Goal: Task Accomplishment & Management: Complete application form

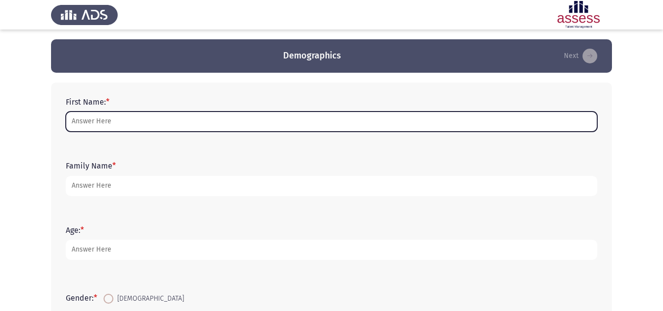
click at [254, 125] on input "First Name: *" at bounding box center [331, 121] width 531 height 20
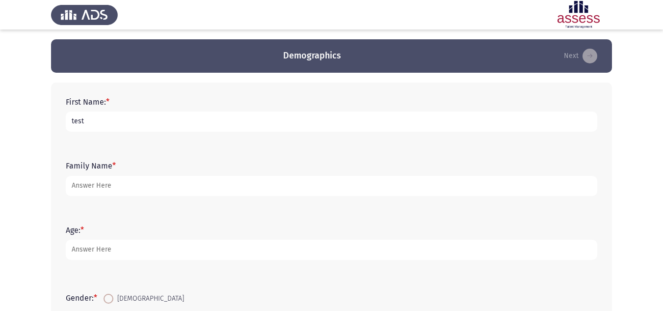
type input "test"
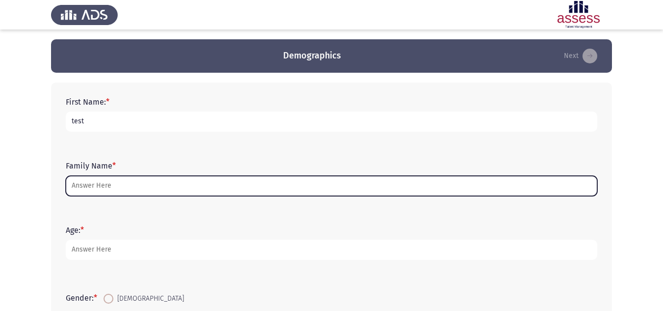
click at [235, 183] on input "Family Name *" at bounding box center [331, 186] width 531 height 20
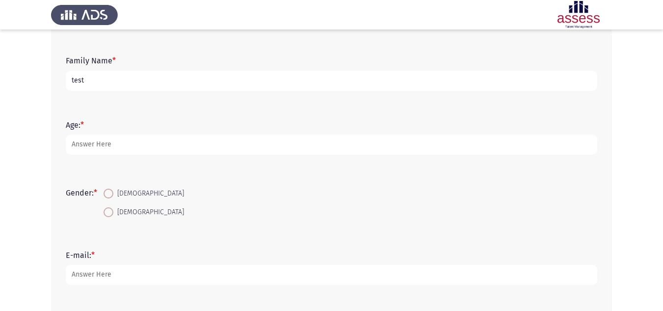
scroll to position [105, 0]
type input "test"
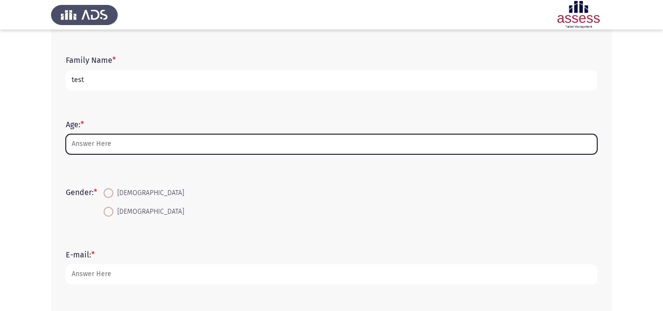
click at [206, 145] on input "Age: *" at bounding box center [331, 144] width 531 height 20
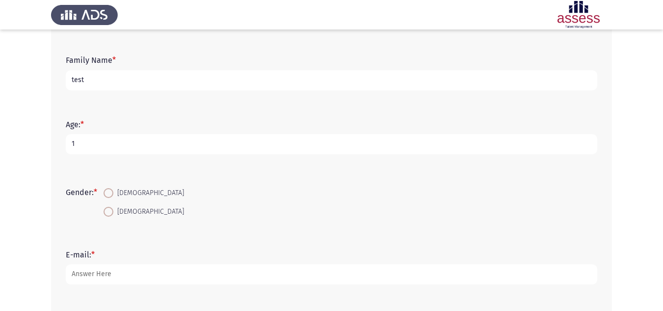
type input "1"
click at [126, 208] on span "[DEMOGRAPHIC_DATA]" at bounding box center [148, 212] width 71 height 12
click at [113, 208] on input "[DEMOGRAPHIC_DATA]" at bounding box center [109, 212] width 10 height 10
radio input "true"
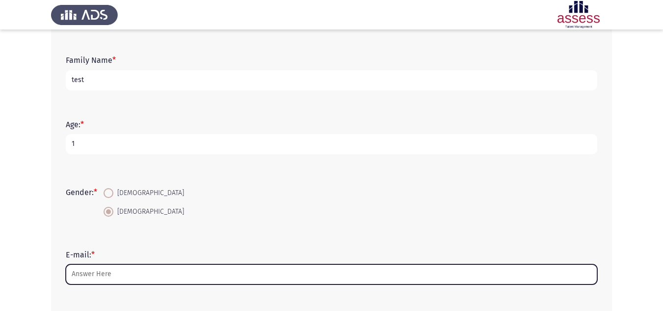
click at [96, 273] on input "E-mail: *" at bounding box center [331, 274] width 531 height 20
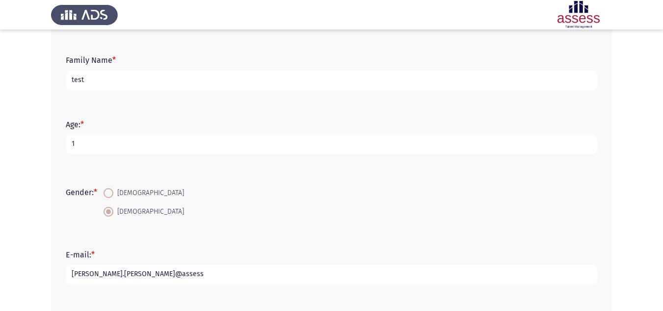
scroll to position [256, 0]
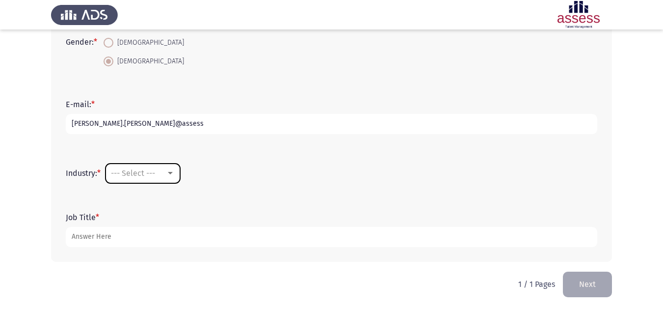
click at [141, 177] on span "--- Select ---" at bounding box center [133, 172] width 44 height 9
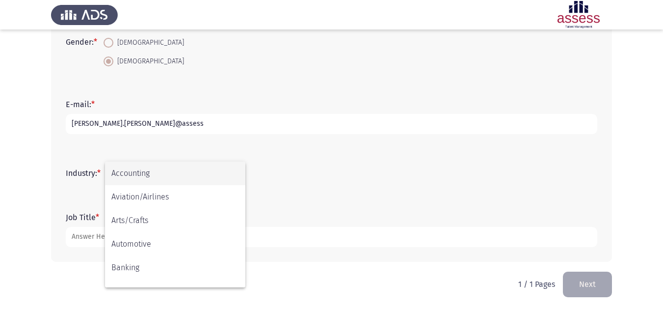
click at [151, 128] on div at bounding box center [331, 155] width 663 height 311
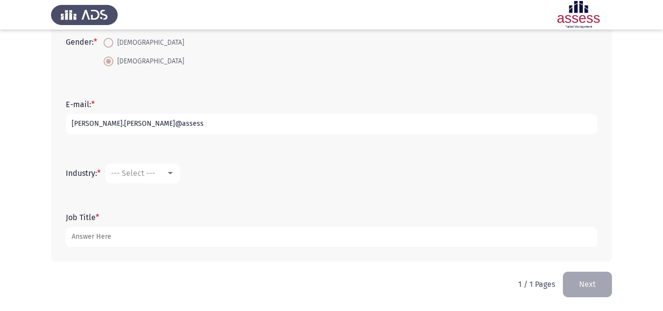
click at [151, 128] on input "[PERSON_NAME].[PERSON_NAME]@assess" at bounding box center [331, 124] width 531 height 20
type input "carol.nashaat@assess.com"
click at [148, 175] on span "--- Select ---" at bounding box center [133, 172] width 44 height 9
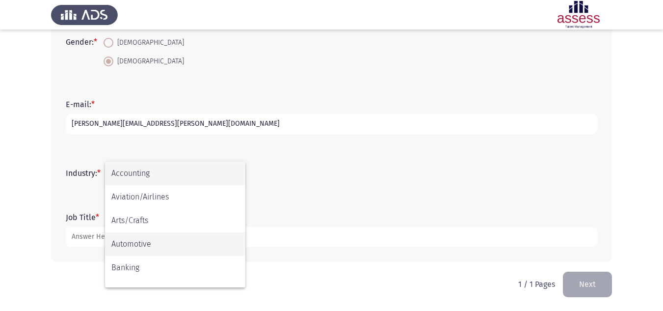
click at [158, 235] on span "Automotive" at bounding box center [175, 244] width 128 height 24
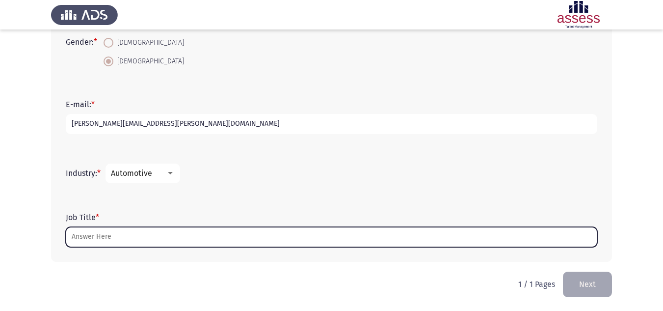
click at [158, 235] on input "Job Title *" at bounding box center [331, 237] width 531 height 20
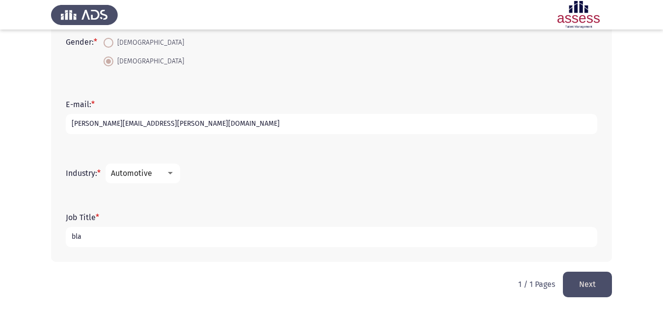
type input "bla"
click at [591, 284] on button "Next" at bounding box center [587, 283] width 49 height 25
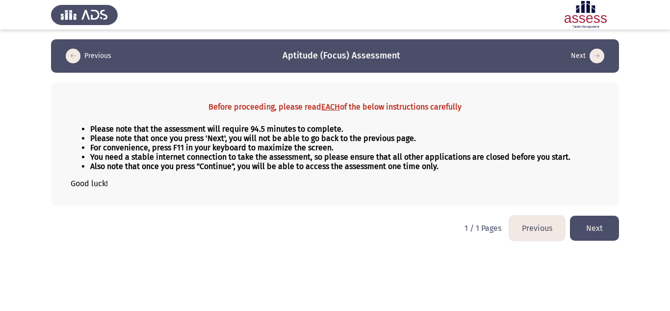
click at [592, 221] on button "Next" at bounding box center [594, 227] width 49 height 25
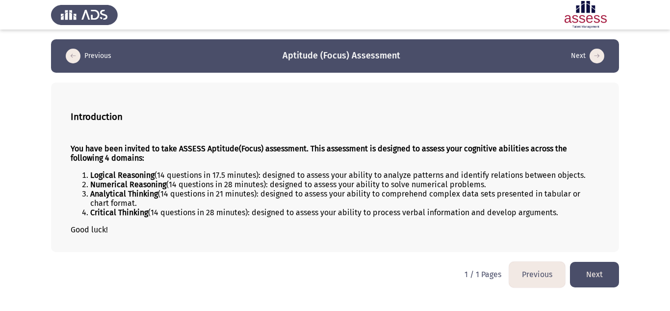
click at [592, 275] on button "Next" at bounding box center [594, 273] width 49 height 25
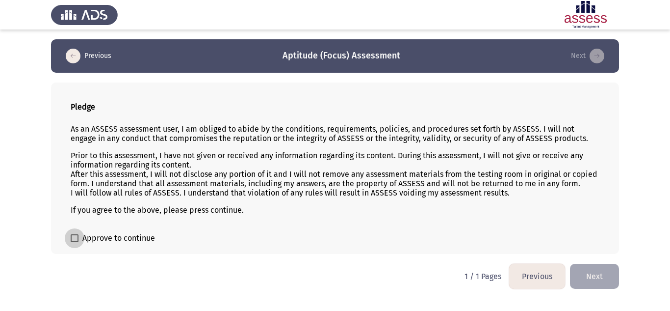
click at [83, 235] on span "Approve to continue" at bounding box center [118, 238] width 73 height 12
click at [75, 242] on input "Approve to continue" at bounding box center [74, 242] width 0 height 0
checkbox input "true"
click at [587, 279] on button "Next" at bounding box center [594, 275] width 49 height 25
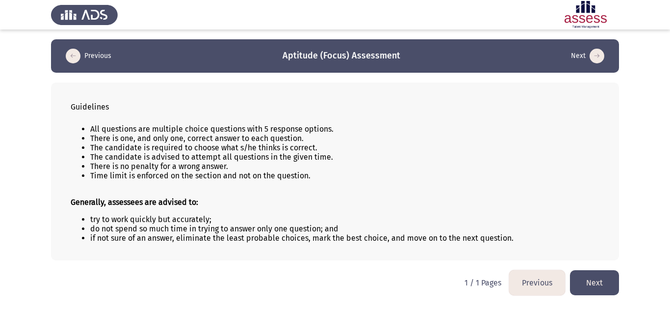
click at [580, 291] on button "Next" at bounding box center [594, 282] width 49 height 25
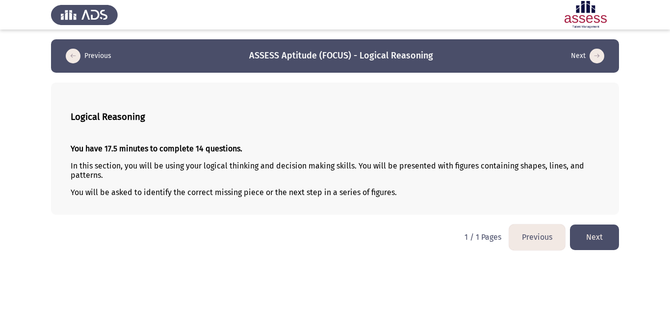
click at [596, 236] on button "Next" at bounding box center [594, 236] width 49 height 25
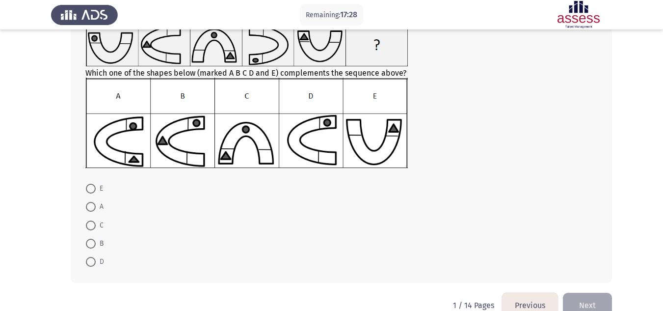
scroll to position [77, 0]
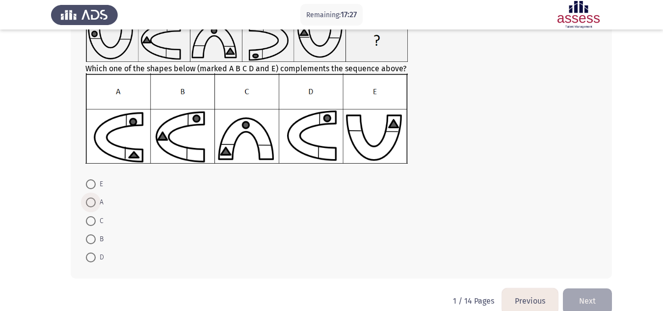
click at [87, 204] on span at bounding box center [91, 202] width 10 height 10
click at [87, 204] on input "A" at bounding box center [91, 202] width 10 height 10
radio input "true"
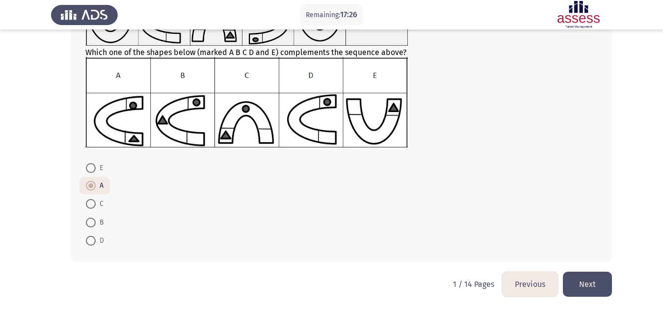
click at [610, 287] on button "Next" at bounding box center [587, 283] width 49 height 25
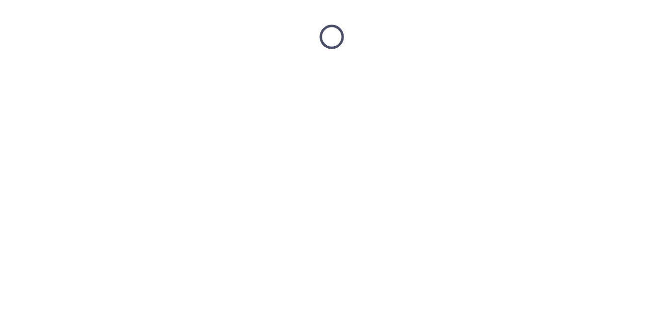
scroll to position [0, 0]
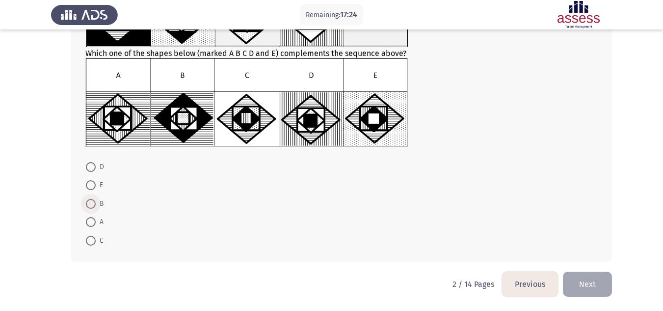
click at [92, 206] on span at bounding box center [91, 204] width 10 height 10
click at [92, 206] on input "B" at bounding box center [91, 204] width 10 height 10
radio input "true"
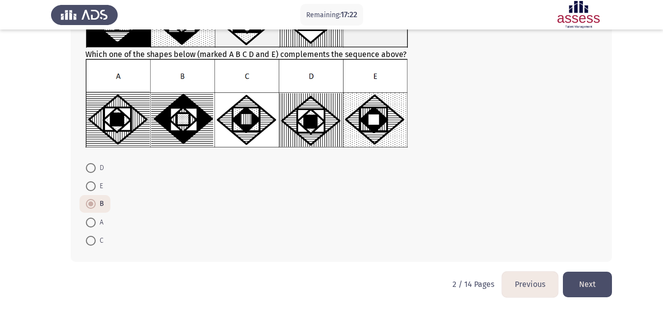
click at [603, 287] on button "Next" at bounding box center [587, 283] width 49 height 25
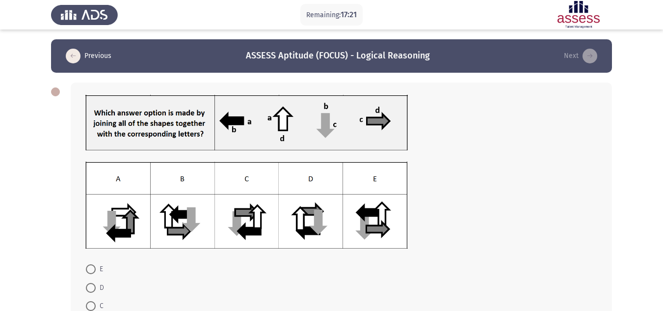
click at [97, 171] on img at bounding box center [246, 204] width 322 height 87
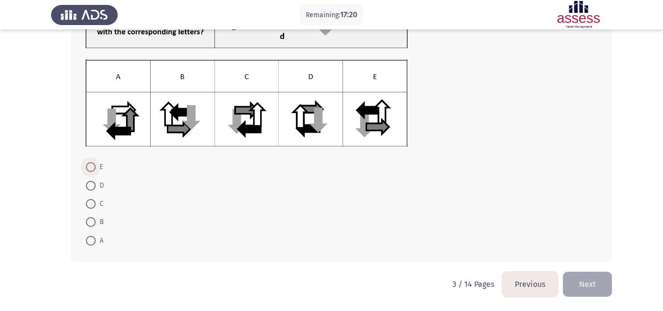
click at [97, 171] on span "E" at bounding box center [99, 167] width 7 height 12
click at [96, 171] on input "E" at bounding box center [91, 167] width 10 height 10
radio input "true"
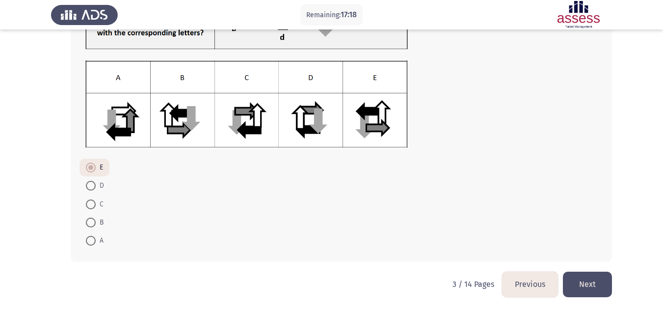
click at [599, 282] on button "Next" at bounding box center [587, 283] width 49 height 25
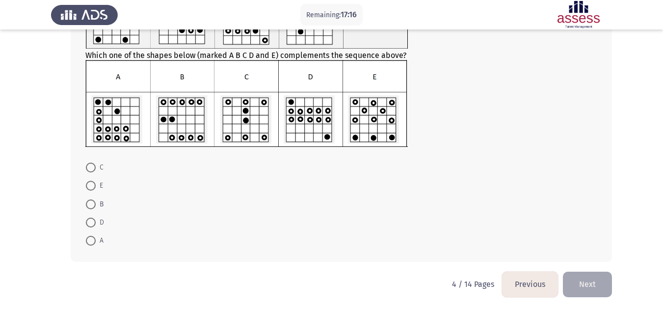
click at [89, 197] on mat-radio-button "B" at bounding box center [94, 203] width 30 height 18
click at [89, 207] on span at bounding box center [91, 204] width 10 height 10
click at [89, 207] on input "B" at bounding box center [91, 204] width 10 height 10
radio input "true"
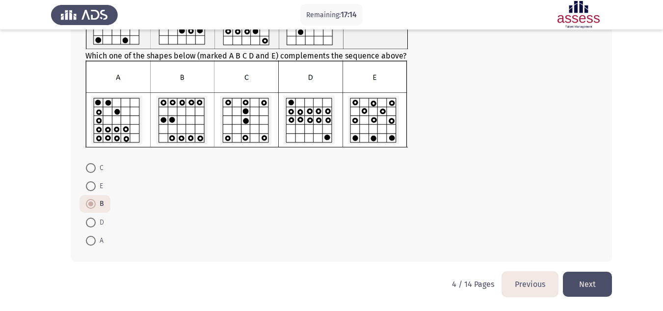
click at [588, 284] on button "Next" at bounding box center [587, 283] width 49 height 25
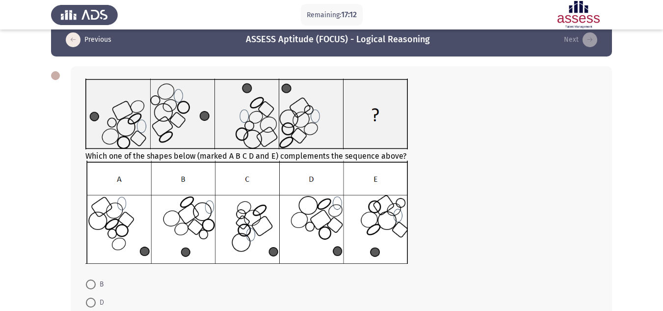
scroll to position [133, 0]
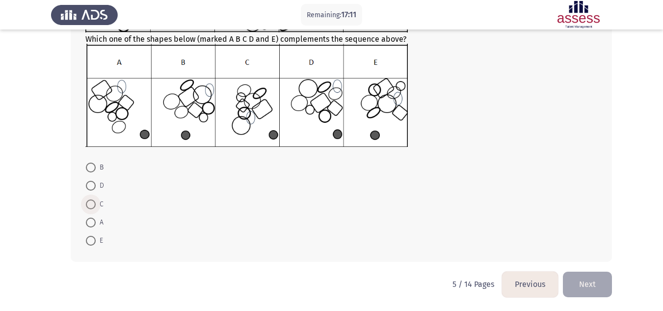
click at [92, 202] on span at bounding box center [91, 204] width 10 height 10
click at [92, 202] on input "C" at bounding box center [91, 204] width 10 height 10
radio input "true"
drag, startPoint x: 614, startPoint y: 279, endPoint x: 590, endPoint y: 281, distance: 24.1
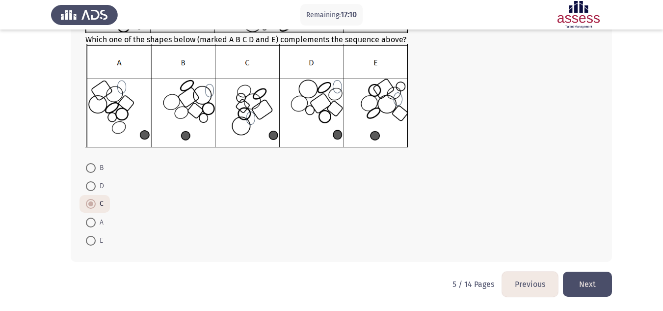
click at [590, 281] on html "Remaining: 17:10 Previous ASSESS Aptitude (FOCUS) - Logical Reasoning Next Whic…" at bounding box center [331, 89] width 663 height 443
click at [590, 281] on button "Next" at bounding box center [587, 283] width 49 height 25
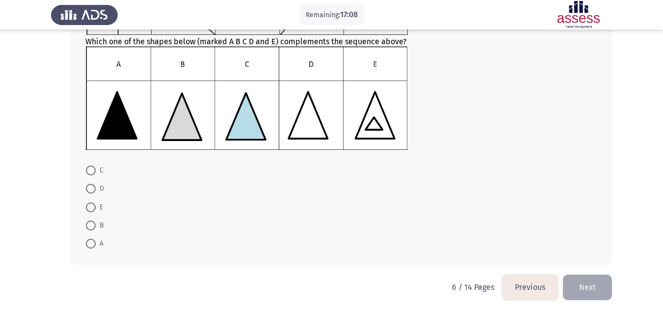
scroll to position [131, 0]
click at [91, 210] on span at bounding box center [91, 207] width 10 height 10
click at [91, 210] on input "E" at bounding box center [91, 207] width 10 height 10
radio input "true"
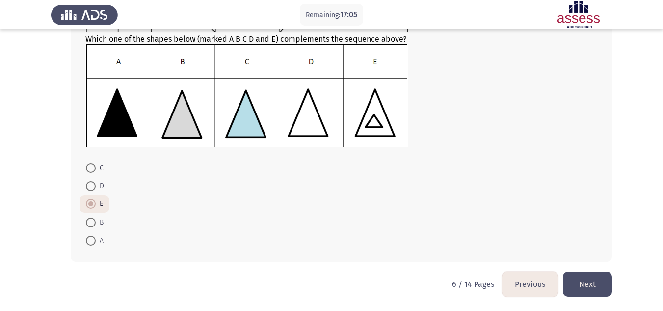
click at [585, 280] on button "Next" at bounding box center [587, 283] width 49 height 25
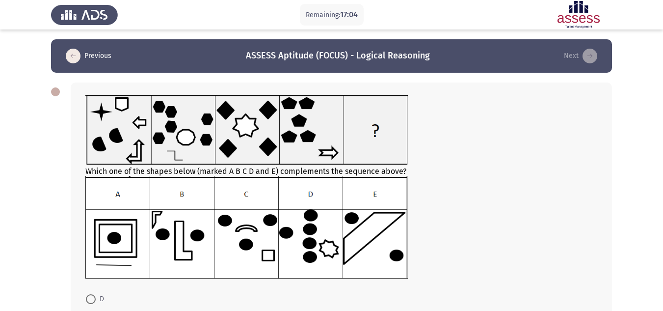
scroll to position [131, 0]
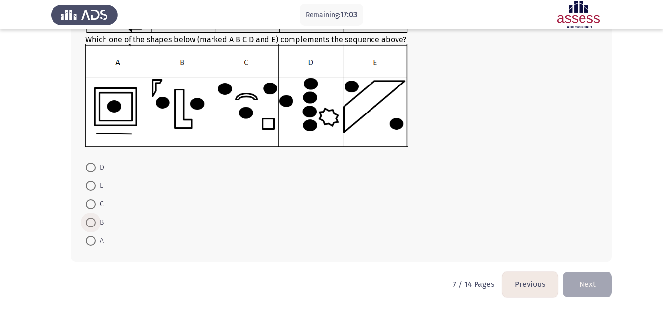
click at [91, 223] on span at bounding box center [91, 222] width 10 height 10
click at [91, 223] on input "B" at bounding box center [91, 222] width 10 height 10
radio input "true"
click at [593, 284] on button "Next" at bounding box center [587, 283] width 49 height 25
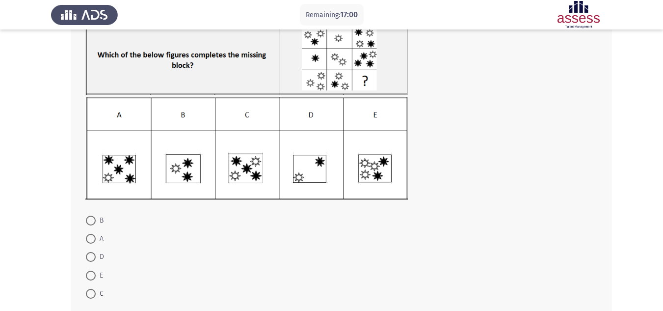
scroll to position [71, 0]
click at [91, 237] on span at bounding box center [91, 238] width 10 height 10
click at [91, 237] on input "A" at bounding box center [91, 238] width 10 height 10
radio input "true"
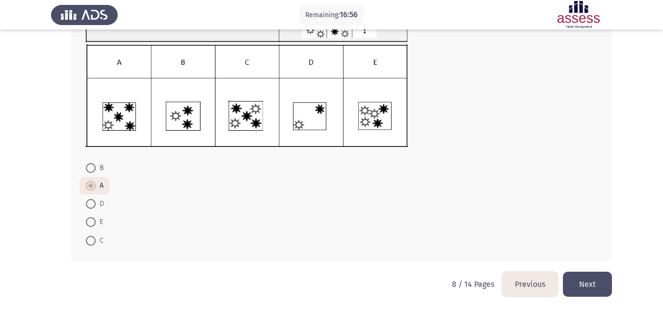
click at [585, 280] on button "Next" at bounding box center [587, 283] width 49 height 25
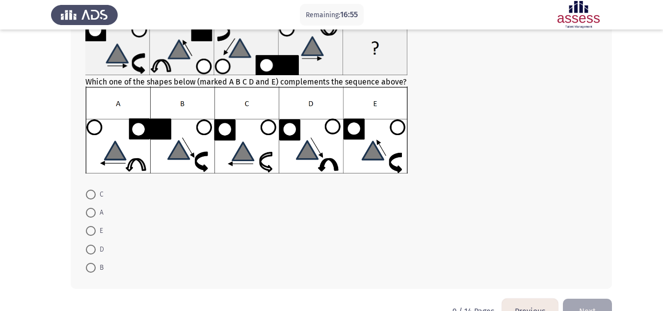
scroll to position [76, 0]
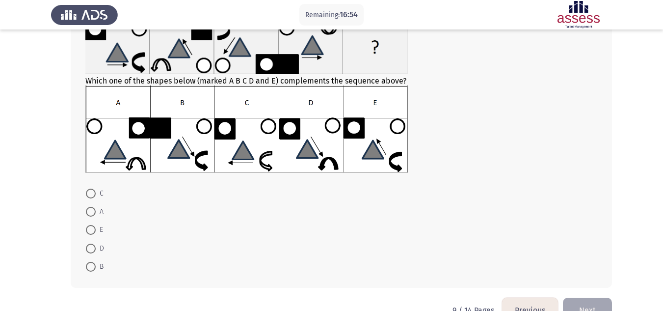
drag, startPoint x: 91, startPoint y: 220, endPoint x: 91, endPoint y: 213, distance: 6.9
click at [91, 183] on mat-radio-group "C A E D B" at bounding box center [338, 183] width 518 height 0
click at [91, 213] on span at bounding box center [91, 212] width 10 height 10
click at [91, 213] on input "A" at bounding box center [91, 212] width 10 height 10
radio input "true"
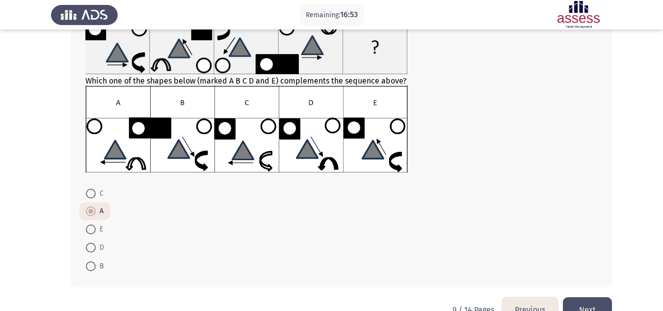
scroll to position [101, 0]
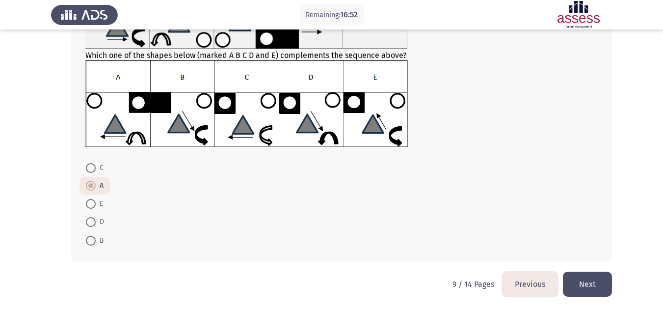
click at [603, 275] on button "Next" at bounding box center [587, 283] width 49 height 25
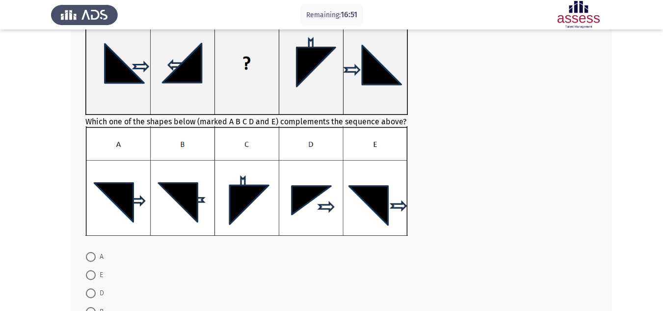
scroll to position [88, 0]
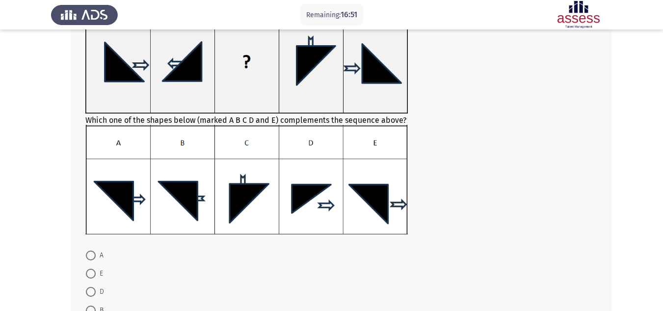
click at [88, 268] on span at bounding box center [91, 273] width 10 height 10
click at [88, 268] on input "E" at bounding box center [91, 273] width 10 height 10
radio input "true"
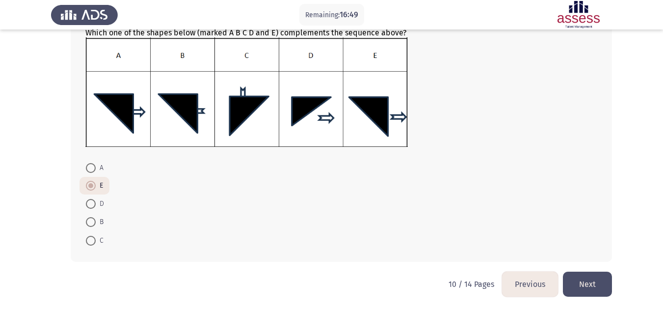
click at [603, 277] on button "Next" at bounding box center [587, 283] width 49 height 25
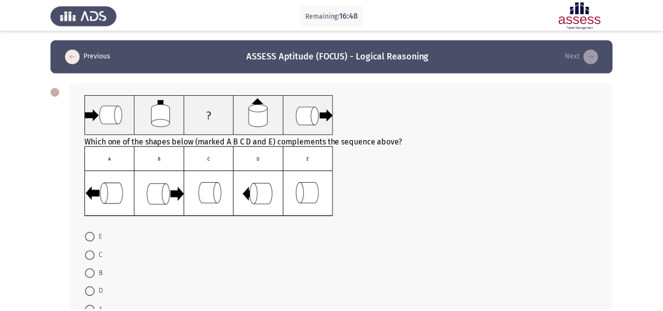
scroll to position [10, 0]
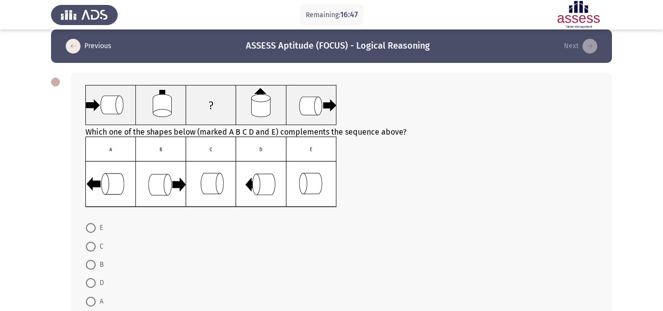
click at [85, 256] on mat-radio-button "B" at bounding box center [94, 264] width 30 height 18
click at [90, 245] on span at bounding box center [91, 246] width 10 height 10
click at [90, 245] on input "C" at bounding box center [91, 246] width 10 height 10
radio input "true"
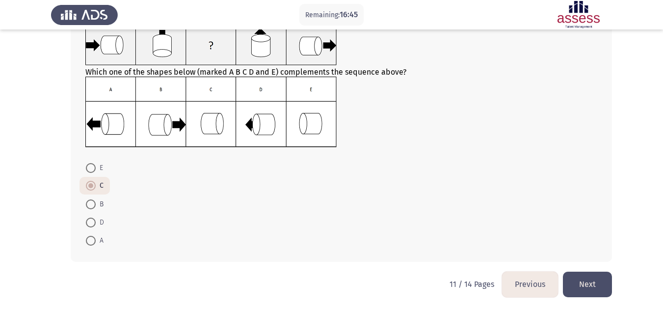
click at [570, 275] on button "Next" at bounding box center [587, 283] width 49 height 25
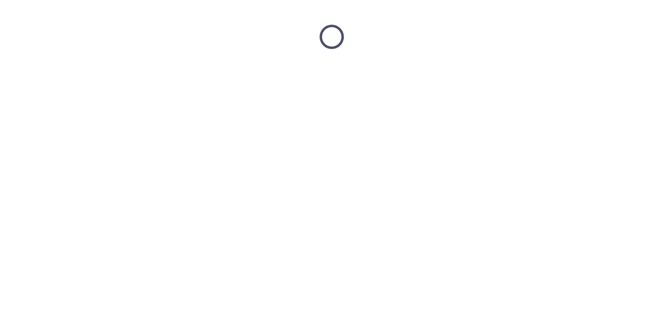
scroll to position [0, 0]
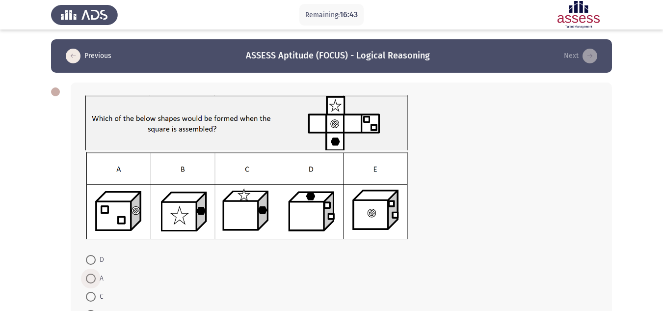
click at [98, 282] on span "A" at bounding box center [100, 278] width 8 height 12
click at [96, 282] on input "A" at bounding box center [91, 278] width 10 height 10
radio input "true"
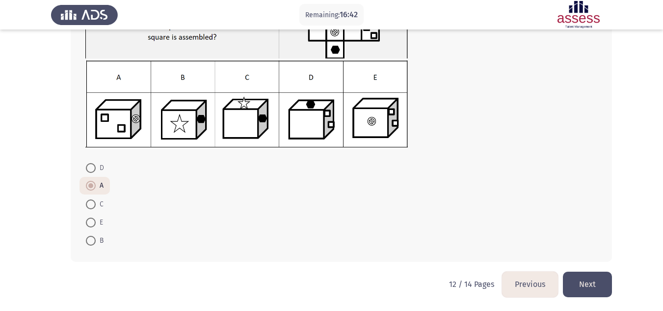
click at [577, 283] on button "Next" at bounding box center [587, 283] width 49 height 25
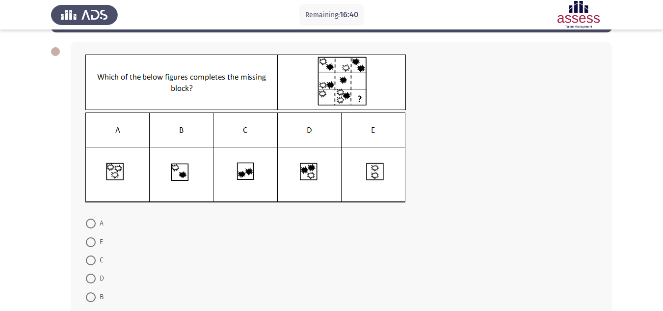
click at [92, 266] on mat-radio-button "C" at bounding box center [94, 260] width 30 height 18
click at [90, 257] on span at bounding box center [91, 260] width 10 height 10
click at [90, 257] on input "C" at bounding box center [91, 260] width 10 height 10
radio input "true"
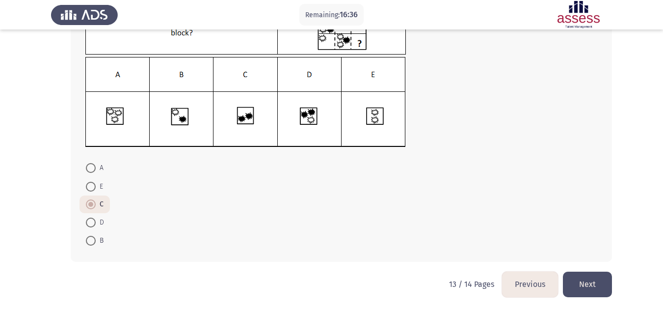
click at [581, 280] on button "Next" at bounding box center [587, 283] width 49 height 25
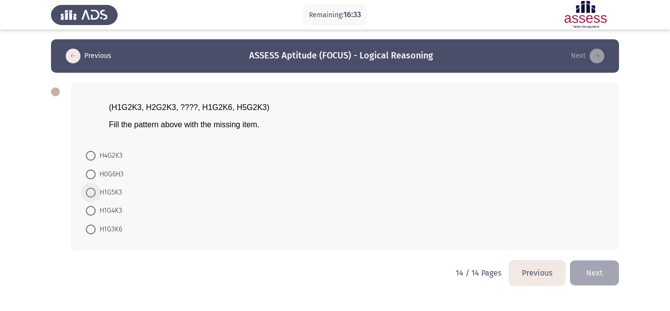
click at [95, 194] on span at bounding box center [91, 192] width 10 height 10
click at [95, 194] on input "H1G5K3" at bounding box center [91, 192] width 10 height 10
radio input "true"
click at [603, 270] on button "Next" at bounding box center [594, 271] width 49 height 25
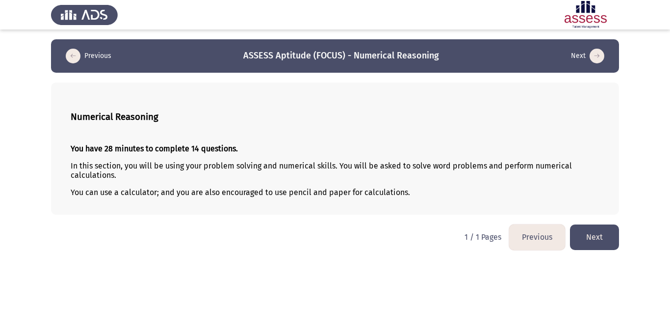
click at [606, 238] on button "Next" at bounding box center [594, 236] width 49 height 25
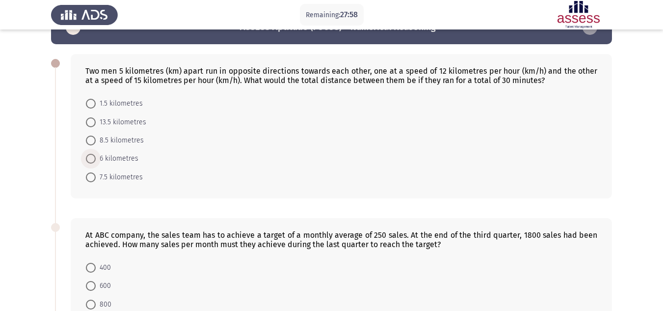
click at [120, 158] on span "6 kilometres" at bounding box center [117, 159] width 43 height 12
click at [96, 158] on input "6 kilometres" at bounding box center [91, 159] width 10 height 10
radio input "true"
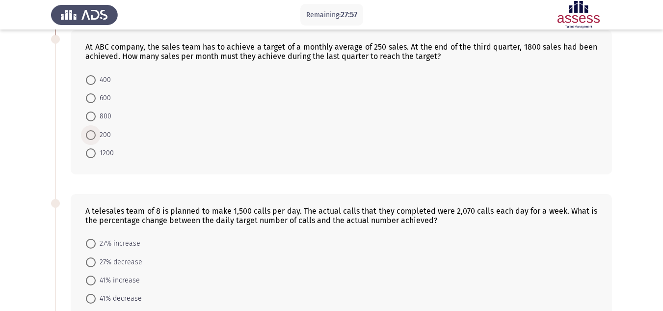
click at [103, 130] on span "200" at bounding box center [103, 135] width 15 height 12
click at [96, 130] on input "200" at bounding box center [91, 135] width 10 height 10
radio input "true"
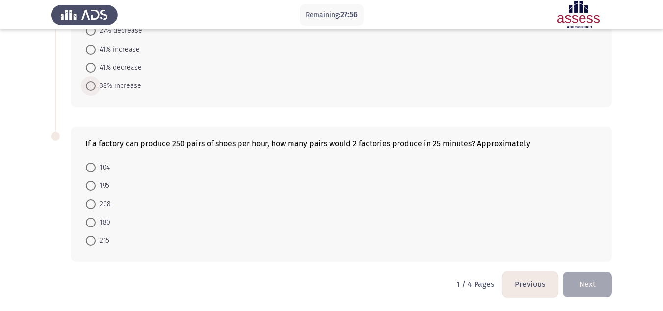
click at [105, 81] on span "38% increase" at bounding box center [119, 86] width 46 height 12
click at [96, 81] on input "38% increase" at bounding box center [91, 86] width 10 height 10
radio input "true"
click at [102, 178] on mat-radio-button "195" at bounding box center [97, 185] width 36 height 18
click at [102, 180] on span "195" at bounding box center [103, 186] width 14 height 12
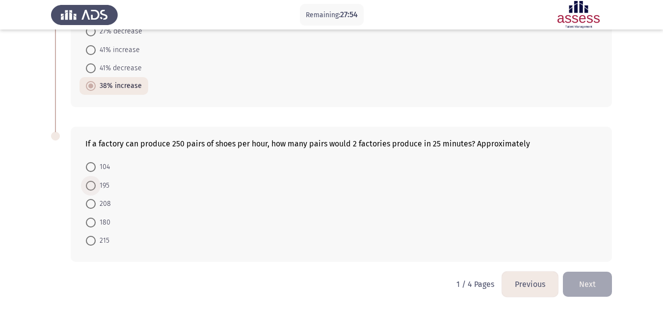
click at [96, 181] on input "195" at bounding box center [91, 186] width 10 height 10
radio input "true"
click at [580, 272] on button "Next" at bounding box center [587, 283] width 49 height 25
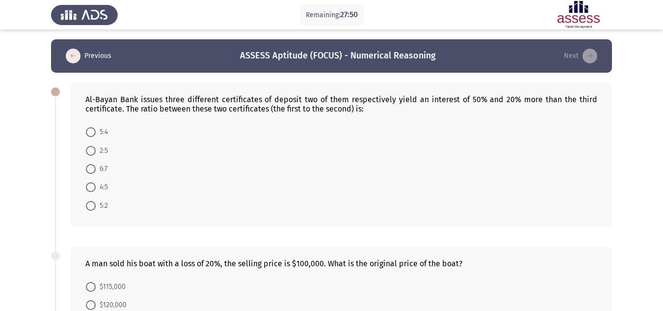
click at [99, 158] on mat-radio-button "2:5" at bounding box center [96, 150] width 35 height 18
click at [99, 156] on span "2:5" at bounding box center [102, 151] width 12 height 12
click at [96, 156] on input "2:5" at bounding box center [91, 151] width 10 height 10
radio input "true"
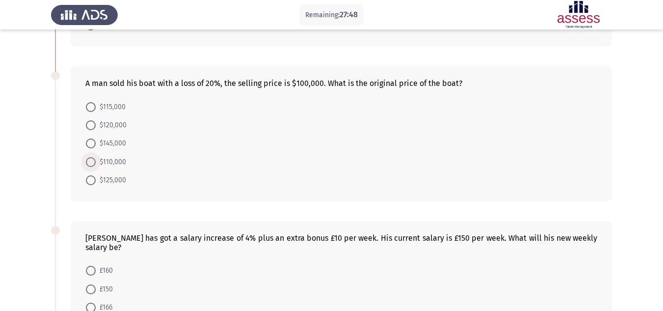
click at [99, 156] on span "$110,000" at bounding box center [111, 162] width 30 height 12
click at [96, 157] on input "$110,000" at bounding box center [91, 162] width 10 height 10
radio input "true"
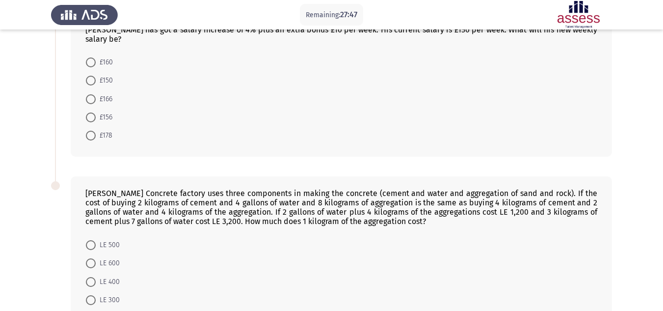
click at [99, 127] on mat-radio-button "£178" at bounding box center [98, 135] width 39 height 18
click at [98, 131] on span "£178" at bounding box center [104, 136] width 17 height 12
click at [96, 131] on input "£178" at bounding box center [91, 136] width 10 height 10
radio input "true"
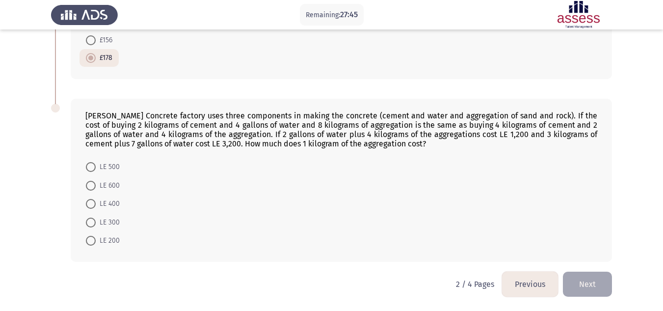
click at [108, 195] on mat-radio-button "LE 400" at bounding box center [102, 203] width 47 height 18
click at [108, 186] on span "LE 600" at bounding box center [108, 186] width 24 height 12
click at [96, 186] on input "LE 600" at bounding box center [91, 186] width 10 height 10
radio input "true"
click at [108, 186] on span "LE 600" at bounding box center [108, 186] width 24 height 12
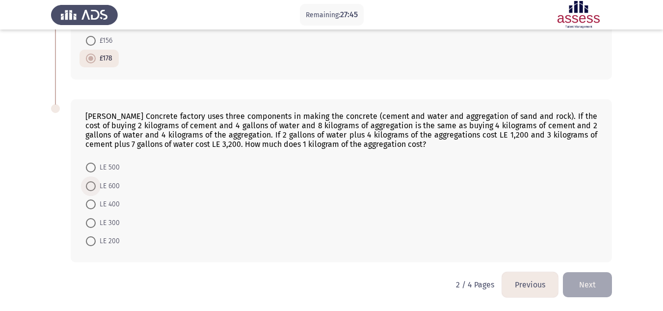
click at [96, 186] on input "LE 600" at bounding box center [91, 186] width 10 height 10
click at [583, 282] on button "Next" at bounding box center [587, 283] width 49 height 25
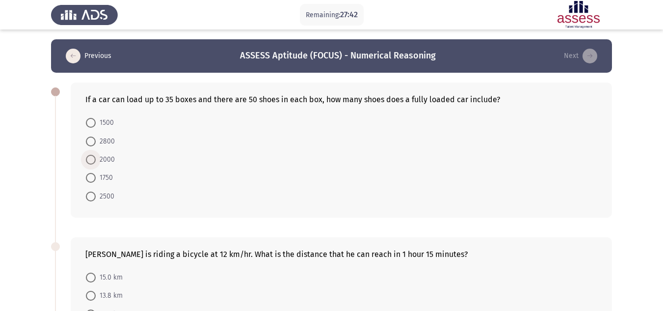
click at [95, 157] on span at bounding box center [91, 160] width 10 height 10
click at [95, 157] on input "2000" at bounding box center [91, 160] width 10 height 10
radio input "true"
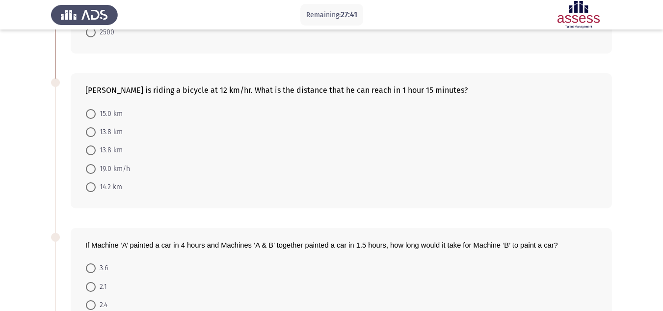
drag, startPoint x: 95, startPoint y: 157, endPoint x: 91, endPoint y: 141, distance: 16.8
click at [91, 141] on mat-radio-button "13.8 km" at bounding box center [104, 150] width 50 height 18
click at [91, 146] on mat-radio-button "13.8 km" at bounding box center [104, 150] width 50 height 18
click at [91, 146] on span at bounding box center [91, 150] width 10 height 10
click at [91, 146] on input "13.8 km" at bounding box center [91, 150] width 10 height 10
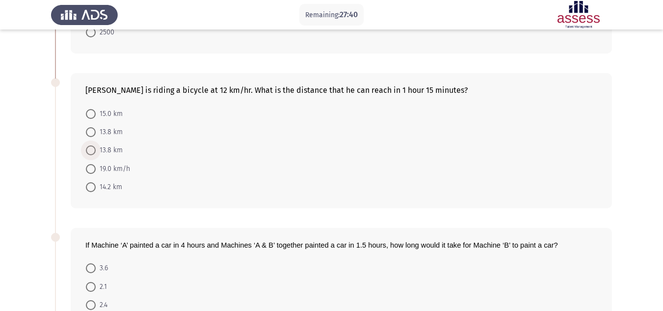
radio input "true"
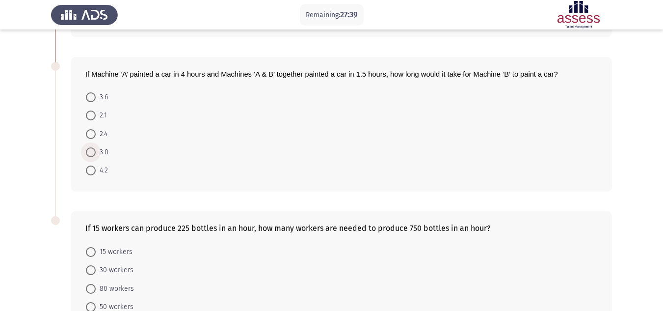
click at [91, 146] on label "3.0" at bounding box center [97, 152] width 23 height 12
click at [91, 147] on input "3.0" at bounding box center [91, 152] width 10 height 10
radio input "true"
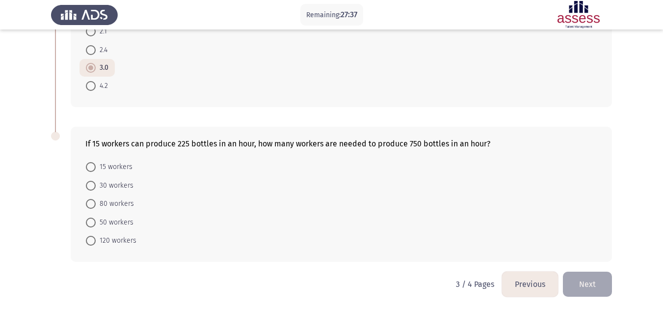
drag, startPoint x: 97, startPoint y: 175, endPoint x: 92, endPoint y: 189, distance: 14.4
click at [92, 157] on mat-radio-group "15 workers 30 workers 80 workers 50 workers 120 workers" at bounding box center [338, 157] width 518 height 0
click at [92, 189] on span at bounding box center [91, 186] width 10 height 10
click at [92, 189] on input "30 workers" at bounding box center [91, 186] width 10 height 10
radio input "true"
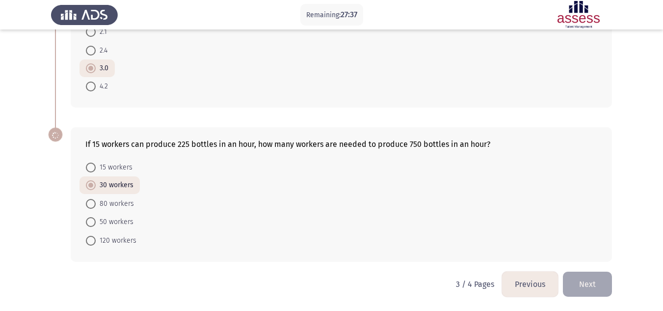
scroll to position [417, 0]
click at [585, 289] on button "Next" at bounding box center [587, 283] width 49 height 25
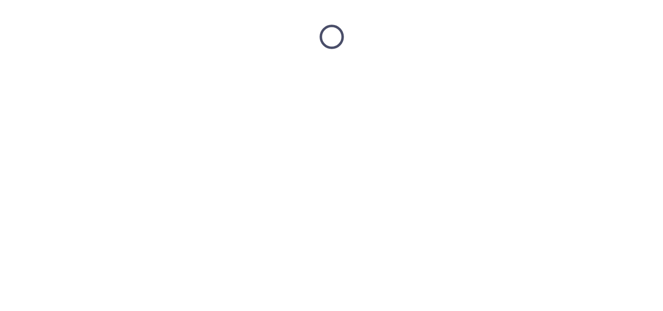
scroll to position [0, 0]
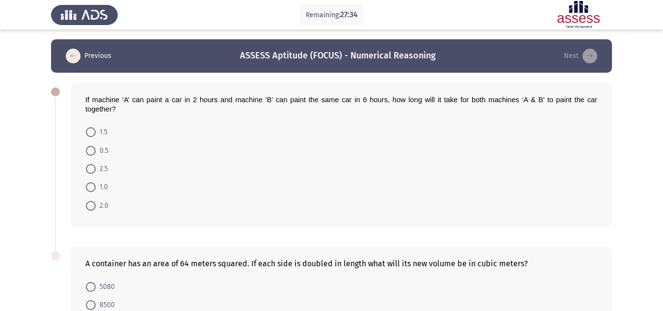
click at [98, 173] on span "2.5" at bounding box center [102, 169] width 12 height 12
click at [96, 173] on input "2.5" at bounding box center [91, 169] width 10 height 10
radio input "true"
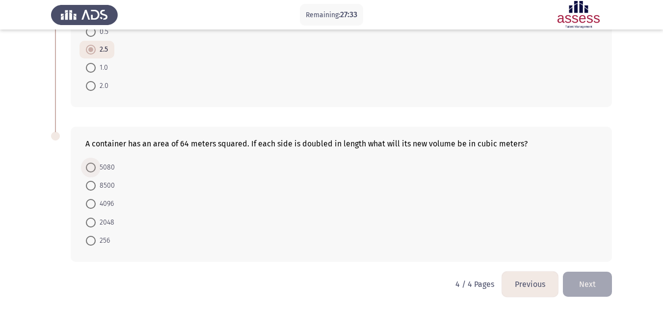
click at [98, 161] on span "5080" at bounding box center [105, 167] width 19 height 12
click at [96, 162] on input "5080" at bounding box center [91, 167] width 10 height 10
radio input "true"
click at [589, 285] on button "Next" at bounding box center [587, 283] width 49 height 25
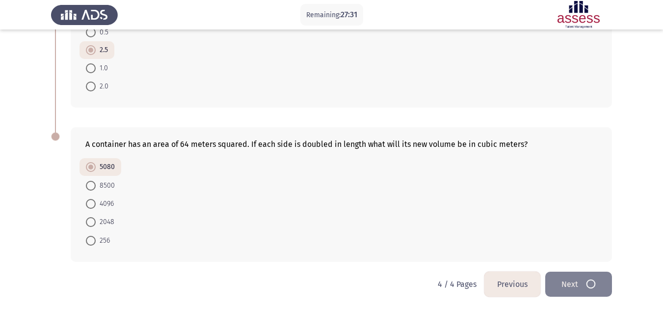
scroll to position [0, 0]
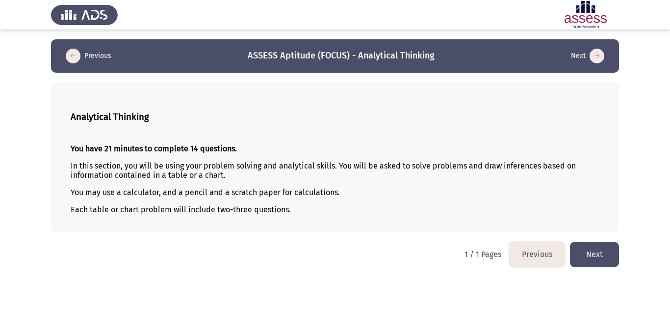
click at [576, 245] on button "Next" at bounding box center [594, 253] width 49 height 25
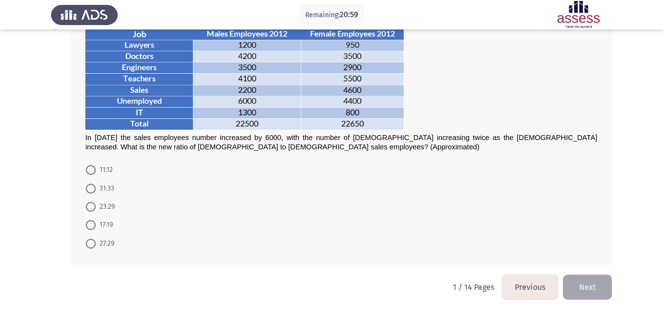
scroll to position [68, 0]
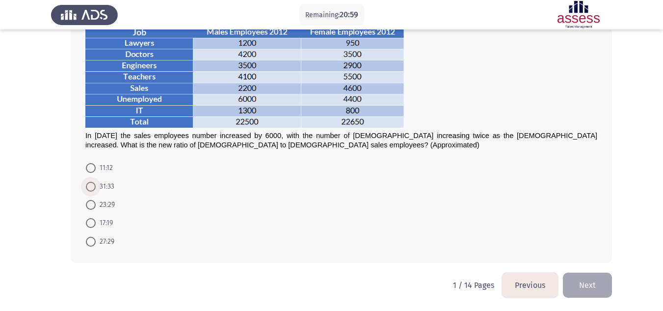
click at [98, 188] on span "31:33" at bounding box center [105, 187] width 19 height 12
click at [96, 188] on input "31:33" at bounding box center [91, 187] width 10 height 10
radio input "true"
click at [577, 287] on button "Next" at bounding box center [587, 283] width 49 height 25
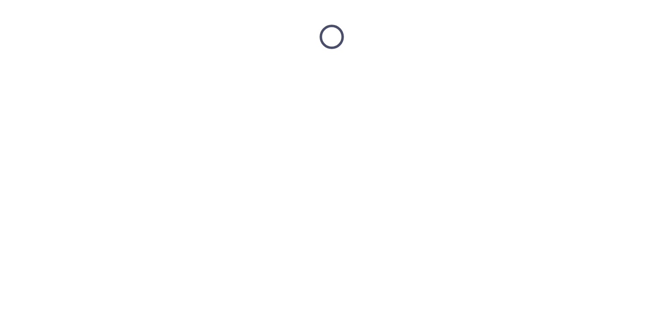
scroll to position [0, 0]
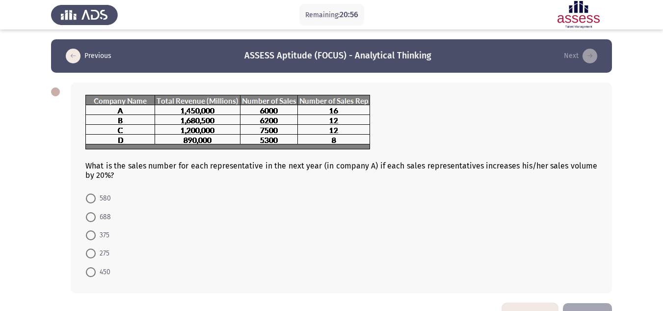
drag, startPoint x: 103, startPoint y: 185, endPoint x: 100, endPoint y: 203, distance: 18.4
click at [100, 203] on div "What is the sales number for each representative in the next year (in company A…" at bounding box center [341, 187] width 541 height 210
click at [100, 203] on span "580" at bounding box center [103, 198] width 15 height 12
click at [96, 203] on input "580" at bounding box center [91, 198] width 10 height 10
radio input "true"
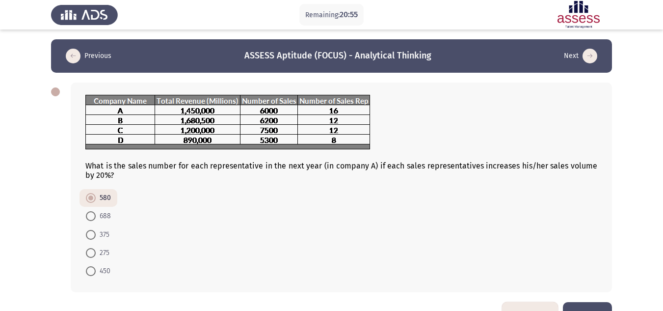
scroll to position [30, 0]
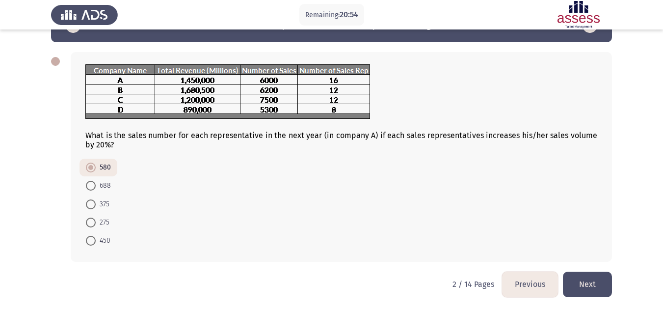
click at [577, 273] on button "Next" at bounding box center [587, 283] width 49 height 25
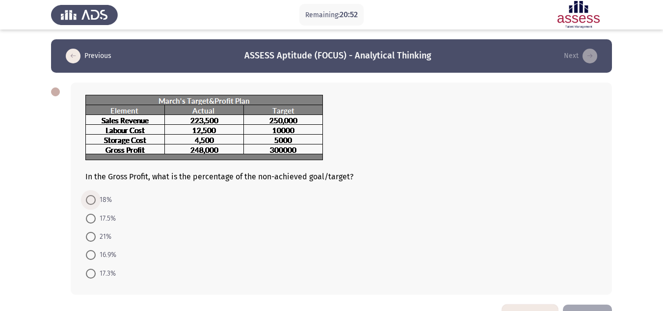
click at [99, 200] on span "18%" at bounding box center [104, 200] width 16 height 12
click at [96, 200] on input "18%" at bounding box center [91, 200] width 10 height 10
radio input "true"
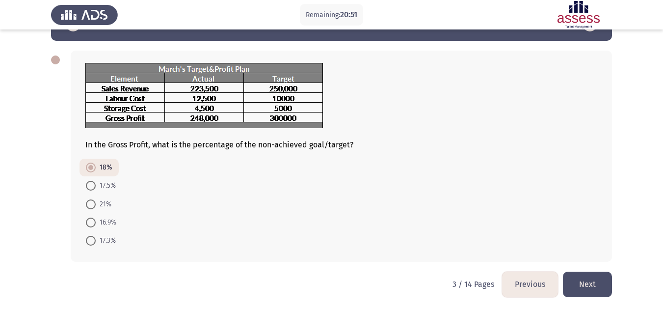
click at [572, 280] on button "Next" at bounding box center [587, 283] width 49 height 25
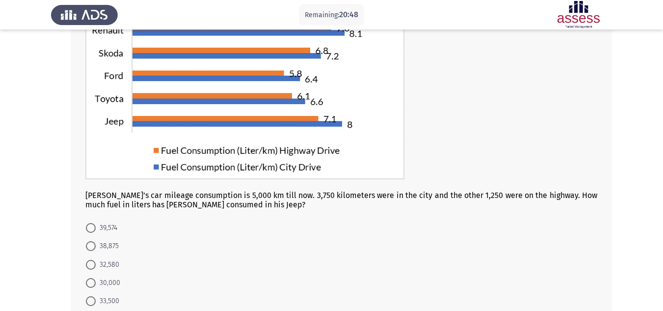
scroll to position [112, 0]
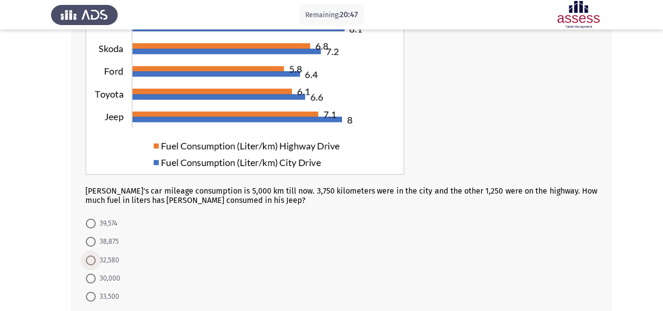
click at [102, 259] on span "32,580" at bounding box center [108, 260] width 24 height 12
click at [96, 259] on input "32,580" at bounding box center [91, 260] width 10 height 10
radio input "true"
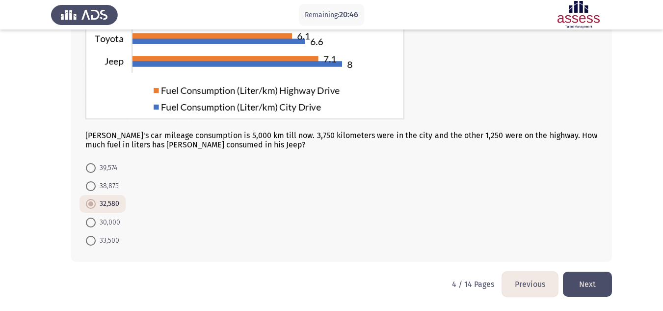
click at [593, 295] on button "Next" at bounding box center [587, 283] width 49 height 25
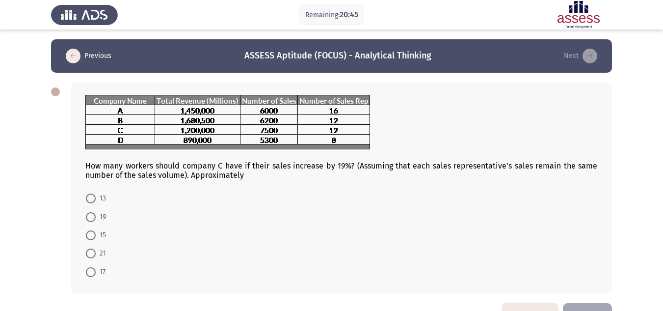
scroll to position [0, 0]
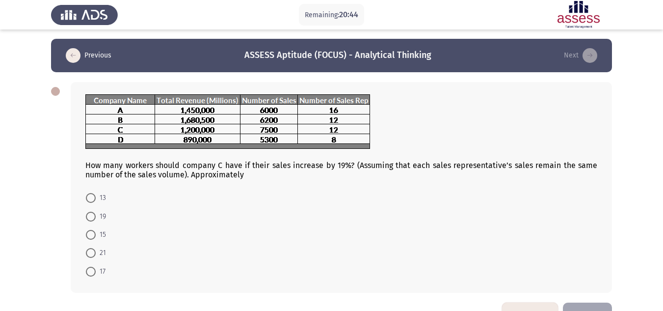
drag, startPoint x: 93, startPoint y: 227, endPoint x: 92, endPoint y: 235, distance: 7.9
click at [92, 235] on mat-radio-button "15" at bounding box center [95, 234] width 33 height 18
click at [92, 235] on span at bounding box center [91, 235] width 10 height 10
click at [92, 235] on input "15" at bounding box center [91, 235] width 10 height 10
radio input "true"
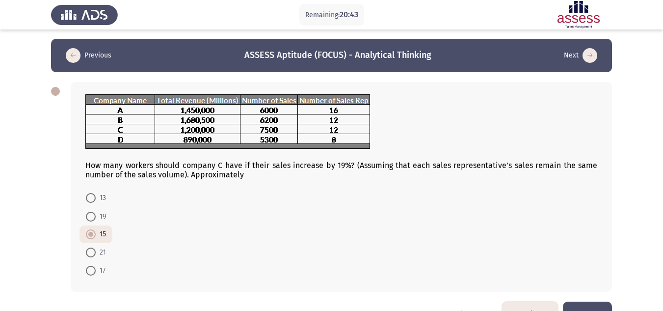
scroll to position [30, 0]
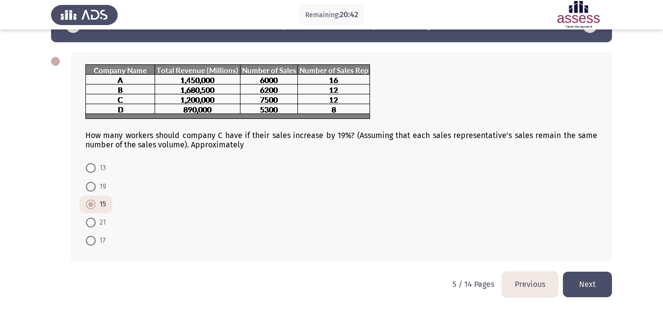
click at [601, 289] on button "Next" at bounding box center [587, 283] width 49 height 25
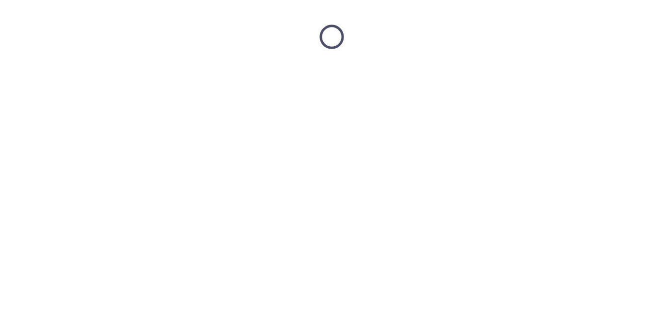
scroll to position [0, 0]
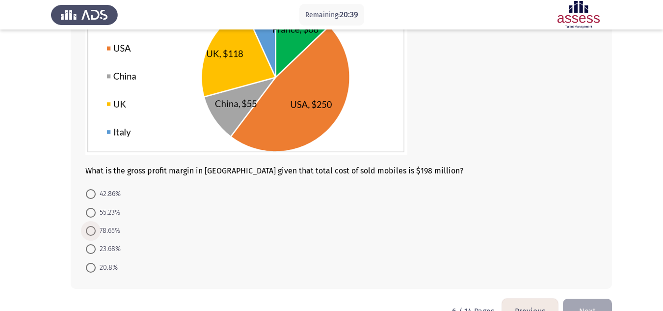
click at [103, 234] on span "78.65%" at bounding box center [108, 231] width 25 height 12
click at [96, 234] on input "78.65%" at bounding box center [91, 231] width 10 height 10
radio input "true"
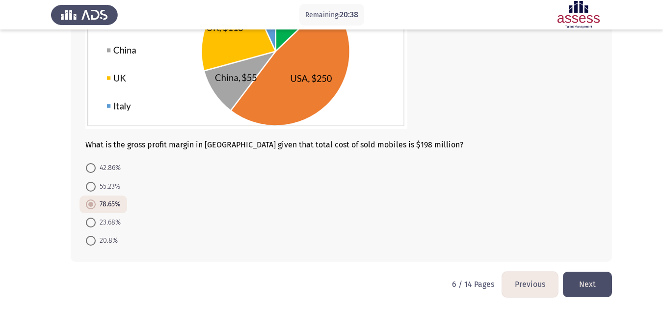
click at [589, 278] on button "Next" at bounding box center [587, 283] width 49 height 25
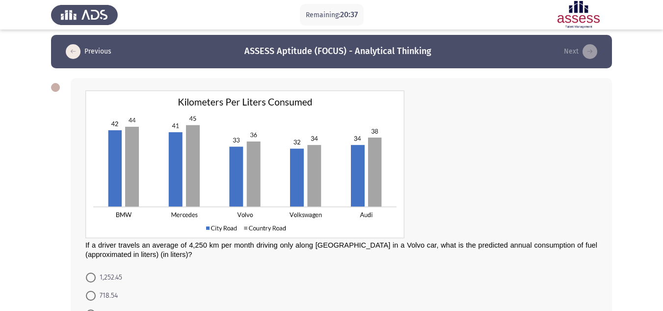
scroll to position [114, 0]
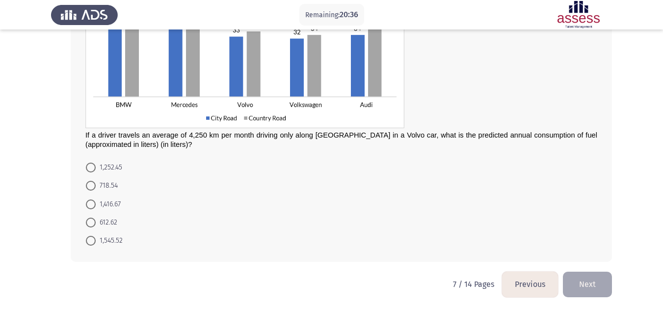
click at [119, 220] on mat-radio-button "612.62" at bounding box center [101, 222] width 44 height 18
click at [108, 222] on span "612.62" at bounding box center [107, 222] width 22 height 12
click at [96, 222] on input "612.62" at bounding box center [91, 222] width 10 height 10
radio input "true"
click at [581, 286] on button "Next" at bounding box center [587, 283] width 49 height 25
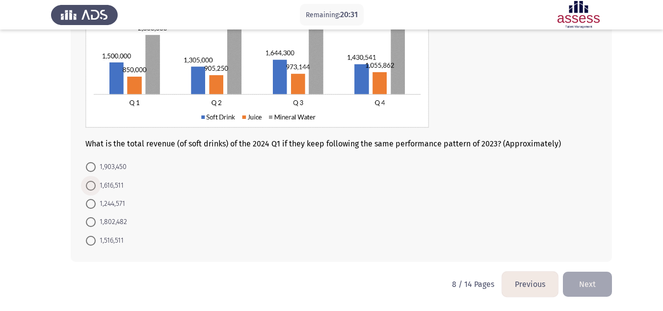
click at [105, 186] on span "1,616,511" at bounding box center [110, 186] width 28 height 12
click at [96, 186] on input "1,616,511" at bounding box center [91, 186] width 10 height 10
radio input "true"
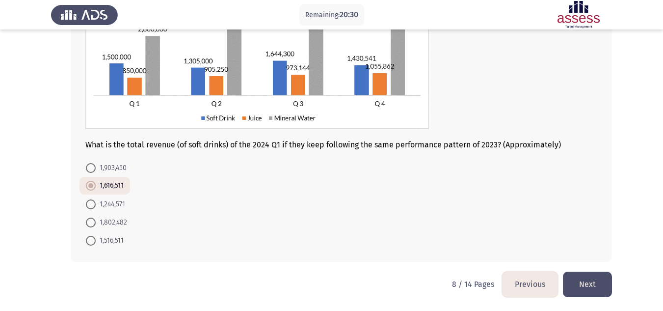
click at [592, 283] on button "Next" at bounding box center [587, 283] width 49 height 25
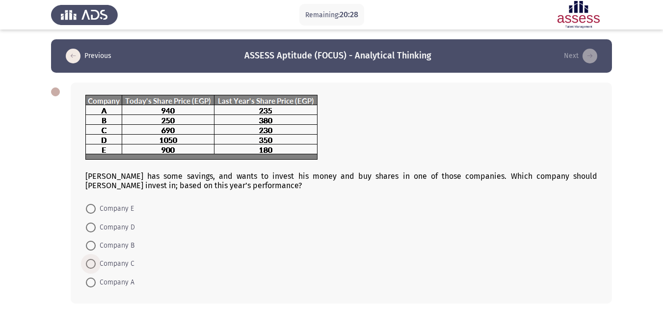
click at [116, 259] on span "Company C" at bounding box center [115, 264] width 39 height 12
click at [96, 259] on input "Company C" at bounding box center [91, 264] width 10 height 10
radio input "true"
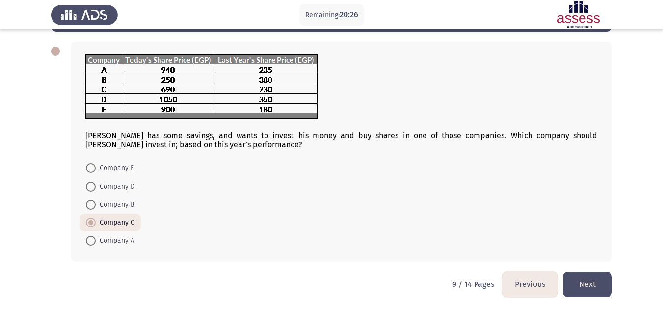
click at [587, 275] on button "Next" at bounding box center [587, 283] width 49 height 25
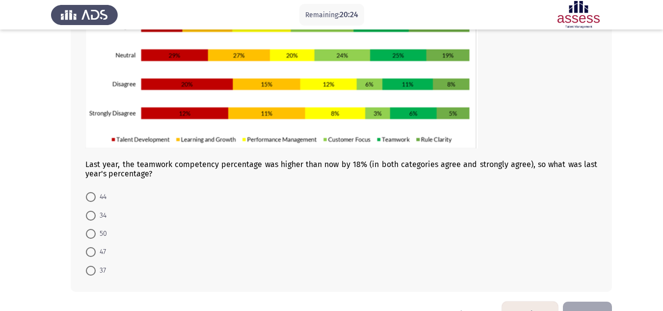
click at [91, 224] on mat-radio-button "50" at bounding box center [96, 233] width 34 height 18
click at [91, 215] on span at bounding box center [91, 215] width 10 height 10
click at [91, 215] on input "34" at bounding box center [91, 215] width 10 height 10
radio input "true"
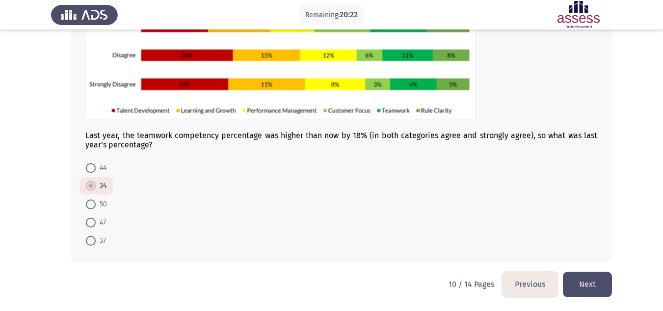
click at [594, 284] on button "Next" at bounding box center [587, 283] width 49 height 25
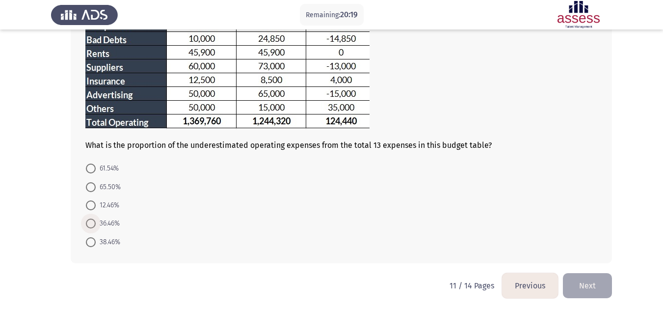
click at [102, 221] on span "36.46%" at bounding box center [108, 223] width 24 height 12
click at [96, 221] on input "36.46%" at bounding box center [91, 223] width 10 height 10
radio input "true"
click at [582, 289] on button "Next" at bounding box center [587, 284] width 49 height 25
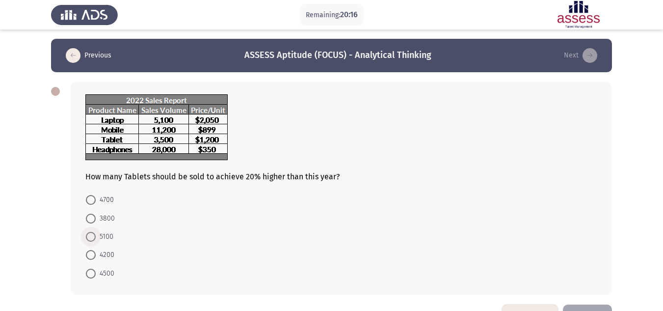
click at [102, 239] on span "5100" at bounding box center [105, 237] width 18 height 12
click at [96, 239] on input "5100" at bounding box center [91, 237] width 10 height 10
radio input "true"
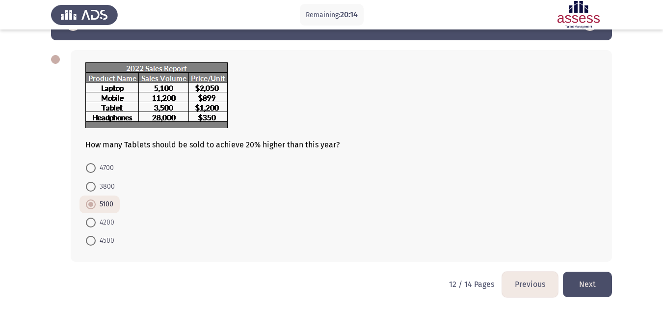
click at [590, 278] on button "Next" at bounding box center [587, 283] width 49 height 25
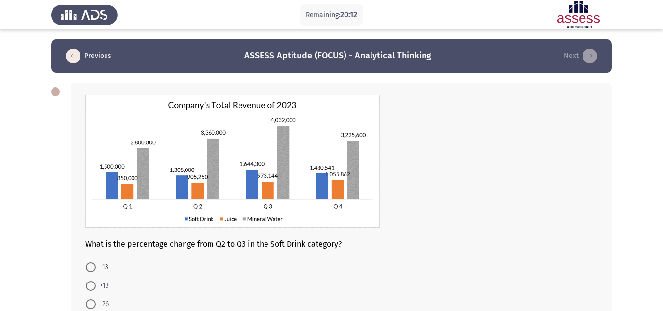
click at [94, 281] on span at bounding box center [91, 286] width 10 height 10
click at [94, 281] on input "+13" at bounding box center [91, 286] width 10 height 10
radio input "true"
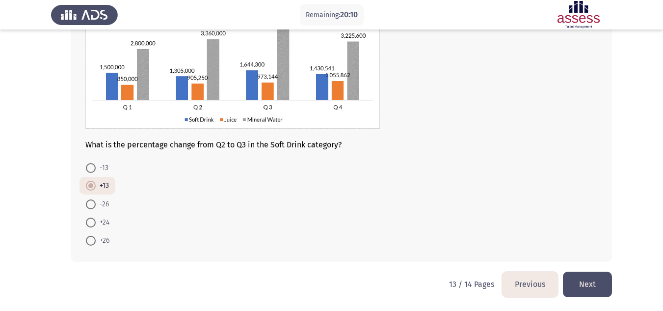
click at [600, 283] on button "Next" at bounding box center [587, 283] width 49 height 25
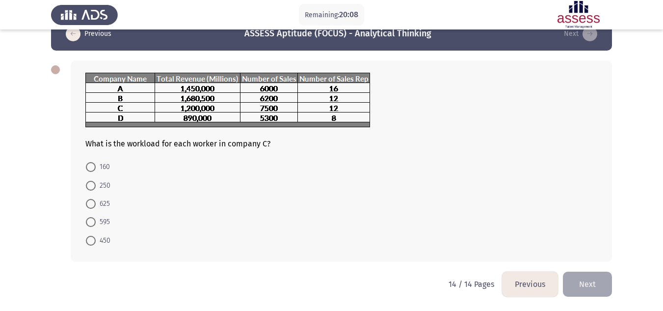
drag, startPoint x: 83, startPoint y: 226, endPoint x: 106, endPoint y: 215, distance: 25.0
click at [106, 215] on mat-radio-button "595" at bounding box center [97, 221] width 37 height 18
click at [101, 219] on span "595" at bounding box center [103, 222] width 14 height 12
click at [96, 219] on input "595" at bounding box center [91, 222] width 10 height 10
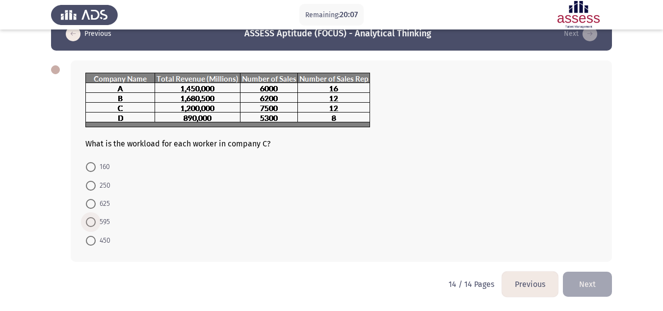
radio input "true"
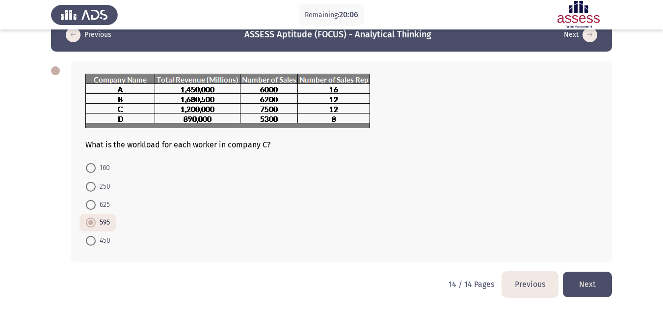
click at [587, 274] on button "Next" at bounding box center [587, 283] width 49 height 25
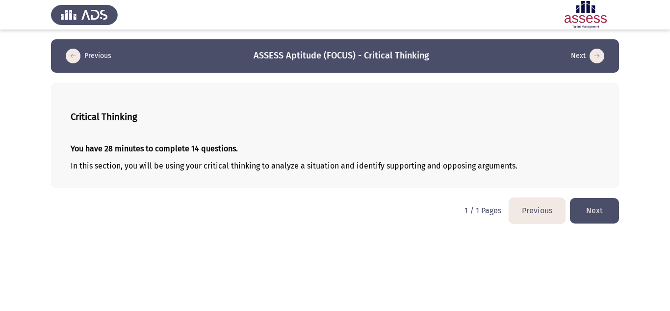
click at [595, 212] on button "Next" at bounding box center [594, 210] width 49 height 25
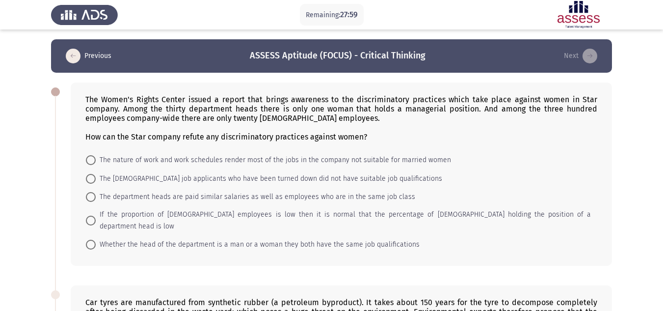
click at [232, 187] on mat-radio-button "The department heads are paid similar salaries as well as employees who are in …" at bounding box center [250, 196] width 342 height 18
click at [228, 182] on span "The female job applicants who have been turned down did not have suitable job q…" at bounding box center [269, 179] width 346 height 12
click at [96, 182] on input "The female job applicants who have been turned down did not have suitable job q…" at bounding box center [91, 179] width 10 height 10
radio input "true"
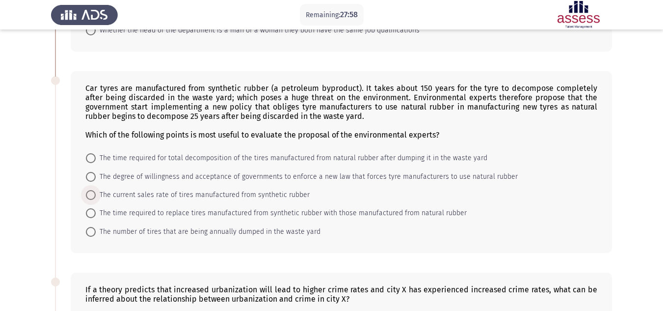
click at [228, 189] on span "The current sales rate of tires manufactured from synthetic rubber" at bounding box center [203, 195] width 214 height 12
click at [96, 190] on input "The current sales rate of tires manufactured from synthetic rubber" at bounding box center [91, 195] width 10 height 10
radio input "true"
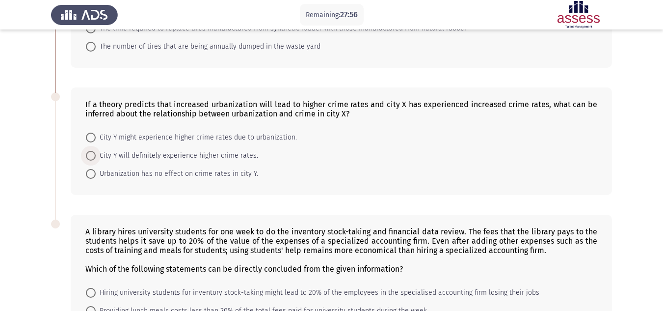
click at [212, 150] on span "City Y will definitely experience higher crime rates." at bounding box center [177, 156] width 162 height 12
click at [96, 151] on input "City Y will definitely experience higher crime rates." at bounding box center [91, 156] width 10 height 10
radio input "true"
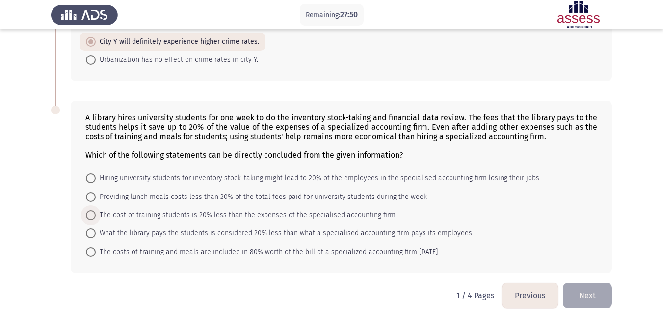
click at [190, 209] on span "The cost of training students is 20% less than the expenses of the specialised …" at bounding box center [246, 215] width 300 height 12
click at [96, 210] on input "The cost of training students is 20% less than the expenses of the specialised …" at bounding box center [91, 215] width 10 height 10
radio input "true"
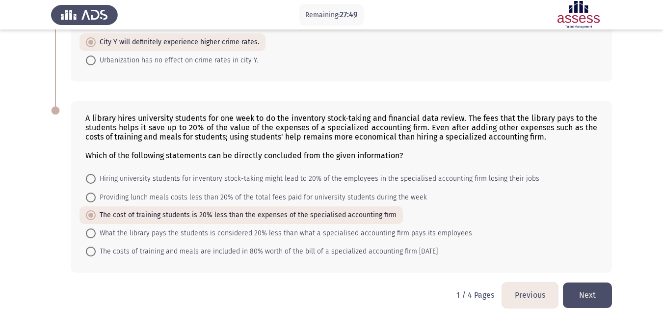
click at [589, 282] on button "Next" at bounding box center [587, 294] width 49 height 25
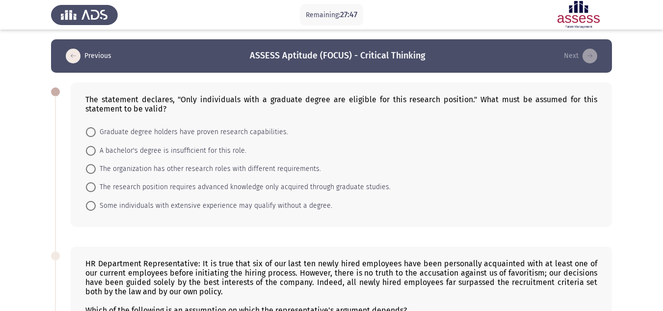
click at [179, 197] on mat-radio-button "Some individuals with extensive experience may qualify without a degree." at bounding box center [208, 205] width 259 height 18
click at [171, 187] on span "The research position requires advanced knowledge only acquired through graduat…" at bounding box center [243, 187] width 295 height 12
click at [96, 187] on input "The research position requires advanced knowledge only acquired through graduat…" at bounding box center [91, 187] width 10 height 10
radio input "true"
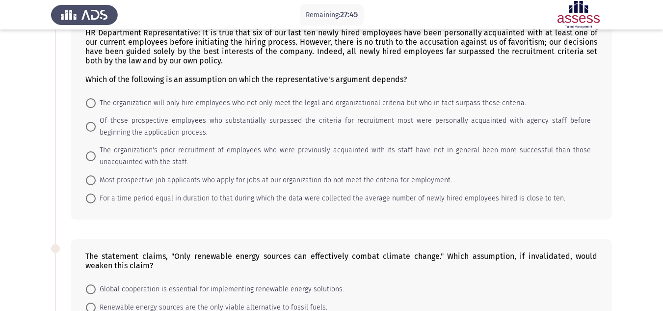
click at [162, 171] on mat-radio-button "Most prospective job applicants who apply for jobs at our organization do not m…" at bounding box center [268, 180] width 379 height 18
click at [157, 157] on span "The organization's prior recruitment of employees who were previously acquainte…" at bounding box center [343, 156] width 495 height 24
click at [96, 157] on input "The organization's prior recruitment of employees who were previously acquainte…" at bounding box center [91, 156] width 10 height 10
radio input "true"
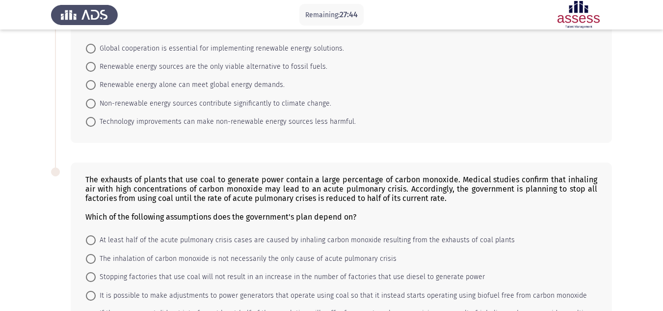
scroll to position [471, 0]
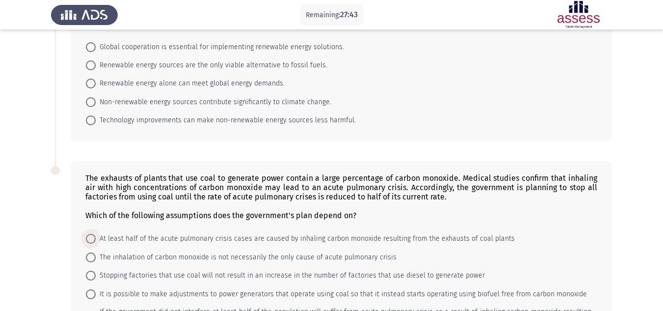
click at [150, 237] on span "At least half of the acute pulmonary crisis cases are caused by inhaling carbon…" at bounding box center [305, 239] width 419 height 12
click at [96, 237] on input "At least half of the acute pulmonary crisis cases are caused by inhaling carbon…" at bounding box center [91, 239] width 10 height 10
radio input "true"
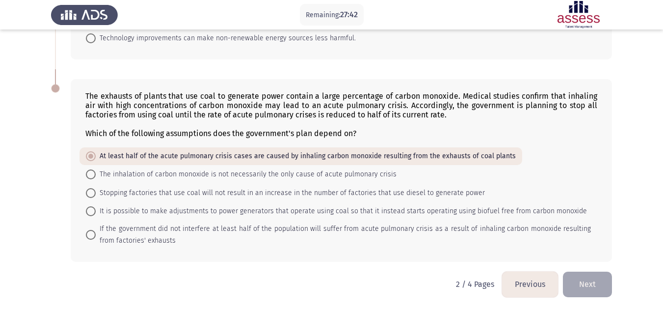
click at [578, 285] on button "Next" at bounding box center [587, 283] width 49 height 25
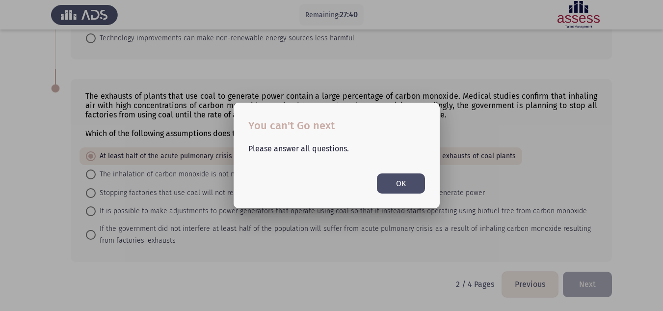
click at [389, 179] on button "OK" at bounding box center [401, 183] width 48 height 20
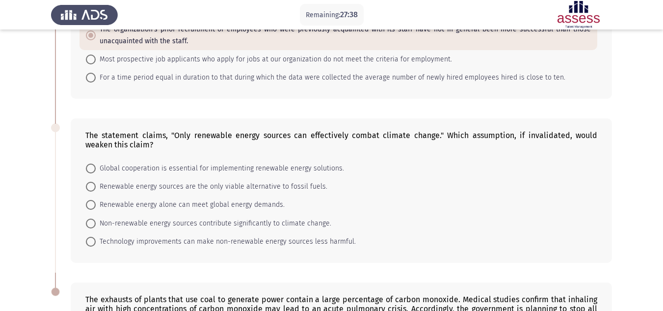
click at [136, 180] on mat-radio-button "Renewable energy sources are the only viable alternative to fossil fuels." at bounding box center [206, 186] width 254 height 18
click at [135, 183] on span "Renewable energy sources are the only viable alternative to fossil fuels." at bounding box center [212, 187] width 232 height 12
click at [96, 183] on input "Renewable energy sources are the only viable alternative to fossil fuels." at bounding box center [91, 187] width 10 height 10
radio input "true"
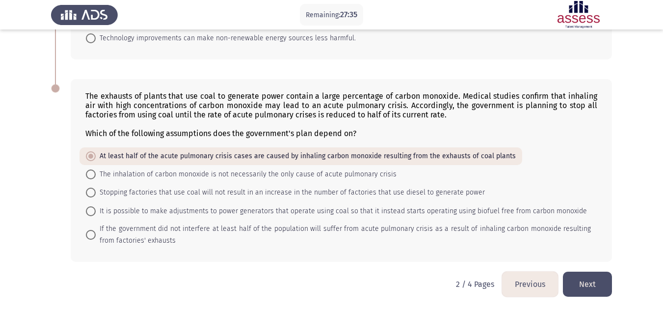
click at [572, 288] on button "Next" at bounding box center [587, 283] width 49 height 25
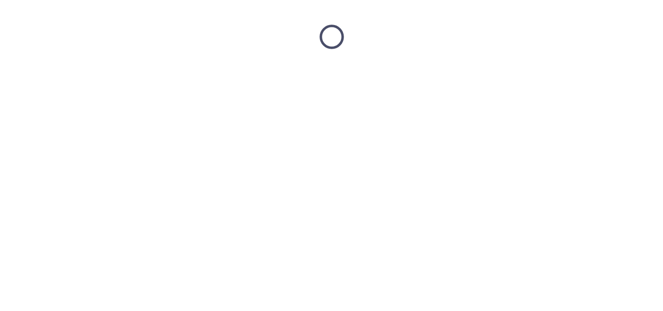
scroll to position [0, 0]
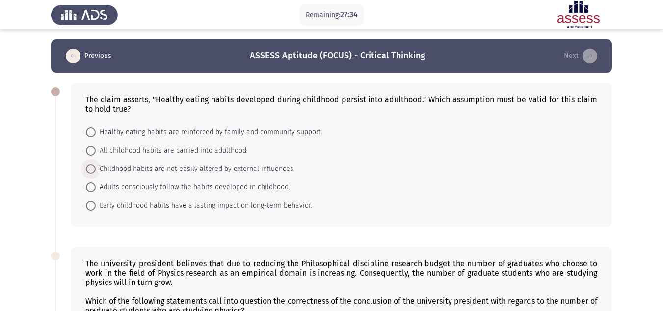
click at [168, 163] on span "Childhood habits are not easily altered by external influences." at bounding box center [195, 169] width 199 height 12
click at [96, 164] on input "Childhood habits are not easily altered by external influences." at bounding box center [91, 169] width 10 height 10
radio input "true"
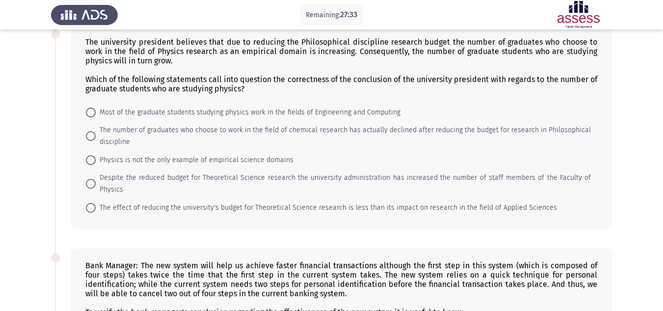
scroll to position [221, 0]
click at [167, 163] on span "Physics is not the only example of empirical science domains" at bounding box center [195, 160] width 198 height 12
click at [96, 163] on input "Physics is not the only example of empirical science domains" at bounding box center [91, 160] width 10 height 10
radio input "true"
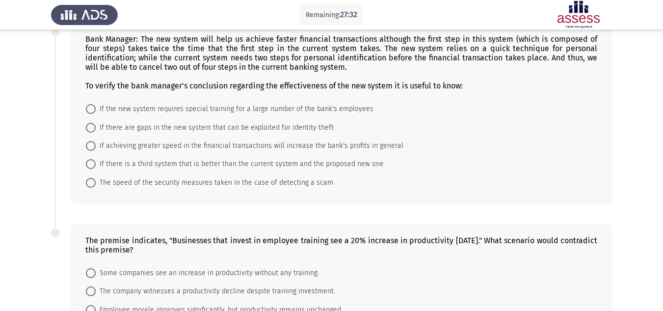
scroll to position [446, 0]
click at [167, 172] on mat-radio-button "The speed of the security measures taken in the case of detecting a scam" at bounding box center [209, 181] width 260 height 18
click at [164, 176] on span "The speed of the security measures taken in the case of detecting a scam" at bounding box center [214, 182] width 237 height 12
click at [96, 177] on input "The speed of the security measures taken in the case of detecting a scam" at bounding box center [91, 182] width 10 height 10
radio input "true"
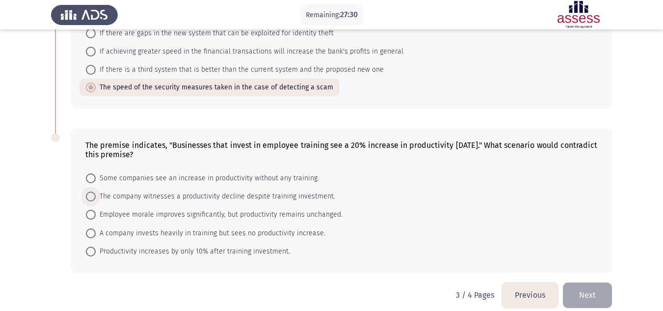
click at [159, 190] on span "The company witnesses a productivity decline despite training investment." at bounding box center [215, 196] width 239 height 12
click at [96, 191] on input "The company witnesses a productivity decline despite training investment." at bounding box center [91, 196] width 10 height 10
radio input "true"
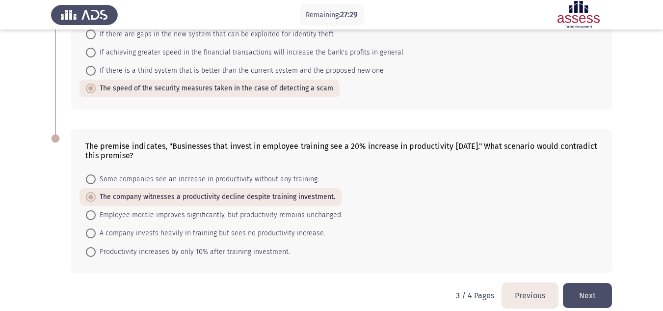
click at [594, 283] on button "Next" at bounding box center [587, 295] width 49 height 25
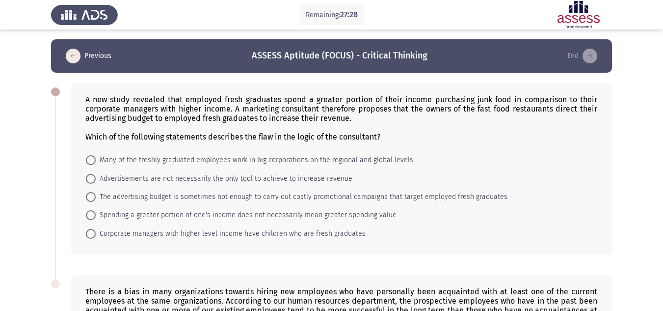
click at [225, 189] on mat-radio-button "The advertising budget is sometimes not enough to carry out costly promotional …" at bounding box center [296, 196] width 434 height 18
click at [223, 180] on span "Advertisements are not necessarily the only tool to achieve to increase revenue" at bounding box center [224, 179] width 257 height 12
click at [96, 180] on input "Advertisements are not necessarily the only tool to achieve to increase revenue" at bounding box center [91, 179] width 10 height 10
radio input "true"
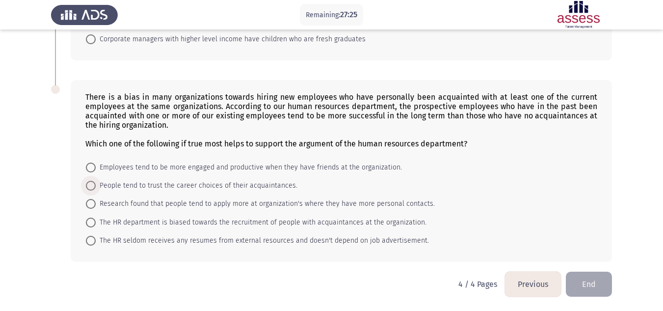
click at [223, 180] on span "People tend to trust the career choices of their acquaintances." at bounding box center [197, 186] width 202 height 12
click at [96, 181] on input "People tend to trust the career choices of their acquaintances." at bounding box center [91, 186] width 10 height 10
radio input "true"
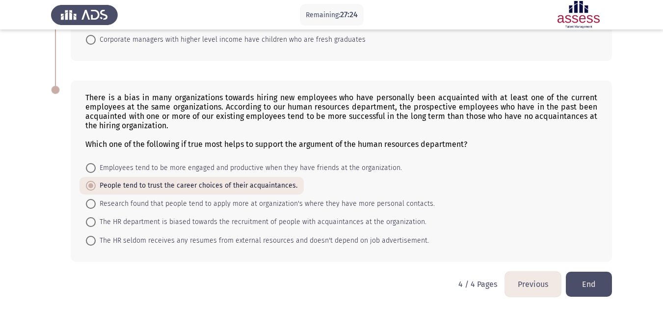
click at [581, 277] on button "End" at bounding box center [589, 283] width 46 height 25
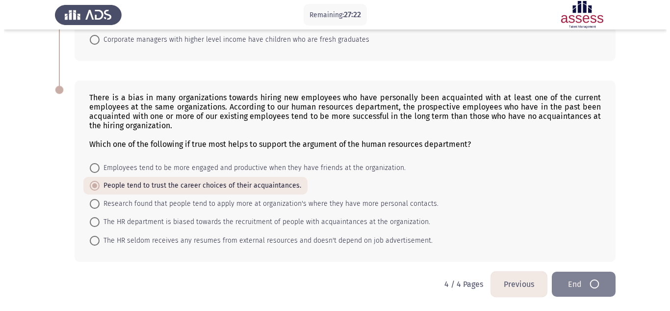
scroll to position [0, 0]
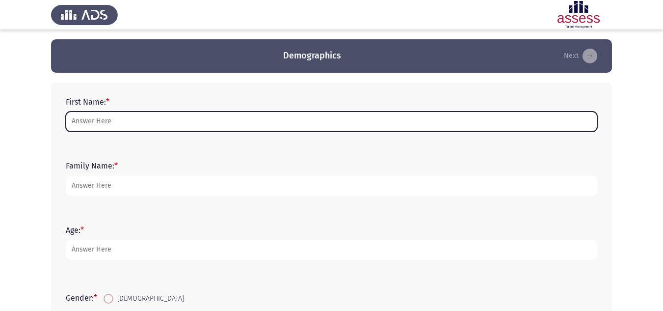
click at [174, 118] on input "First Name: *" at bounding box center [331, 121] width 531 height 20
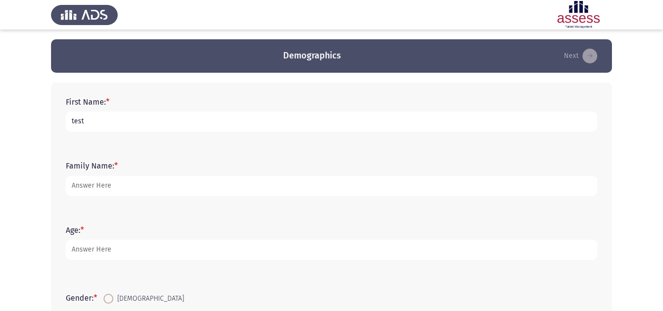
type input "test"
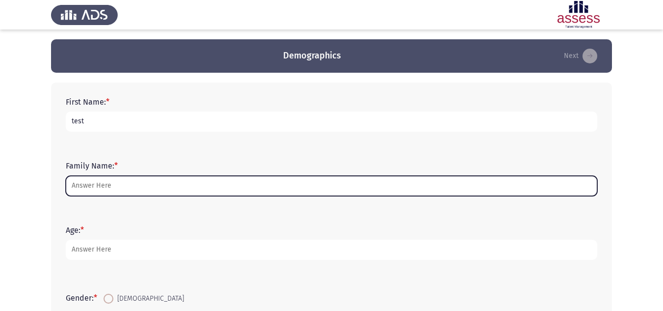
click at [152, 181] on input "Family Name: *" at bounding box center [331, 186] width 531 height 20
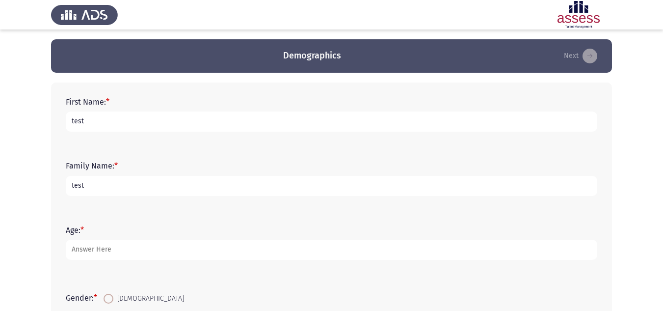
type input "test"
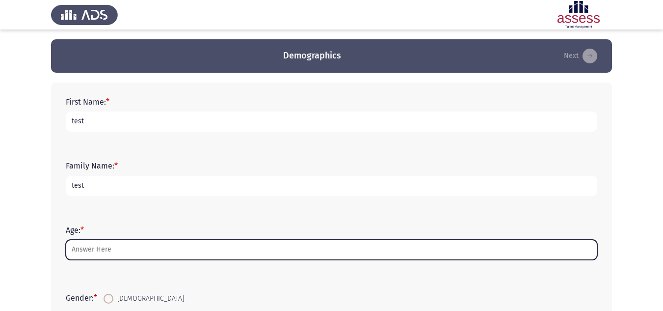
click at [127, 246] on input "Age: *" at bounding box center [331, 249] width 531 height 20
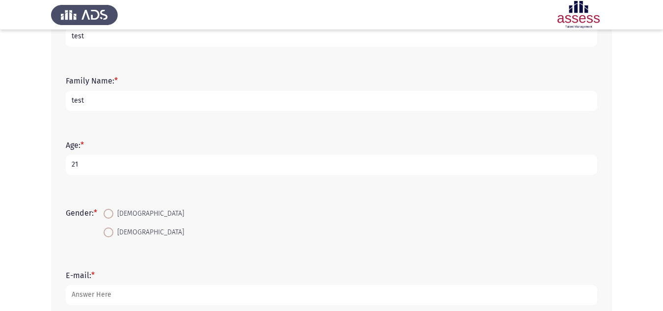
type input "21"
click at [113, 233] on span at bounding box center [109, 232] width 10 height 10
click at [113, 233] on input "[DEMOGRAPHIC_DATA]" at bounding box center [109, 232] width 10 height 10
radio input "true"
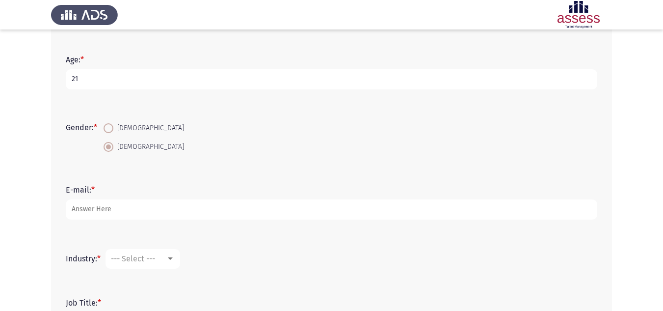
scroll to position [172, 0]
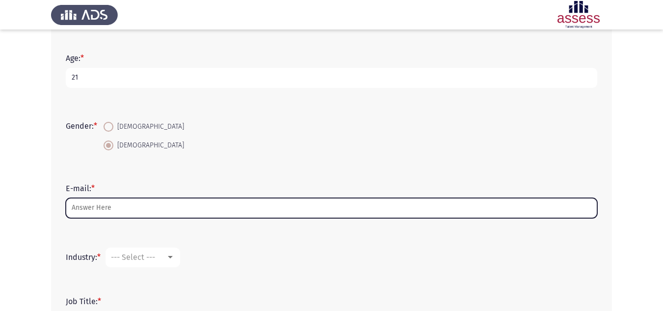
click at [111, 213] on input "E-mail: *" at bounding box center [331, 208] width 531 height 20
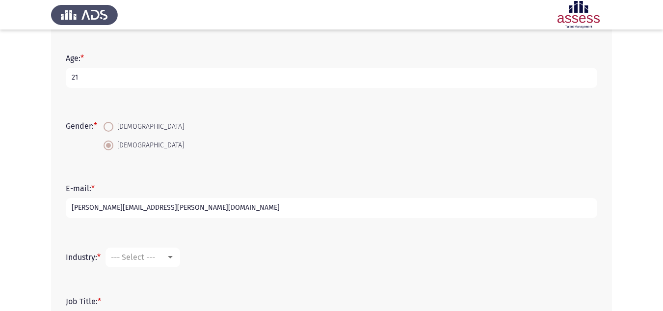
type input "[PERSON_NAME][EMAIL_ADDRESS][PERSON_NAME][DOMAIN_NAME]"
click at [142, 257] on span "--- Select ---" at bounding box center [133, 256] width 44 height 9
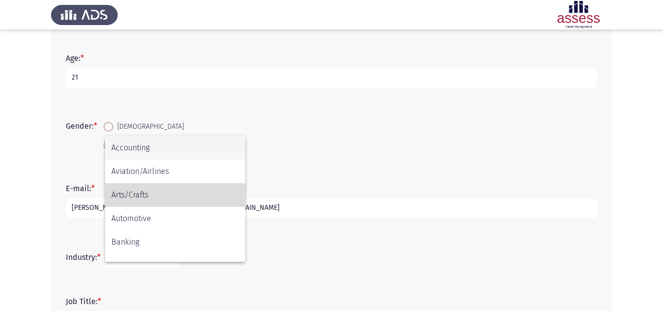
click at [143, 199] on span "Arts/Crafts" at bounding box center [175, 195] width 128 height 24
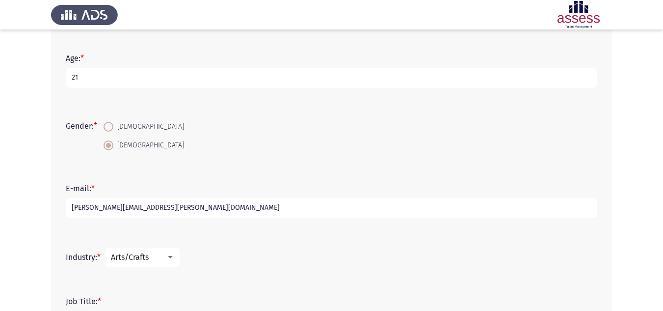
scroll to position [256, 0]
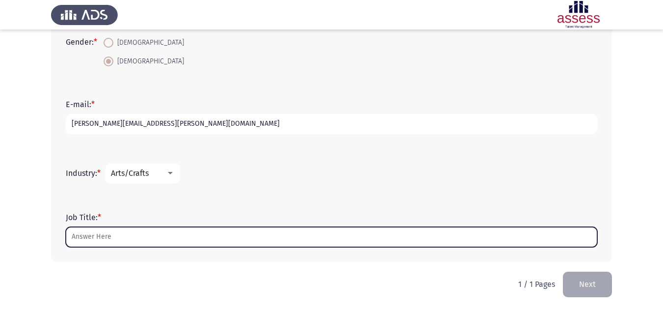
click at [118, 242] on input "Job Title: *" at bounding box center [331, 237] width 531 height 20
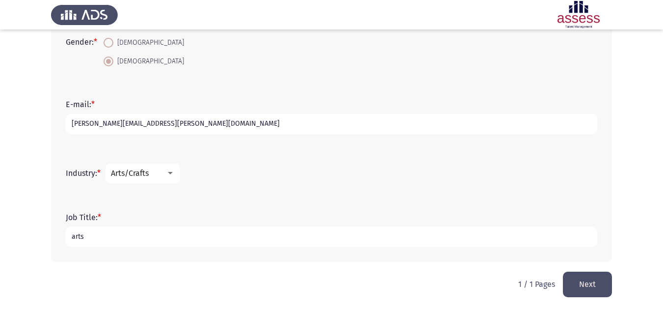
type input "arts"
click at [580, 274] on button "Next" at bounding box center [587, 283] width 49 height 25
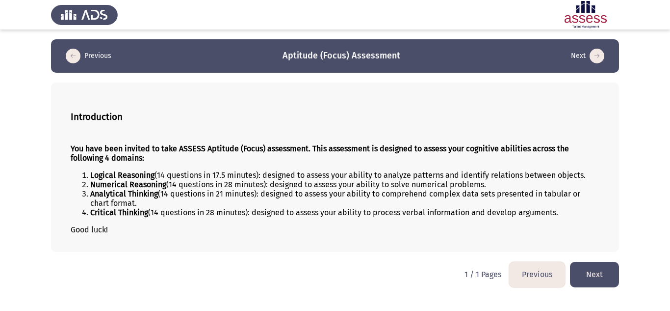
click at [593, 277] on button "Next" at bounding box center [594, 273] width 49 height 25
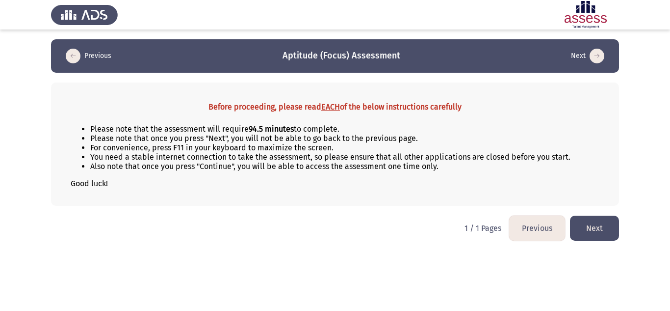
click at [606, 235] on button "Next" at bounding box center [594, 227] width 49 height 25
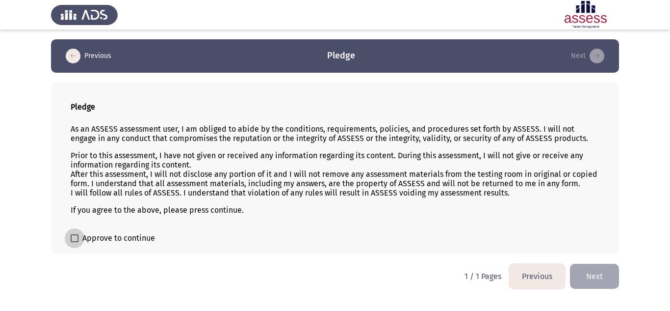
click at [132, 238] on span "Approve to continue" at bounding box center [118, 238] width 73 height 12
click at [75, 242] on input "Approve to continue" at bounding box center [74, 242] width 0 height 0
checkbox input "true"
click at [591, 279] on button "Next" at bounding box center [594, 275] width 49 height 25
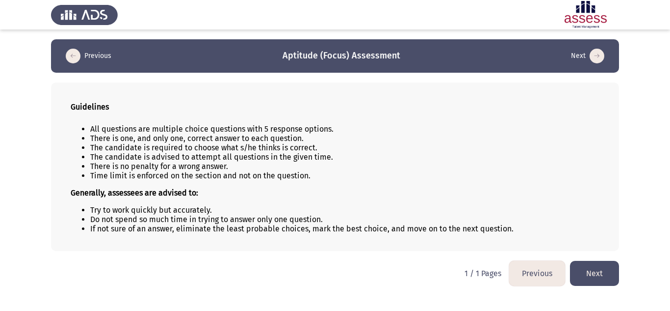
click at [600, 269] on button "Next" at bounding box center [594, 273] width 49 height 25
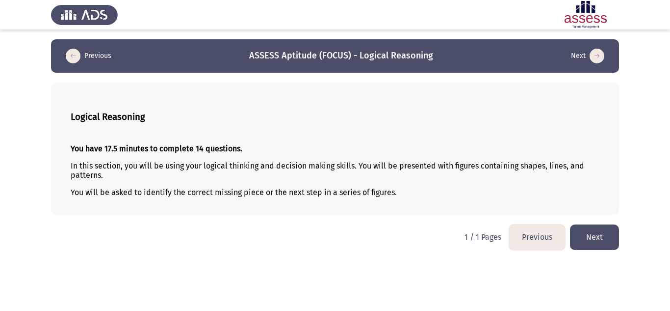
click at [590, 225] on button "Next" at bounding box center [594, 236] width 49 height 25
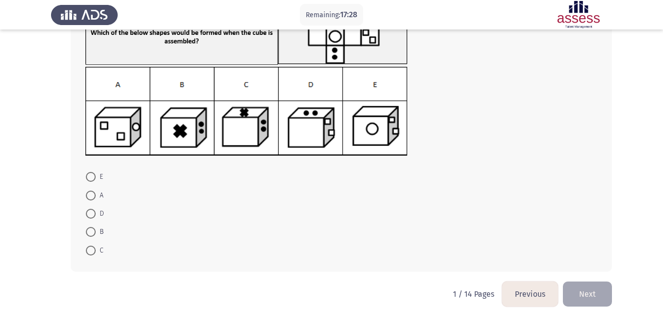
scroll to position [87, 0]
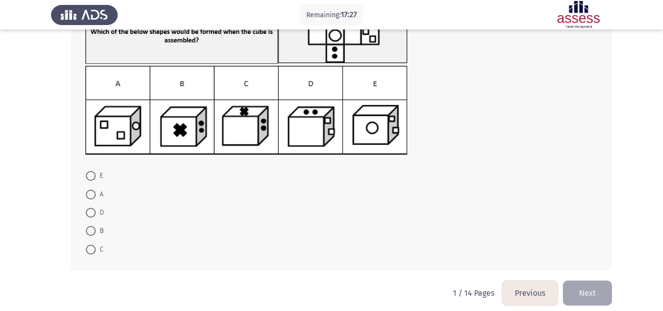
click at [91, 184] on mat-radio-button "E" at bounding box center [94, 175] width 30 height 18
click at [92, 170] on label "E" at bounding box center [94, 176] width 17 height 12
click at [92, 171] on input "E" at bounding box center [91, 176] width 10 height 10
radio input "true"
click at [593, 285] on button "Next" at bounding box center [587, 291] width 49 height 25
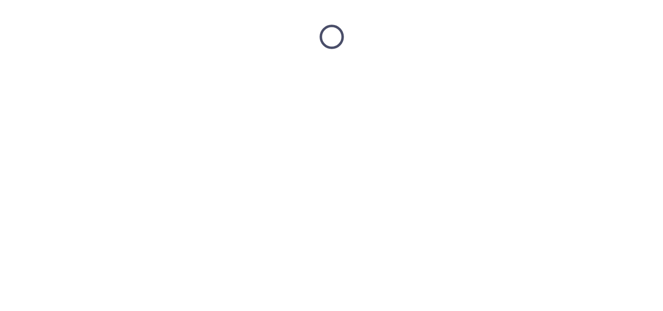
scroll to position [0, 0]
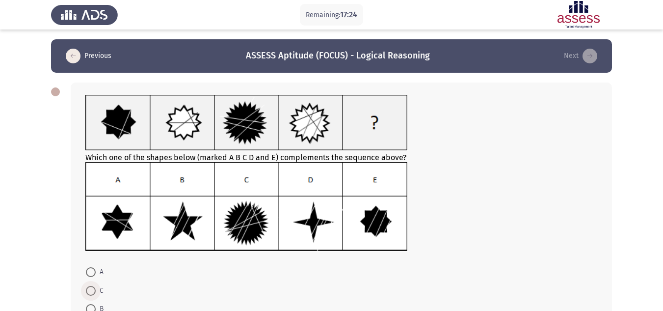
click at [99, 291] on span "C" at bounding box center [100, 291] width 8 height 12
click at [96, 291] on input "C" at bounding box center [91, 291] width 10 height 10
radio input "true"
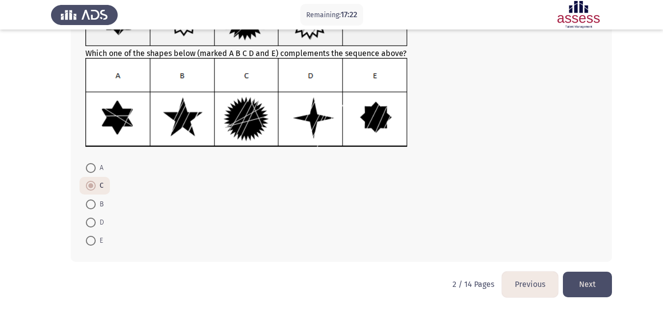
click at [592, 288] on button "Next" at bounding box center [587, 283] width 49 height 25
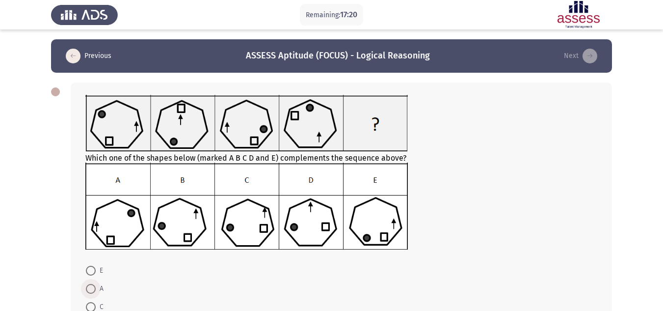
click at [92, 289] on span at bounding box center [91, 289] width 10 height 10
click at [92, 289] on input "A" at bounding box center [91, 289] width 10 height 10
radio input "true"
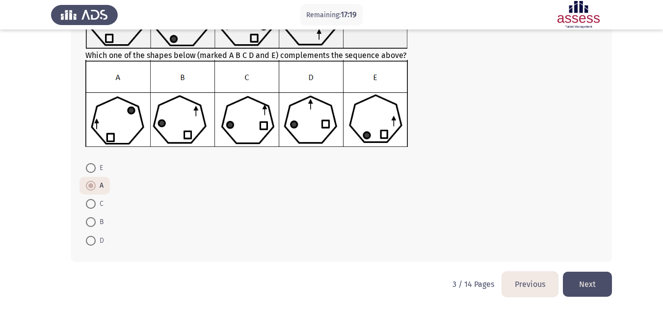
click at [595, 278] on button "Next" at bounding box center [587, 283] width 49 height 25
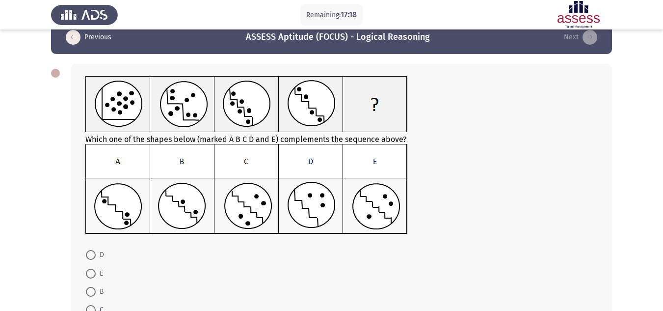
scroll to position [19, 0]
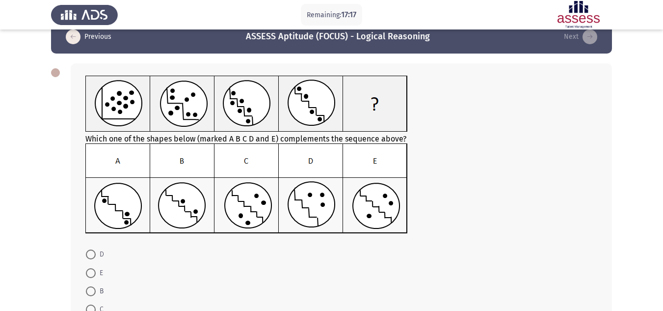
drag, startPoint x: 89, startPoint y: 281, endPoint x: 89, endPoint y: 287, distance: 6.4
click at [89, 245] on mat-radio-group "D E B C A" at bounding box center [338, 245] width 518 height 0
click at [89, 287] on span at bounding box center [91, 291] width 10 height 10
click at [89, 287] on input "B" at bounding box center [91, 291] width 10 height 10
radio input "true"
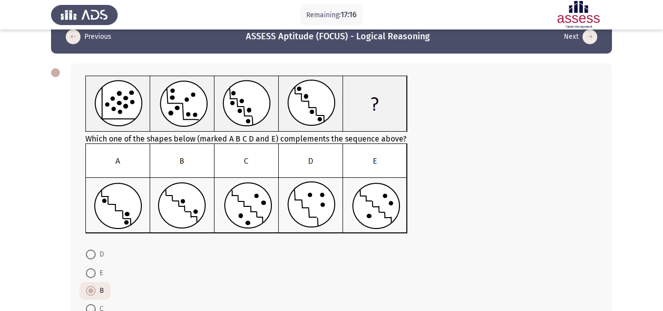
scroll to position [105, 0]
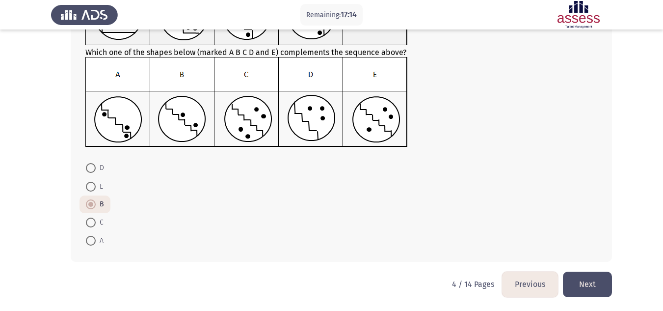
click at [598, 279] on button "Next" at bounding box center [587, 283] width 49 height 25
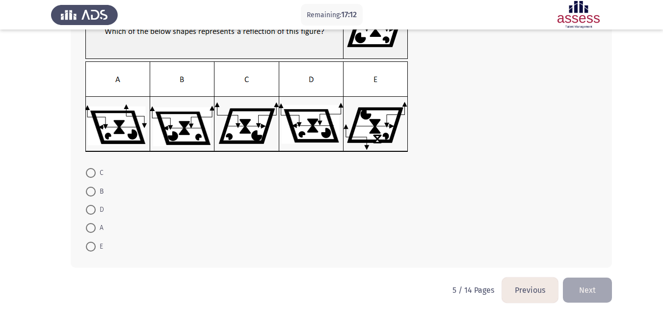
scroll to position [93, 0]
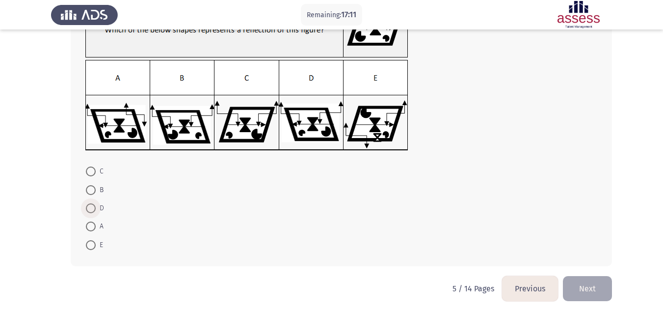
click at [91, 207] on span at bounding box center [91, 208] width 10 height 10
click at [91, 207] on input "D" at bounding box center [91, 208] width 10 height 10
radio input "true"
click at [601, 281] on button "Next" at bounding box center [587, 287] width 49 height 25
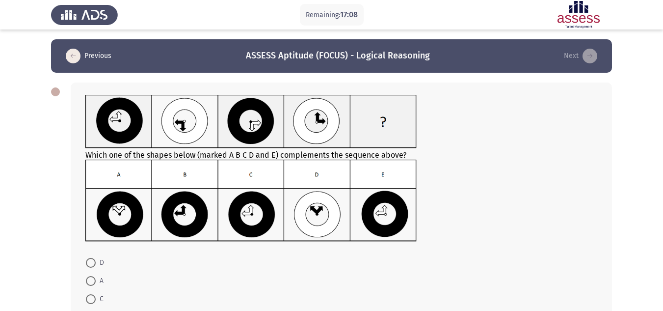
scroll to position [95, 0]
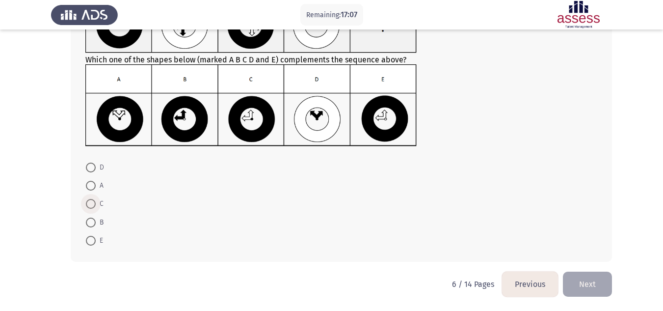
click at [98, 204] on span "C" at bounding box center [100, 204] width 8 height 12
click at [96, 204] on input "C" at bounding box center [91, 204] width 10 height 10
radio input "true"
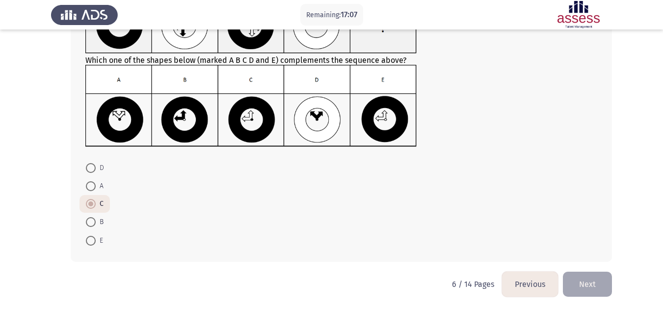
scroll to position [95, 0]
click at [586, 279] on button "Next" at bounding box center [587, 283] width 49 height 25
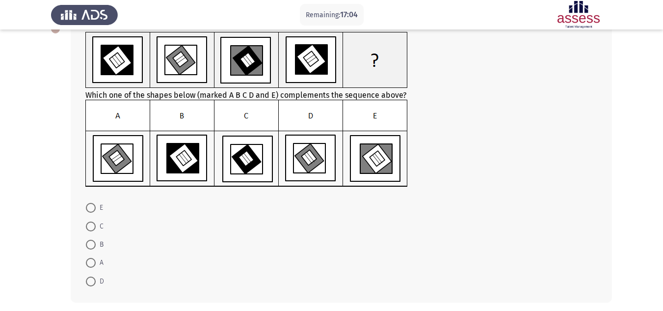
scroll to position [63, 0]
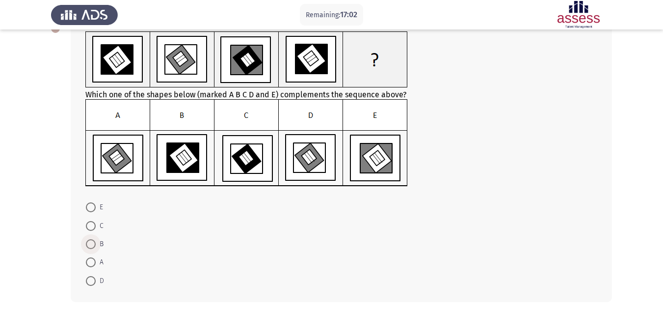
click at [88, 248] on span at bounding box center [91, 244] width 10 height 10
click at [88, 248] on input "B" at bounding box center [91, 244] width 10 height 10
radio input "true"
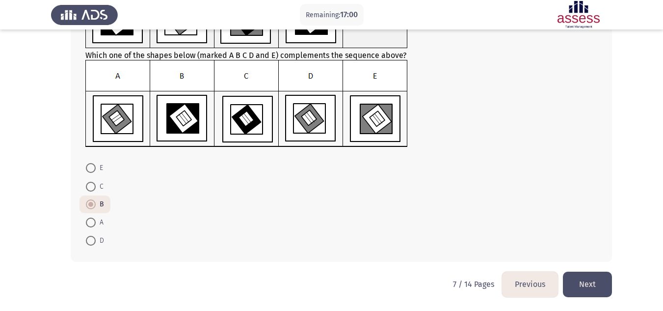
click at [587, 281] on button "Next" at bounding box center [587, 283] width 49 height 25
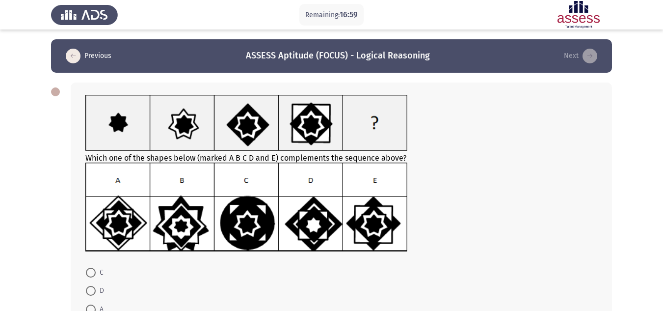
scroll to position [83, 0]
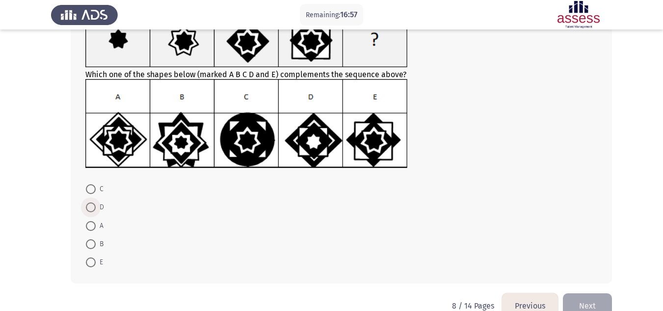
click at [94, 212] on label "D" at bounding box center [95, 207] width 18 height 12
click at [94, 212] on input "D" at bounding box center [91, 207] width 10 height 10
radio input "true"
click at [598, 307] on button "Next" at bounding box center [587, 304] width 49 height 25
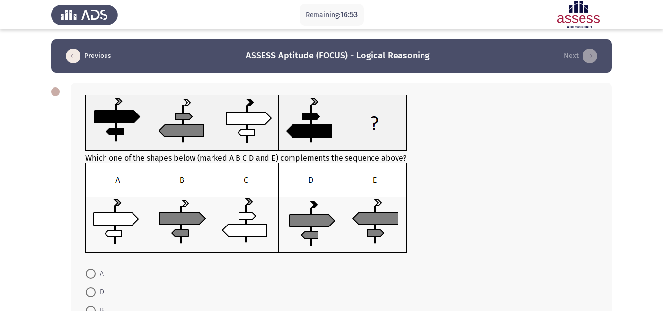
scroll to position [106, 0]
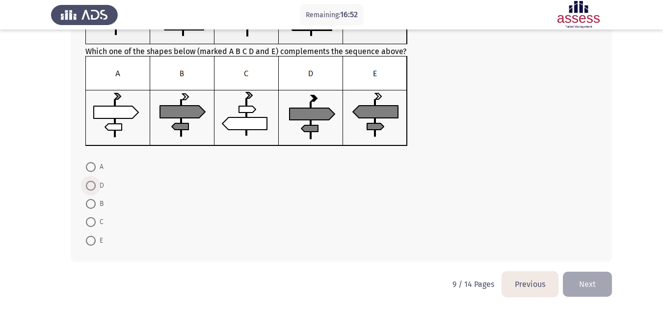
click at [93, 182] on span at bounding box center [91, 186] width 10 height 10
click at [93, 182] on input "D" at bounding box center [91, 186] width 10 height 10
radio input "true"
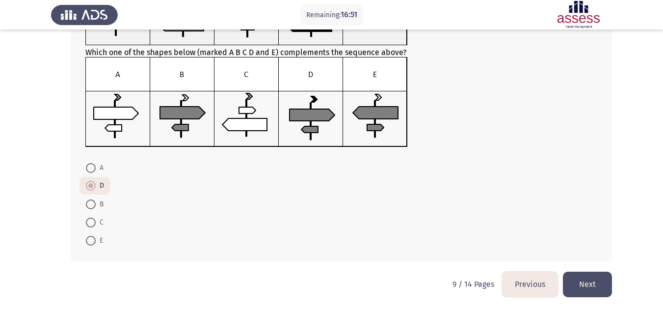
click at [593, 294] on button "Next" at bounding box center [587, 283] width 49 height 25
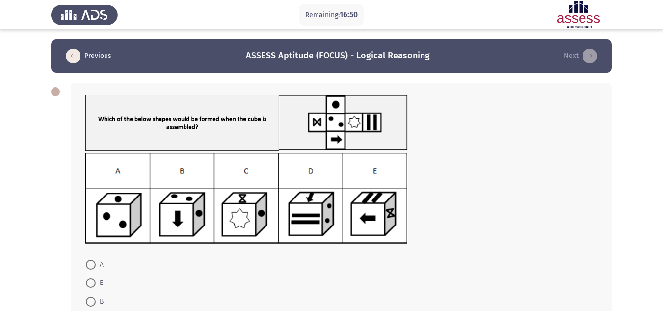
scroll to position [97, 0]
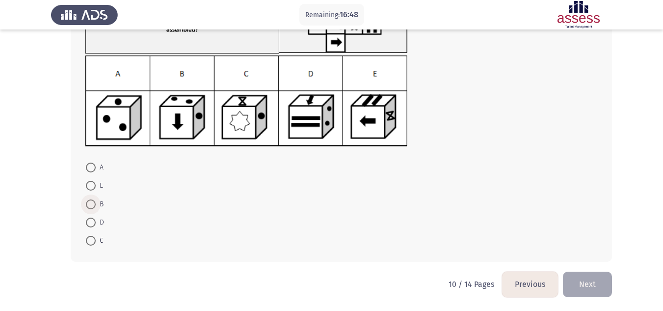
click at [91, 198] on label "B" at bounding box center [95, 204] width 18 height 12
click at [91, 199] on input "B" at bounding box center [91, 204] width 10 height 10
radio input "true"
drag, startPoint x: 559, startPoint y: 281, endPoint x: 577, endPoint y: 281, distance: 17.7
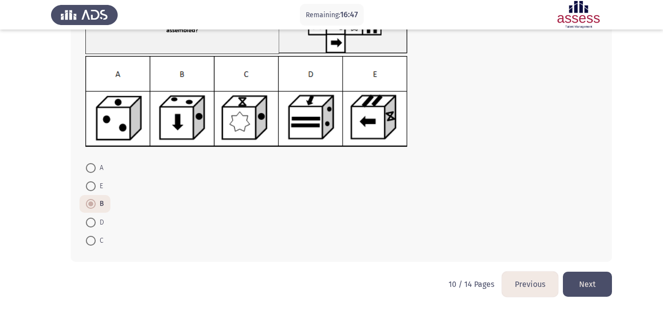
click at [577, 281] on app-previous-next-buttons "Previous Next" at bounding box center [557, 283] width 110 height 25
click at [577, 281] on button "Next" at bounding box center [587, 283] width 49 height 25
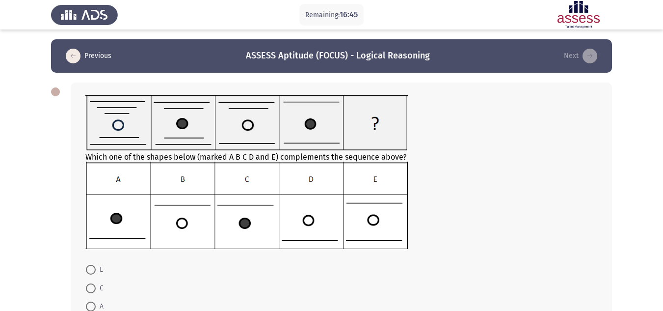
scroll to position [74, 0]
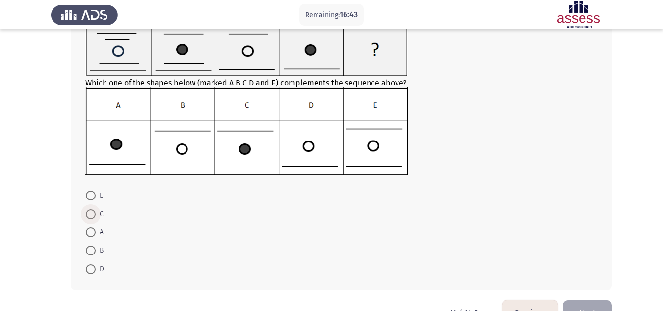
click at [91, 217] on span at bounding box center [91, 214] width 10 height 10
click at [91, 217] on input "C" at bounding box center [91, 214] width 10 height 10
radio input "true"
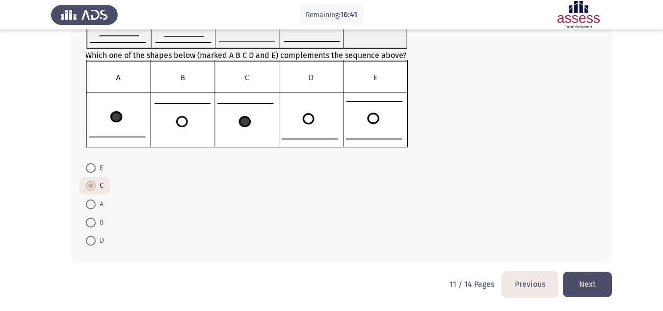
click at [597, 282] on button "Next" at bounding box center [587, 283] width 49 height 25
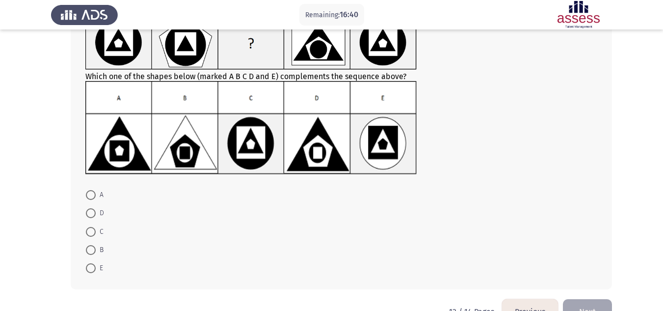
scroll to position [79, 0]
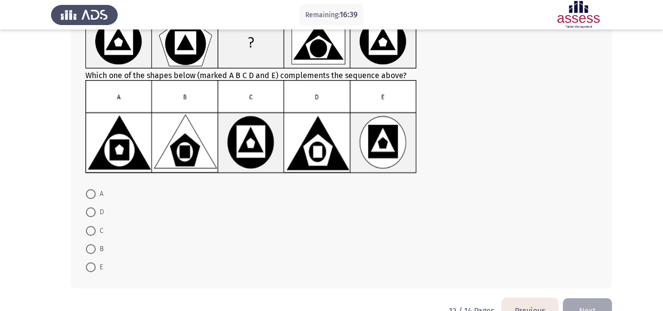
click at [95, 220] on mat-radio-button "D" at bounding box center [94, 212] width 31 height 18
click at [95, 219] on mat-radio-button "D" at bounding box center [94, 212] width 31 height 18
click at [89, 206] on label "D" at bounding box center [95, 212] width 18 height 12
click at [89, 207] on input "D" at bounding box center [91, 212] width 10 height 10
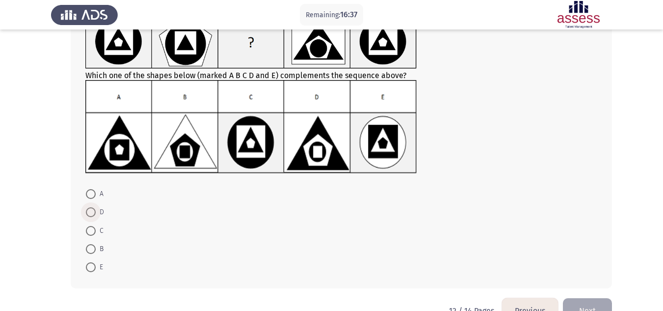
radio input "true"
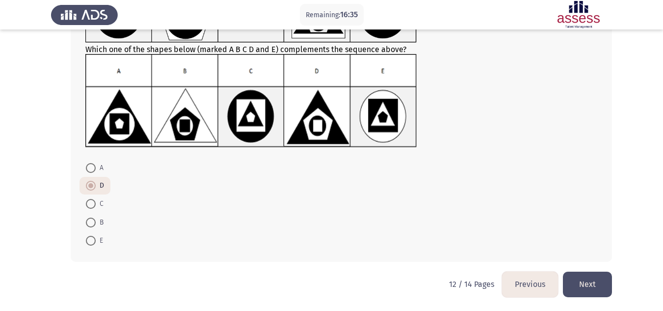
click at [586, 274] on button "Next" at bounding box center [587, 283] width 49 height 25
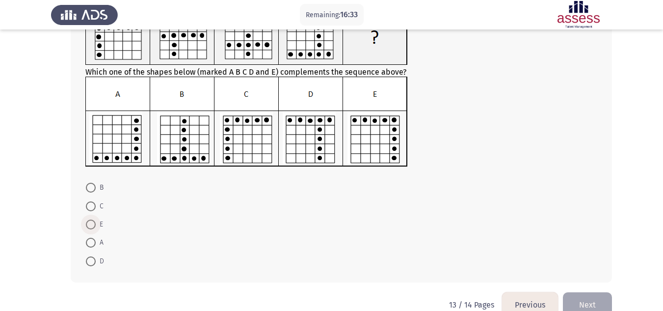
click at [89, 223] on span at bounding box center [91, 224] width 10 height 10
click at [89, 223] on input "E" at bounding box center [91, 224] width 10 height 10
radio input "true"
click at [599, 300] on button "Next" at bounding box center [587, 303] width 49 height 25
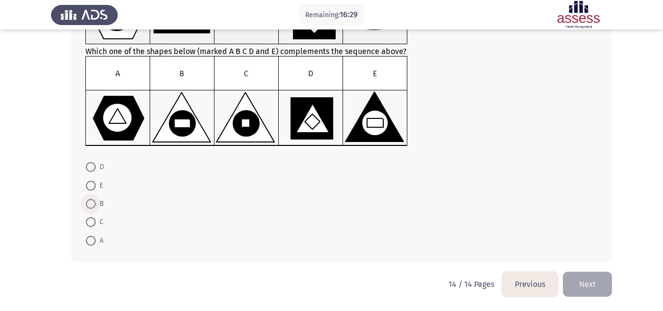
click at [94, 200] on span at bounding box center [91, 204] width 10 height 10
click at [94, 200] on input "B" at bounding box center [91, 204] width 10 height 10
radio input "true"
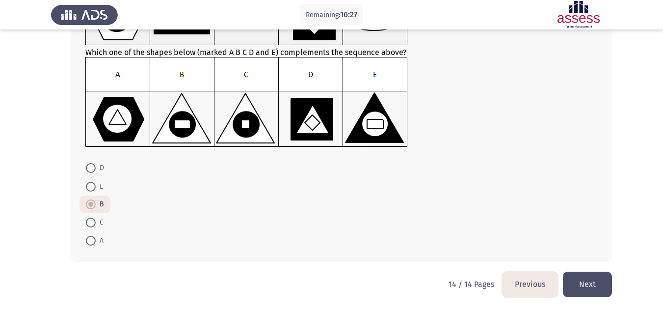
click at [573, 273] on button "Next" at bounding box center [587, 283] width 49 height 25
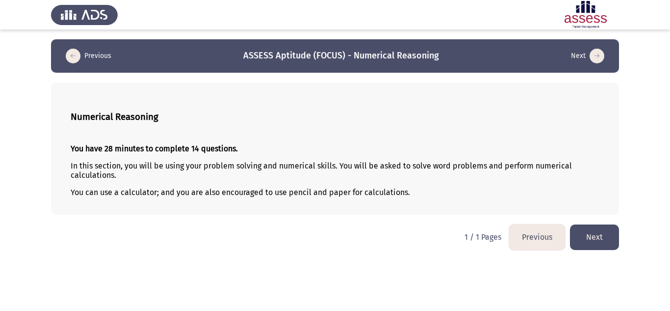
click at [591, 240] on button "Next" at bounding box center [594, 236] width 49 height 25
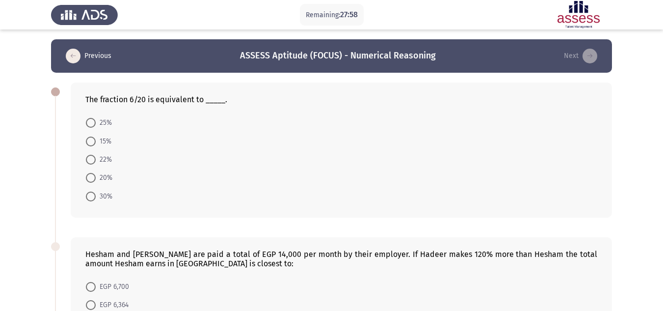
click at [102, 182] on span "20%" at bounding box center [104, 178] width 17 height 12
click at [96, 182] on input "20%" at bounding box center [91, 178] width 10 height 10
radio input "true"
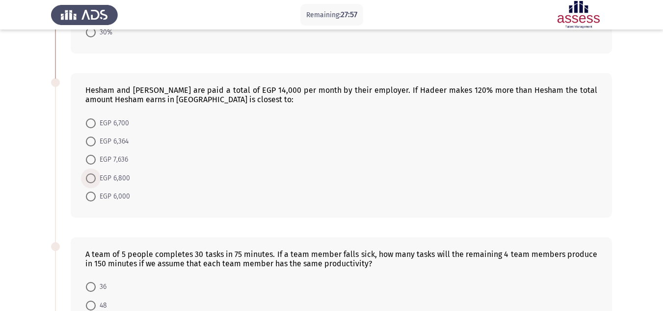
click at [102, 182] on span "EGP 6,800" at bounding box center [113, 178] width 34 height 12
click at [96, 182] on input "EGP 6,800" at bounding box center [91, 178] width 10 height 10
radio input "true"
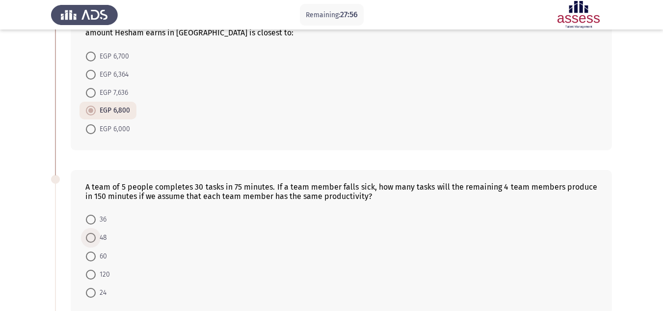
click at [102, 242] on span "48" at bounding box center [101, 238] width 11 height 12
click at [96, 242] on input "48" at bounding box center [91, 238] width 10 height 10
radio input "true"
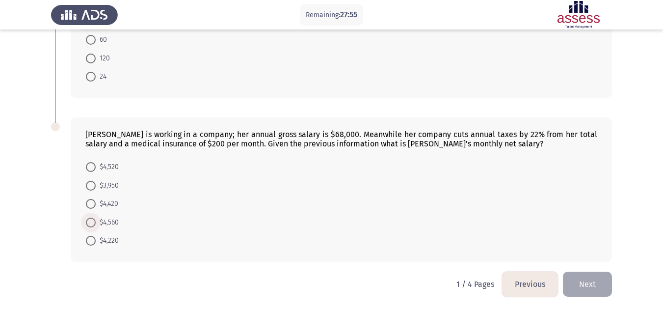
click at [96, 220] on span "$4,560" at bounding box center [107, 222] width 23 height 12
click at [96, 220] on input "$4,560" at bounding box center [91, 222] width 10 height 10
radio input "true"
click at [583, 280] on button "Next" at bounding box center [587, 283] width 49 height 25
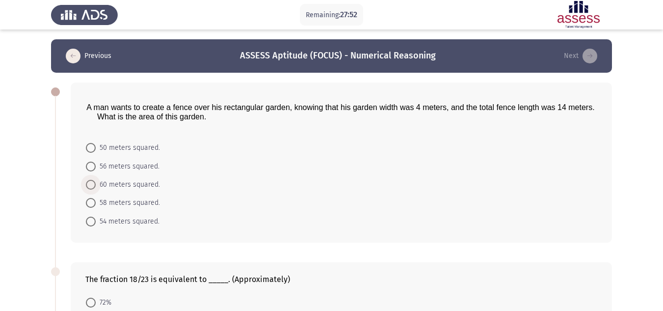
click at [135, 188] on span "60 meters squared." at bounding box center [128, 185] width 64 height 12
click at [96, 188] on input "60 meters squared." at bounding box center [91, 185] width 10 height 10
radio input "true"
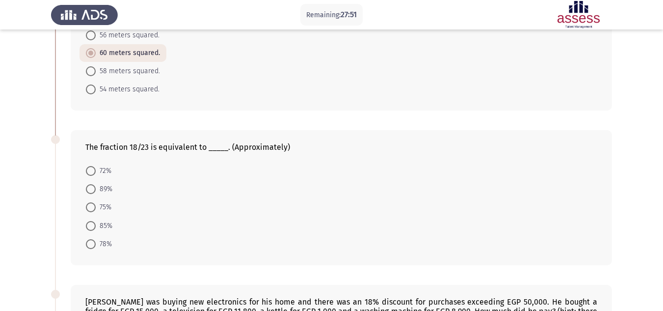
click at [85, 203] on mat-radio-button "75%" at bounding box center [98, 207] width 38 height 18
click at [90, 205] on span at bounding box center [91, 207] width 10 height 10
click at [90, 205] on input "75%" at bounding box center [91, 207] width 10 height 10
radio input "true"
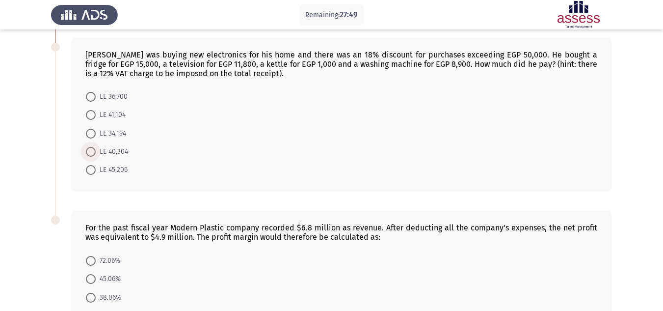
click at [97, 152] on span "LE 40,304" at bounding box center [112, 152] width 32 height 12
click at [96, 152] on input "LE 40,304" at bounding box center [91, 152] width 10 height 10
radio input "true"
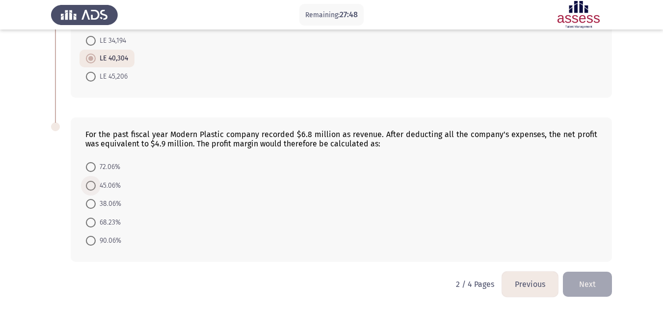
click at [97, 182] on span "45.06%" at bounding box center [108, 186] width 25 height 12
click at [96, 182] on input "45.06%" at bounding box center [91, 186] width 10 height 10
radio input "true"
click at [586, 277] on button "Next" at bounding box center [587, 283] width 49 height 25
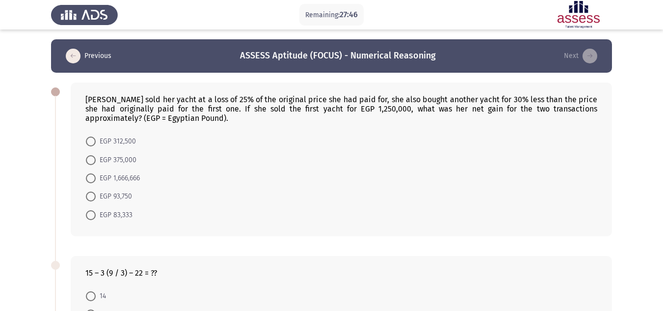
click at [121, 186] on mat-radio-button "EGP 1,666,666" at bounding box center [112, 178] width 67 height 18
click at [119, 182] on span "EGP 1,666,666" at bounding box center [118, 178] width 44 height 12
click at [96, 182] on input "EGP 1,666,666" at bounding box center [91, 178] width 10 height 10
radio input "true"
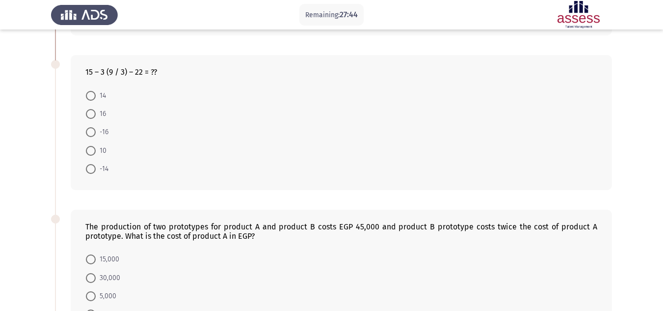
click at [94, 134] on span at bounding box center [91, 132] width 10 height 10
click at [94, 134] on input "-16" at bounding box center [91, 132] width 10 height 10
radio input "true"
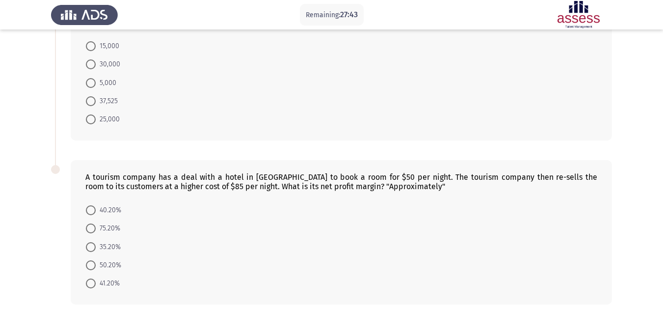
drag, startPoint x: 92, startPoint y: 110, endPoint x: 91, endPoint y: 119, distance: 9.3
click at [91, 119] on mat-radio-button "25,000" at bounding box center [102, 119] width 47 height 18
click at [91, 119] on span at bounding box center [91, 119] width 10 height 10
click at [91, 119] on input "25,000" at bounding box center [91, 119] width 10 height 10
radio input "true"
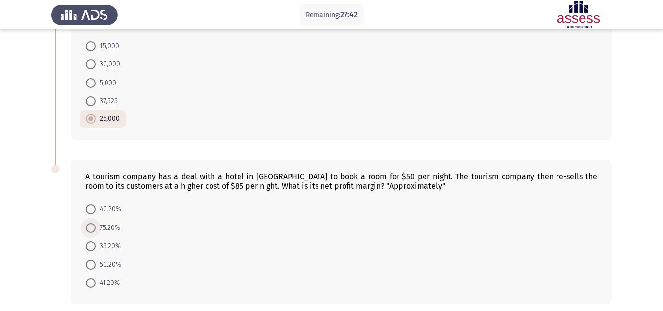
click at [115, 229] on span "75.20%" at bounding box center [108, 228] width 25 height 12
click at [96, 229] on input "75.20%" at bounding box center [91, 228] width 10 height 10
radio input "true"
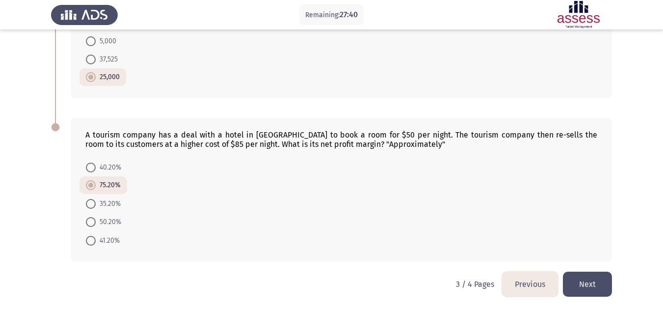
click at [587, 281] on button "Next" at bounding box center [587, 283] width 49 height 25
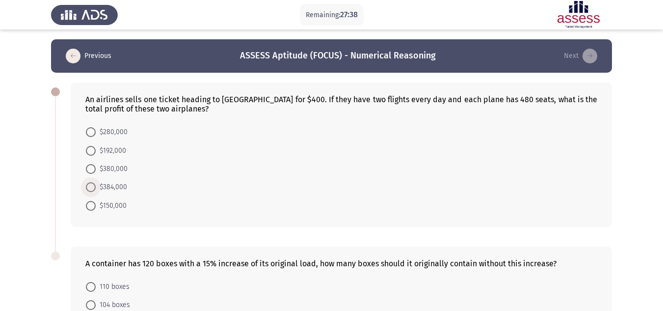
click at [108, 183] on span "$384,000" at bounding box center [111, 187] width 31 height 12
click at [96, 183] on input "$384,000" at bounding box center [91, 187] width 10 height 10
radio input "true"
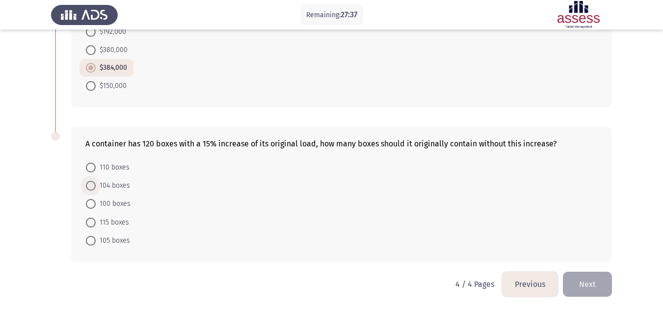
click at [108, 183] on span "104 boxes" at bounding box center [113, 186] width 34 height 12
click at [96, 183] on input "104 boxes" at bounding box center [91, 186] width 10 height 10
radio input "true"
click at [609, 282] on button "Next" at bounding box center [587, 283] width 49 height 25
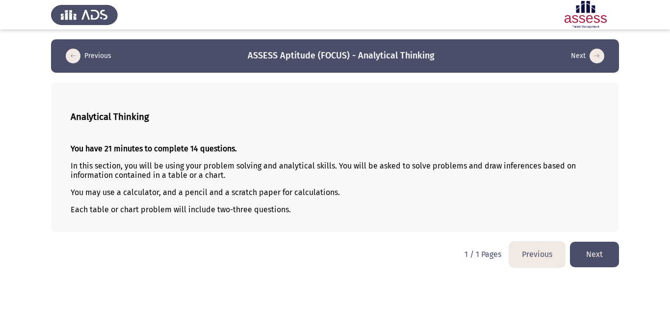
click at [593, 253] on button "Next" at bounding box center [594, 253] width 49 height 25
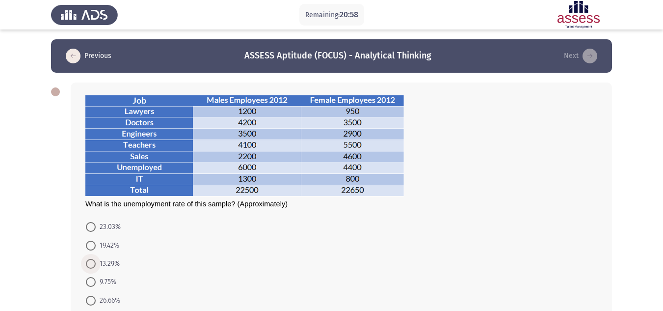
click at [106, 260] on span "13.29%" at bounding box center [108, 264] width 24 height 12
click at [96, 260] on input "13.29%" at bounding box center [91, 264] width 10 height 10
radio input "true"
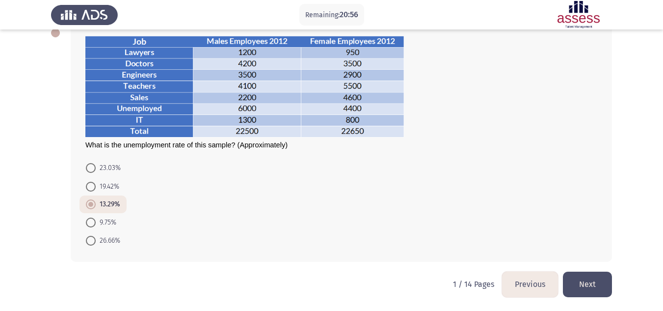
click at [595, 282] on button "Next" at bounding box center [587, 283] width 49 height 25
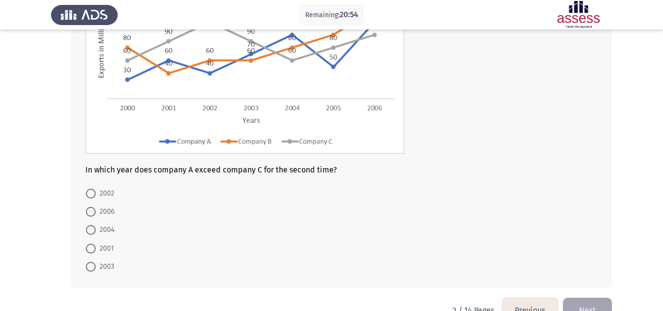
scroll to position [129, 0]
click at [101, 231] on span "2004" at bounding box center [105, 229] width 19 height 12
click at [96, 231] on input "2004" at bounding box center [91, 229] width 10 height 10
radio input "true"
click at [571, 300] on button "Next" at bounding box center [587, 308] width 49 height 25
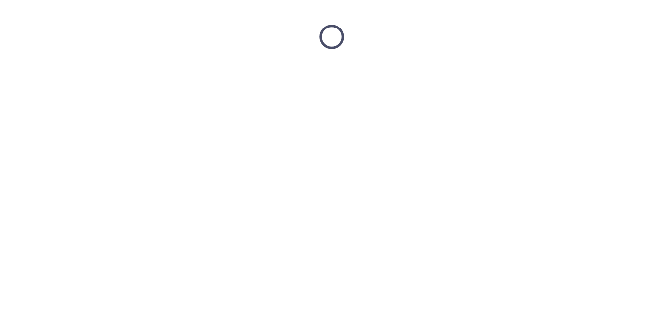
scroll to position [0, 0]
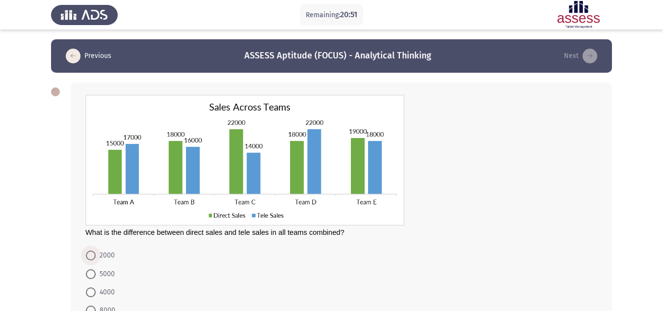
click at [102, 254] on span "2000" at bounding box center [105, 255] width 19 height 12
click at [96, 254] on input "2000" at bounding box center [91, 255] width 10 height 10
radio input "true"
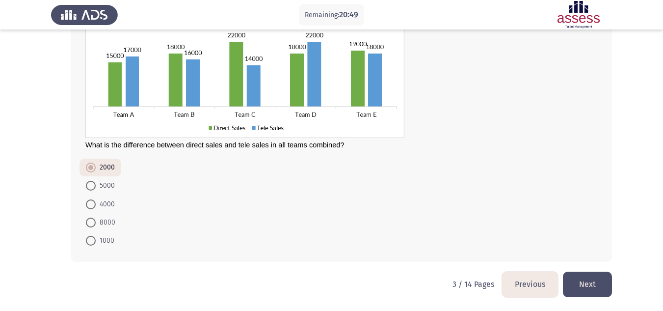
click at [573, 277] on button "Next" at bounding box center [587, 283] width 49 height 25
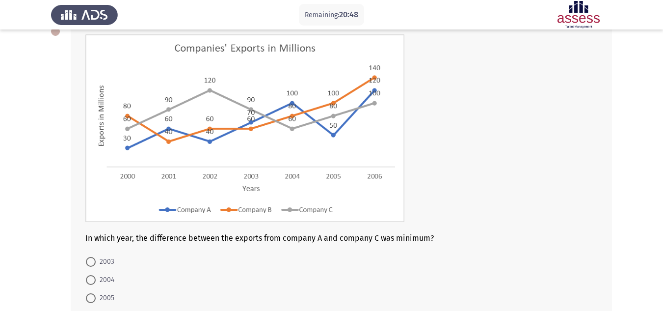
scroll to position [61, 0]
click at [109, 276] on span "2004" at bounding box center [105, 279] width 19 height 12
click at [96, 276] on input "2004" at bounding box center [91, 279] width 10 height 10
radio input "true"
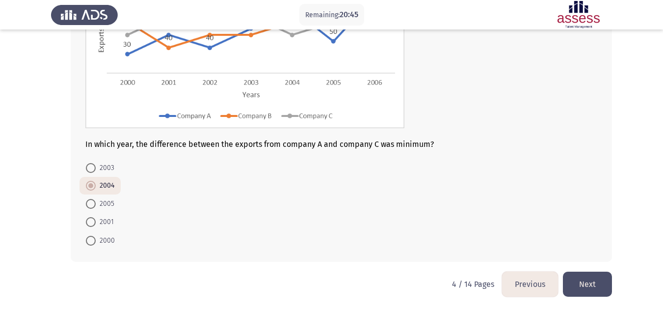
click at [581, 281] on button "Next" at bounding box center [587, 283] width 49 height 25
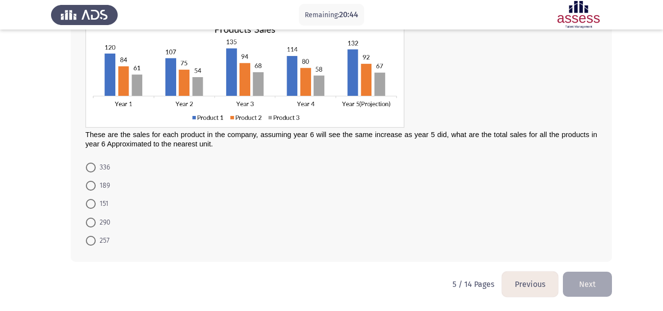
click at [89, 204] on span at bounding box center [91, 204] width 10 height 10
click at [89, 204] on input "151" at bounding box center [91, 204] width 10 height 10
radio input "true"
click at [590, 277] on button "Next" at bounding box center [587, 283] width 49 height 25
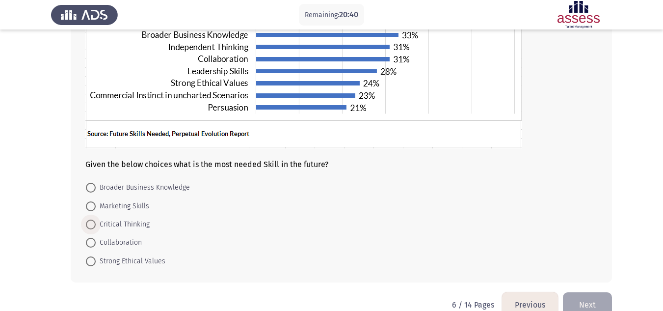
click at [104, 223] on span "Critical Thinking" at bounding box center [123, 224] width 54 height 12
click at [96, 223] on input "Critical Thinking" at bounding box center [91, 224] width 10 height 10
radio input "true"
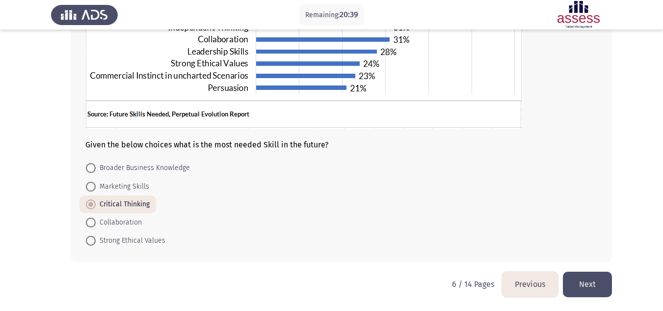
click at [584, 281] on button "Next" at bounding box center [587, 283] width 49 height 25
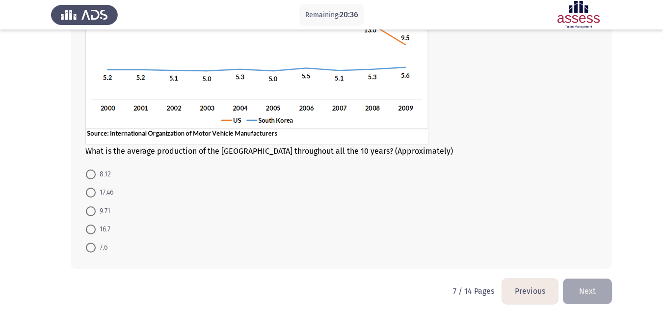
drag, startPoint x: 77, startPoint y: 218, endPoint x: 108, endPoint y: 198, distance: 37.3
click at [108, 198] on div "What is the average production of the [GEOGRAPHIC_DATA] throughout all the 10 y…" at bounding box center [341, 94] width 541 height 348
click at [108, 198] on span "17.46" at bounding box center [105, 192] width 18 height 12
click at [96, 197] on input "17.46" at bounding box center [91, 192] width 10 height 10
radio input "true"
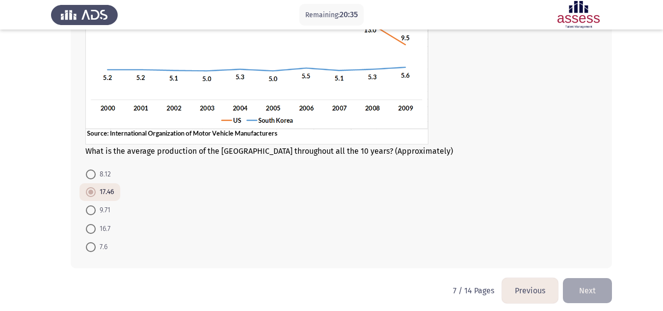
click at [108, 198] on mat-radio-button "17.46" at bounding box center [99, 192] width 41 height 18
click at [599, 291] on button "Next" at bounding box center [587, 290] width 49 height 25
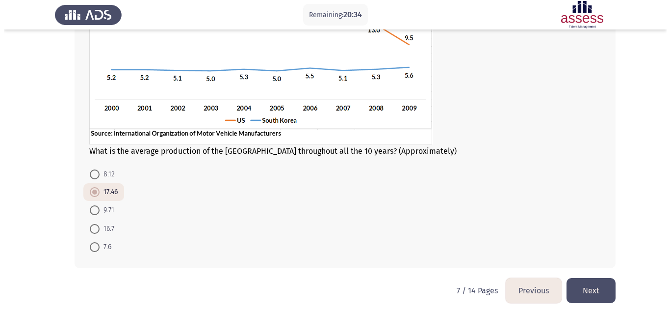
scroll to position [0, 0]
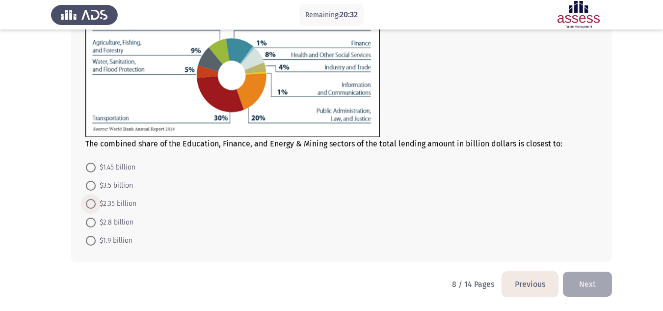
click at [126, 203] on span "$2.35 billion" at bounding box center [116, 204] width 41 height 12
click at [96, 203] on input "$2.35 billion" at bounding box center [91, 204] width 10 height 10
radio input "true"
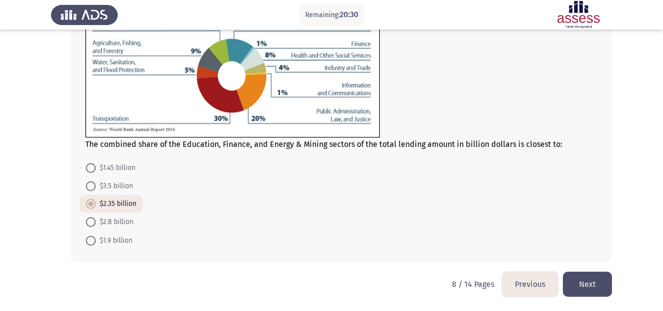
click at [583, 279] on button "Next" at bounding box center [587, 283] width 49 height 25
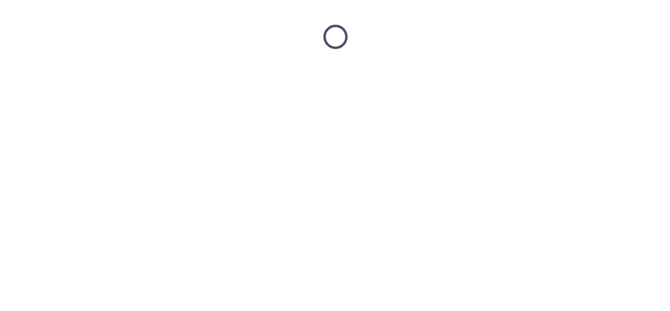
scroll to position [0, 0]
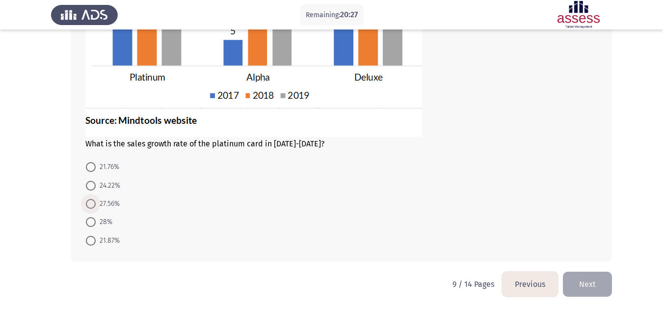
click at [93, 209] on label "27.56%" at bounding box center [103, 204] width 34 height 12
click at [93, 209] on input "27.56%" at bounding box center [91, 204] width 10 height 10
radio input "true"
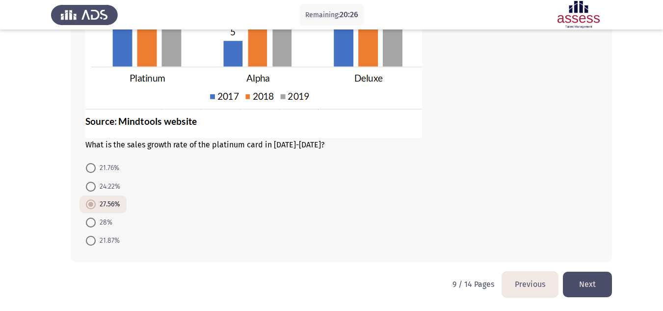
click at [578, 272] on button "Next" at bounding box center [587, 283] width 49 height 25
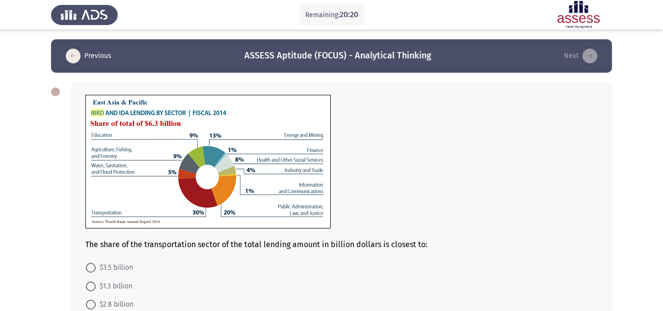
scroll to position [101, 0]
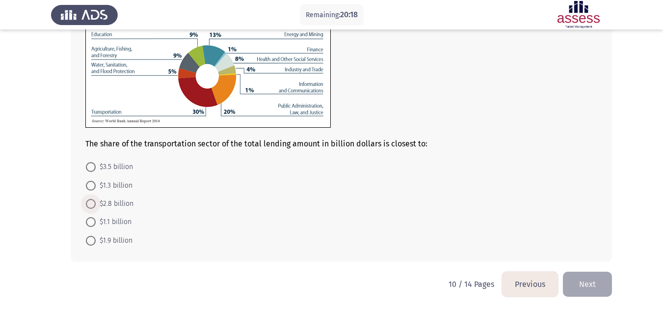
click at [105, 201] on span "$2.8 billion" at bounding box center [115, 204] width 38 height 12
click at [96, 201] on input "$2.8 billion" at bounding box center [91, 204] width 10 height 10
radio input "true"
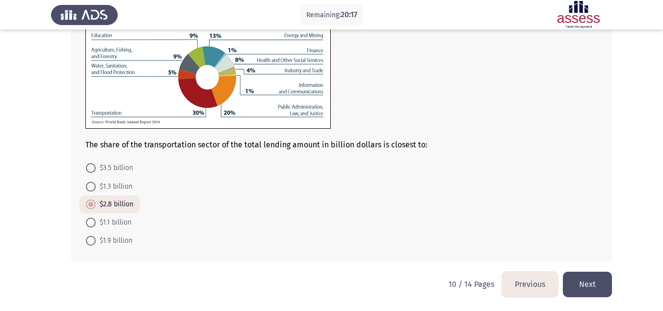
click at [598, 281] on button "Next" at bounding box center [587, 283] width 49 height 25
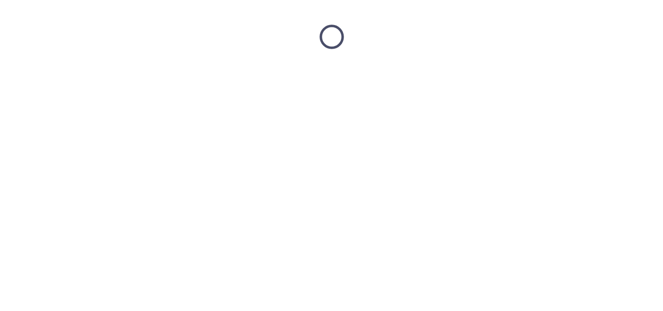
scroll to position [0, 0]
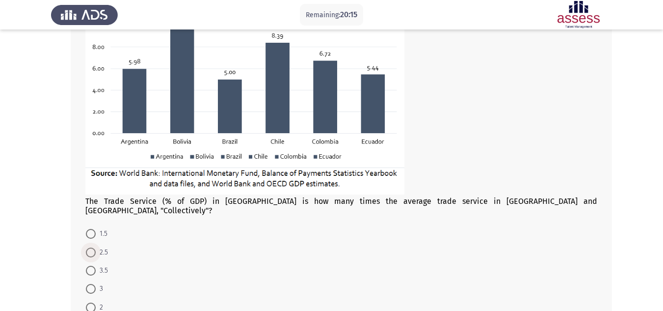
click at [87, 247] on span at bounding box center [91, 252] width 10 height 10
click at [87, 247] on input "2.5" at bounding box center [91, 252] width 10 height 10
radio input "true"
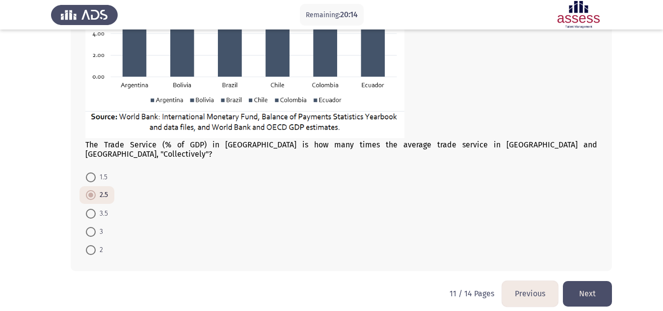
click at [584, 296] on button "Next" at bounding box center [587, 293] width 49 height 25
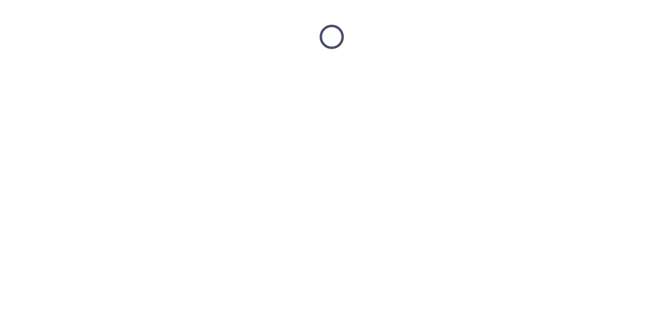
scroll to position [41, 0]
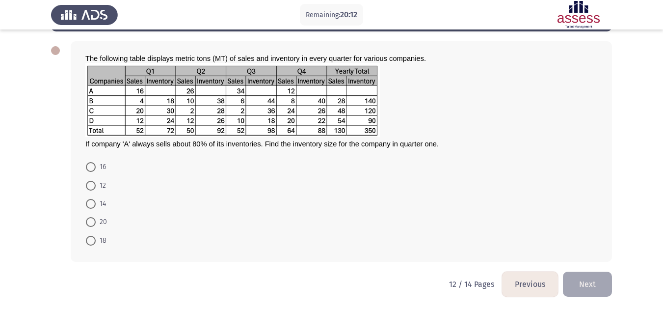
drag, startPoint x: 63, startPoint y: 215, endPoint x: 106, endPoint y: 197, distance: 46.4
click at [106, 197] on div "The following table displays metric tons (MT) of sales and inventory in every q…" at bounding box center [331, 151] width 561 height 240
click at [106, 197] on mat-radio-button "14" at bounding box center [95, 203] width 33 height 18
click at [105, 198] on span "14" at bounding box center [101, 204] width 10 height 12
click at [96, 199] on input "14" at bounding box center [91, 204] width 10 height 10
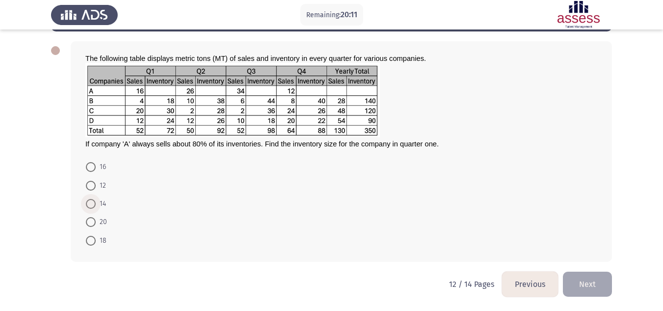
radio input "true"
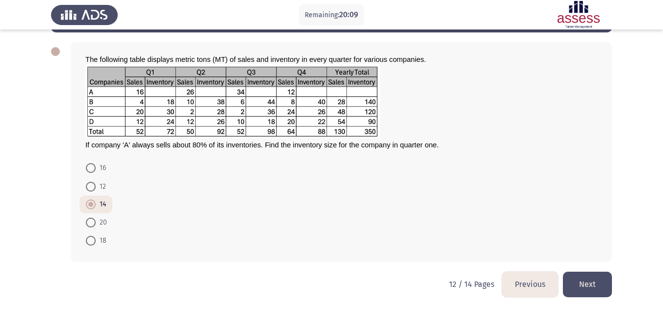
click at [589, 288] on button "Next" at bounding box center [587, 283] width 49 height 25
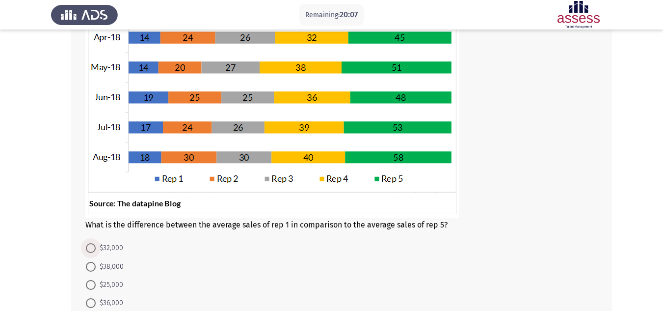
click at [115, 247] on span "$32,000" at bounding box center [109, 248] width 27 height 12
click at [96, 247] on input "$32,000" at bounding box center [91, 248] width 10 height 10
radio input "true"
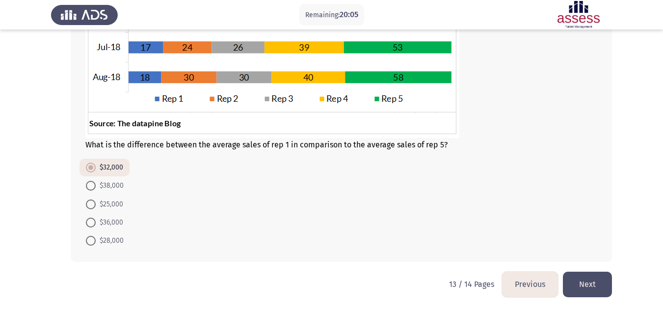
drag, startPoint x: 615, startPoint y: 276, endPoint x: 603, endPoint y: 279, distance: 12.1
click at [603, 279] on html "Remaining: 20:05 Previous ASSESS Aptitude (FOCUS) - Analytical Thinking Next Wh…" at bounding box center [331, 23] width 663 height 576
click at [603, 279] on button "Next" at bounding box center [587, 283] width 49 height 25
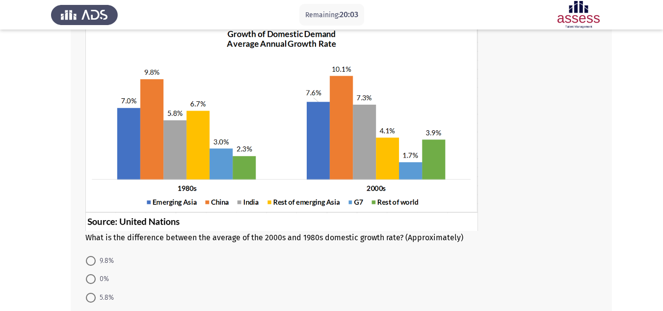
scroll to position [164, 0]
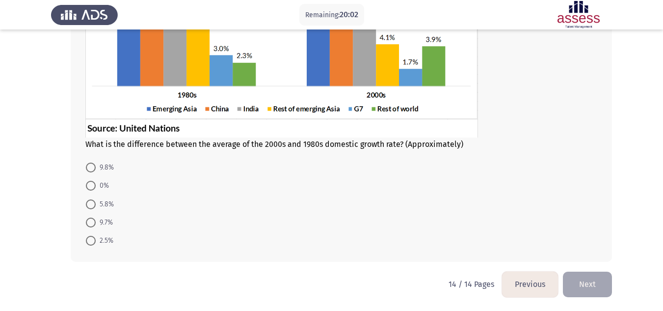
click at [97, 209] on mat-radio-button "5.8%" at bounding box center [99, 203] width 41 height 18
click at [97, 209] on span "5.8%" at bounding box center [105, 204] width 18 height 12
click at [96, 209] on input "5.8%" at bounding box center [91, 204] width 10 height 10
radio input "true"
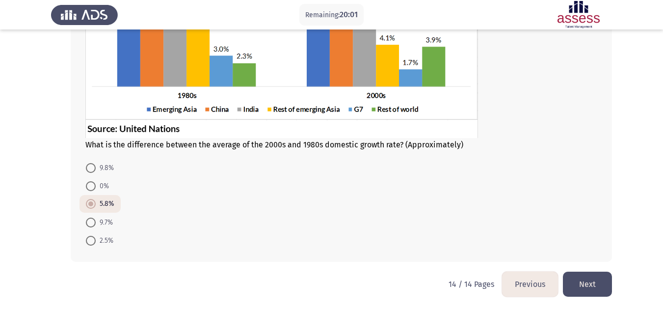
click at [588, 282] on button "Next" at bounding box center [587, 283] width 49 height 25
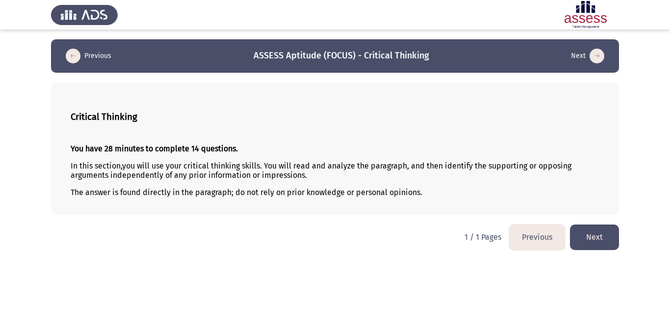
click at [594, 235] on button "Next" at bounding box center [594, 236] width 49 height 25
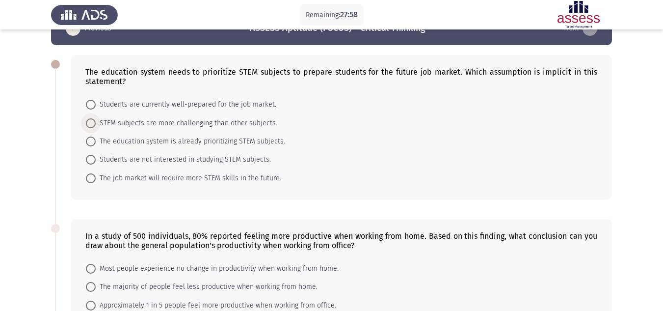
click at [194, 118] on span "STEM subjects are more challenging than other subjects." at bounding box center [187, 123] width 182 height 12
click at [96, 118] on input "STEM subjects are more challenging than other subjects." at bounding box center [91, 123] width 10 height 10
radio input "true"
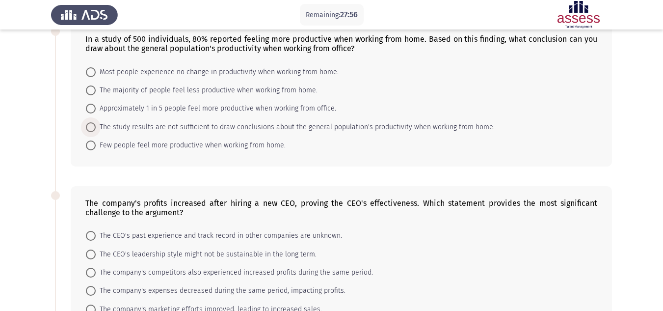
click at [190, 124] on span "The study results are not sufficient to draw conclusions about the general popu…" at bounding box center [295, 127] width 399 height 12
click at [96, 124] on input "The study results are not sufficient to draw conclusions about the general popu…" at bounding box center [91, 127] width 10 height 10
radio input "true"
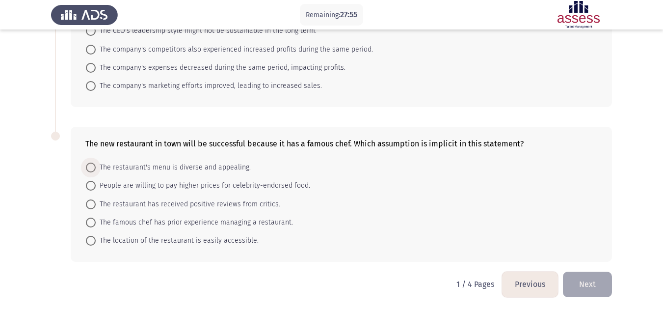
click at [178, 161] on span "The restaurant's menu is diverse and appealing." at bounding box center [173, 167] width 155 height 12
click at [96, 162] on input "The restaurant's menu is diverse and appealing." at bounding box center [91, 167] width 10 height 10
radio input "true"
click at [579, 277] on button "Next" at bounding box center [587, 283] width 49 height 25
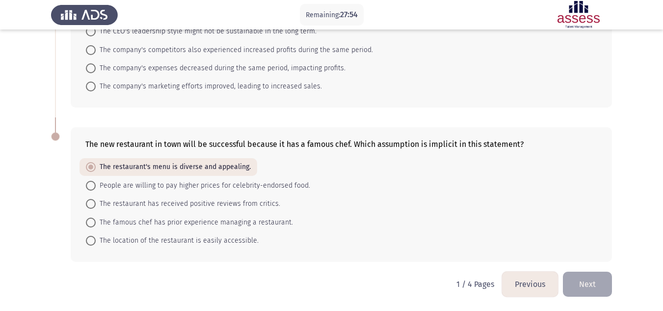
scroll to position [0, 0]
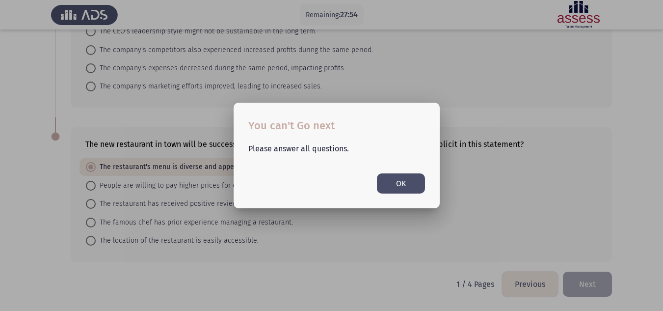
click at [579, 277] on div at bounding box center [331, 155] width 663 height 311
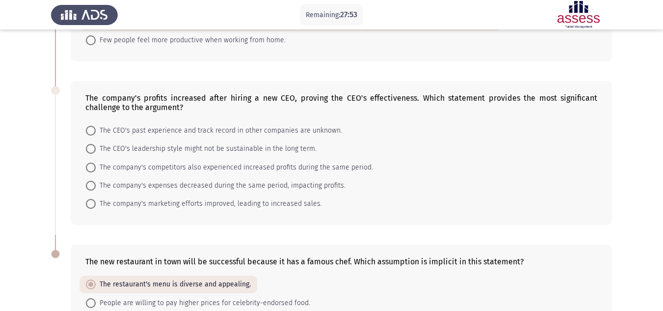
scroll to position [327, 0]
click at [243, 139] on mat-radio-button "The CEO's past experience and track record in other companies are unknown." at bounding box center [213, 131] width 269 height 18
click at [242, 142] on mat-radio-button "The CEO's leadership style might not be sustainable in the long term." at bounding box center [200, 149] width 243 height 18
click at [242, 145] on span "The CEO's leadership style might not be sustainable in the long term." at bounding box center [206, 149] width 221 height 12
click at [96, 145] on input "The CEO's leadership style might not be sustainable in the long term." at bounding box center [91, 149] width 10 height 10
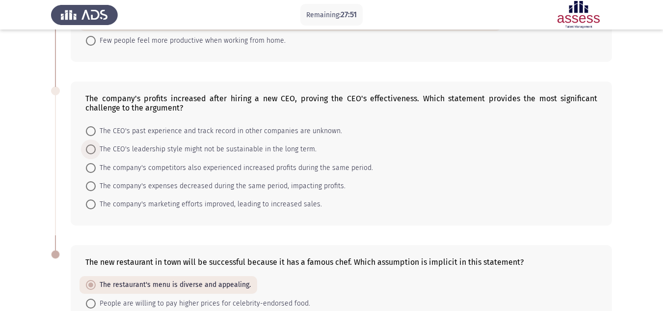
radio input "true"
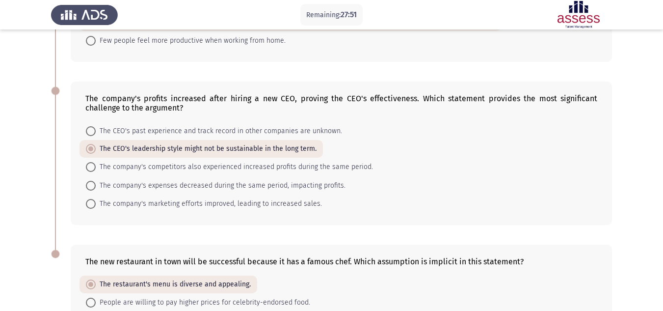
scroll to position [444, 0]
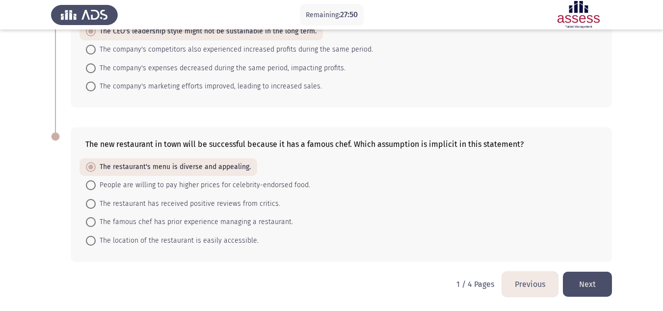
click at [597, 275] on button "Next" at bounding box center [587, 283] width 49 height 25
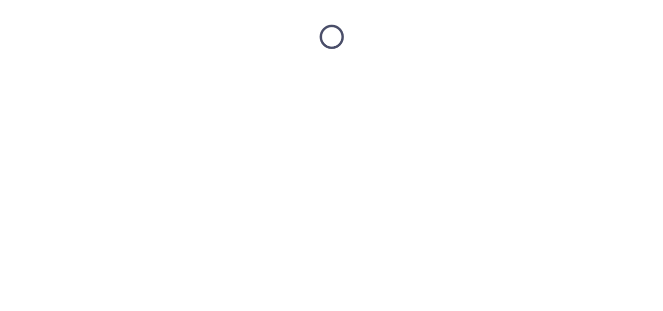
scroll to position [0, 0]
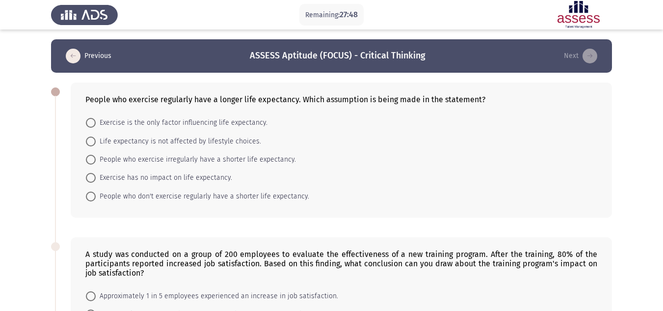
click at [223, 184] on mat-radio-button "Exercise has no impact on life expectancy." at bounding box center [158, 177] width 159 height 18
click at [216, 177] on span "Exercise has no impact on life expectancy." at bounding box center [164, 178] width 136 height 12
click at [96, 177] on input "Exercise has no impact on life expectancy." at bounding box center [91, 178] width 10 height 10
radio input "true"
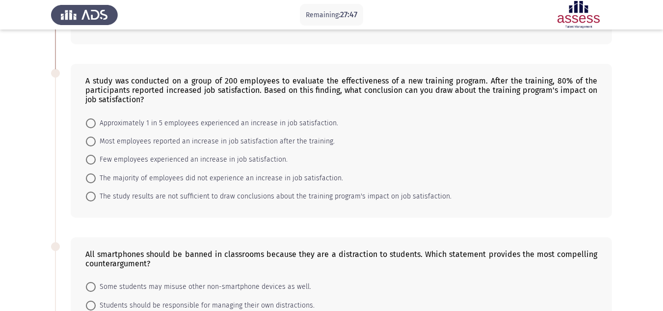
scroll to position [174, 0]
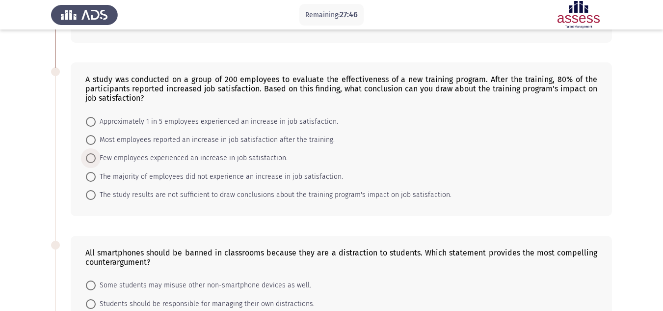
click at [210, 163] on span "Few employees experienced an increase in job satisfaction." at bounding box center [192, 158] width 192 height 12
click at [96, 163] on input "Few employees experienced an increase in job satisfaction." at bounding box center [91, 158] width 10 height 10
radio input "true"
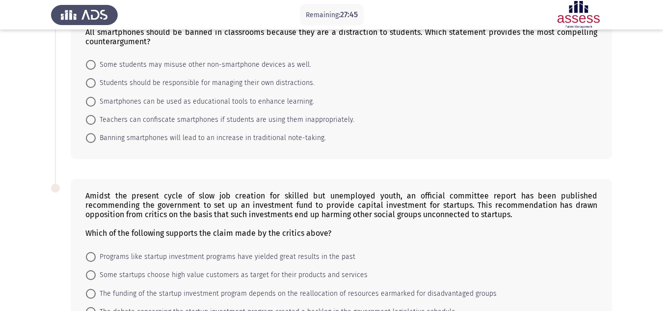
scroll to position [399, 0]
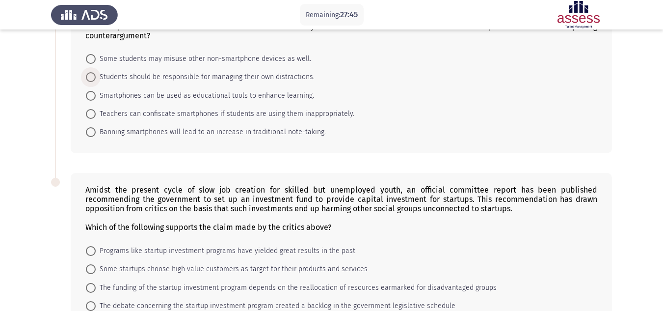
click at [209, 83] on span "Students should be responsible for managing their own distractions." at bounding box center [205, 77] width 219 height 12
click at [96, 82] on input "Students should be responsible for managing their own distractions." at bounding box center [91, 77] width 10 height 10
radio input "true"
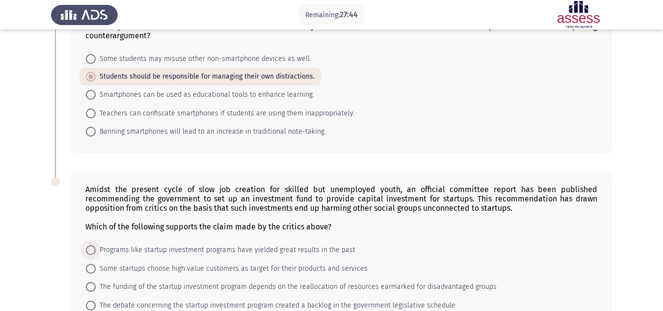
click at [201, 255] on span "Programs like startup investment programs have yielded great results in the past" at bounding box center [226, 250] width 260 height 12
click at [96, 255] on input "Programs like startup investment programs have yielded great results in the past" at bounding box center [91, 250] width 10 height 10
radio input "true"
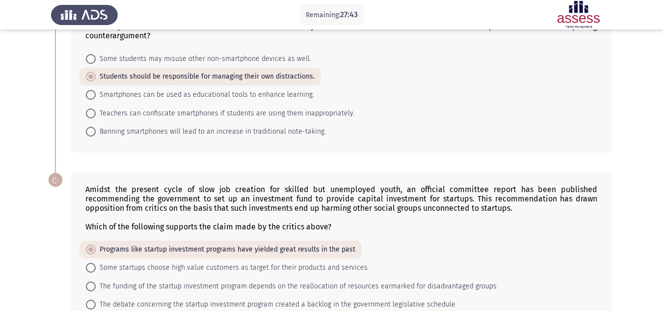
scroll to position [482, 0]
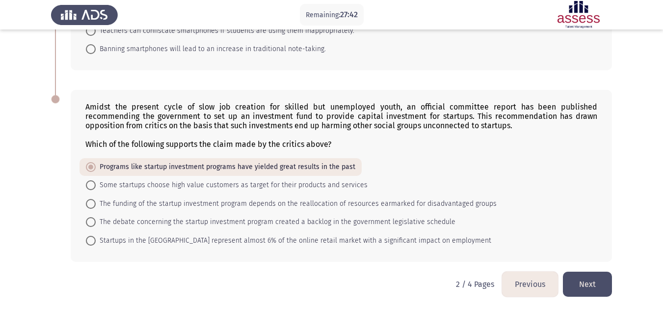
click at [588, 277] on button "Next" at bounding box center [587, 283] width 49 height 25
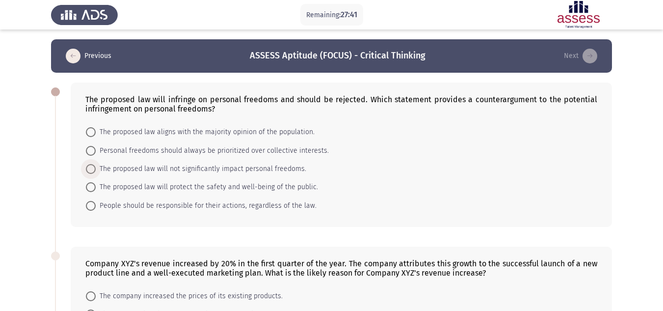
click at [223, 169] on span "The proposed law will not significantly impact personal freedoms." at bounding box center [201, 169] width 210 height 12
click at [96, 169] on input "The proposed law will not significantly impact personal freedoms." at bounding box center [91, 169] width 10 height 10
radio input "true"
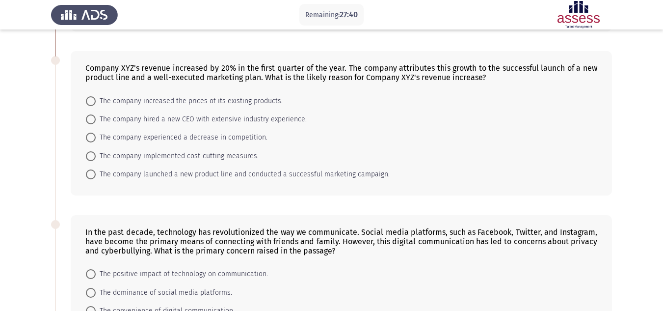
scroll to position [196, 0]
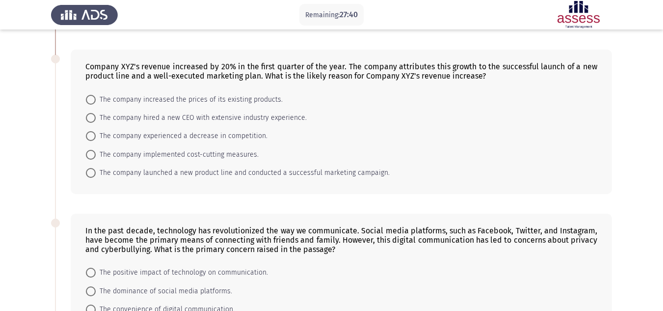
click at [201, 146] on mat-radio-button "The company implemented cost-cutting measures." at bounding box center [171, 154] width 185 height 18
click at [200, 151] on span "The company implemented cost-cutting measures." at bounding box center [177, 155] width 163 height 12
click at [96, 151] on input "The company implemented cost-cutting measures." at bounding box center [91, 155] width 10 height 10
radio input "true"
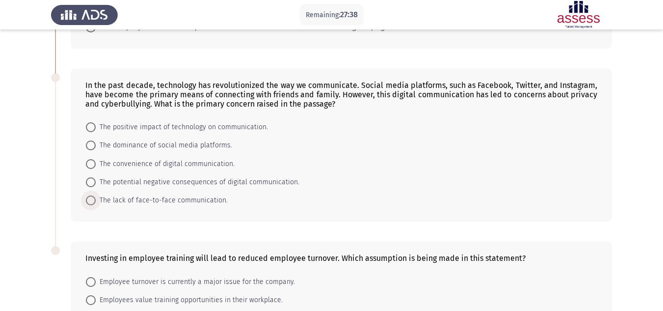
click at [195, 202] on span "The lack of face-to-face communication." at bounding box center [162, 200] width 132 height 12
click at [96, 202] on input "The lack of face-to-face communication." at bounding box center [91, 200] width 10 height 10
radio input "true"
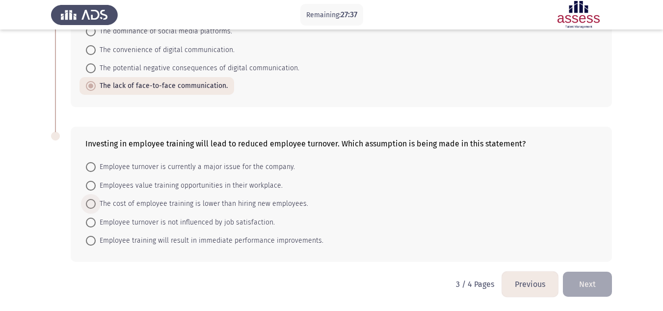
click at [195, 202] on span "The cost of employee training is lower than hiring new employees." at bounding box center [202, 204] width 212 height 12
click at [96, 202] on input "The cost of employee training is lower than hiring new employees." at bounding box center [91, 204] width 10 height 10
radio input "true"
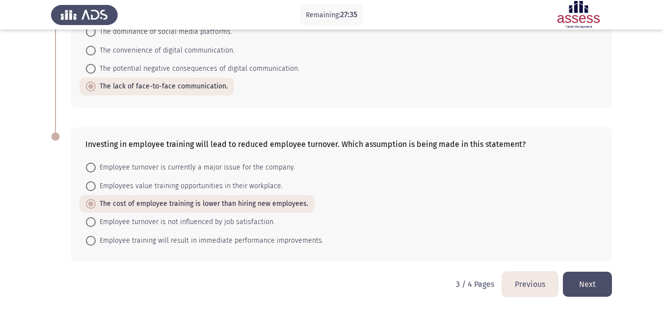
click at [585, 280] on button "Next" at bounding box center [587, 283] width 49 height 25
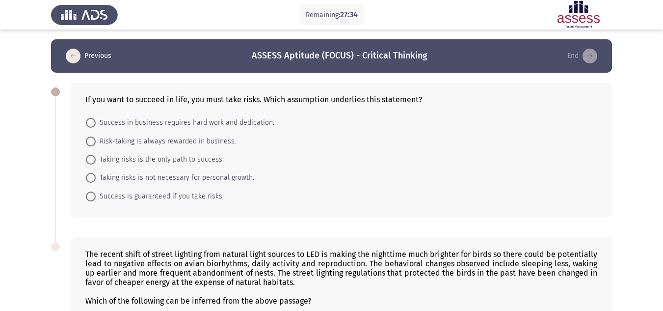
click at [183, 169] on mat-radio-button "Taking risks is not necessary for personal growth." at bounding box center [169, 177] width 181 height 18
click at [183, 174] on span "Taking risks is not necessary for personal growth." at bounding box center [175, 178] width 158 height 12
click at [96, 174] on input "Taking risks is not necessary for personal growth." at bounding box center [91, 178] width 10 height 10
radio input "true"
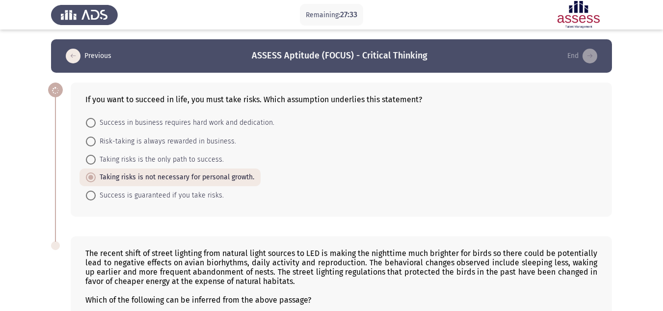
scroll to position [156, 0]
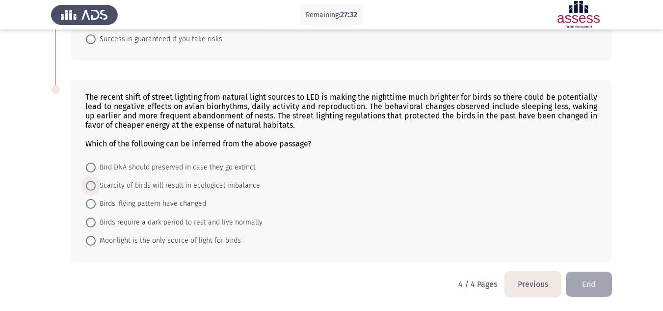
click at [158, 185] on span "Scarcity of birds will result in ecological imbalance" at bounding box center [178, 186] width 164 height 12
click at [96, 185] on input "Scarcity of birds will result in ecological imbalance" at bounding box center [91, 186] width 10 height 10
radio input "true"
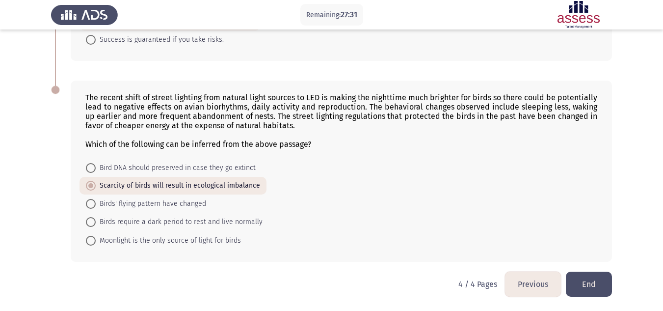
click at [581, 287] on button "End" at bounding box center [589, 283] width 46 height 25
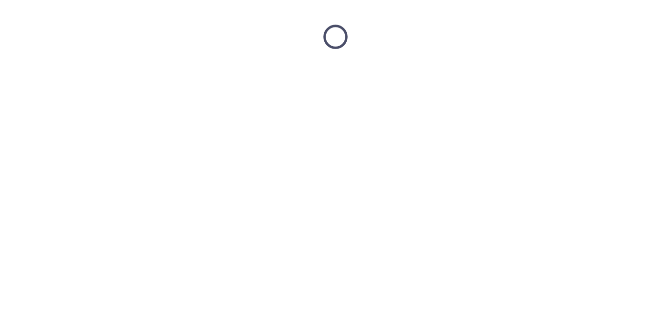
scroll to position [0, 0]
